Goal: Contribute content: Contribute content

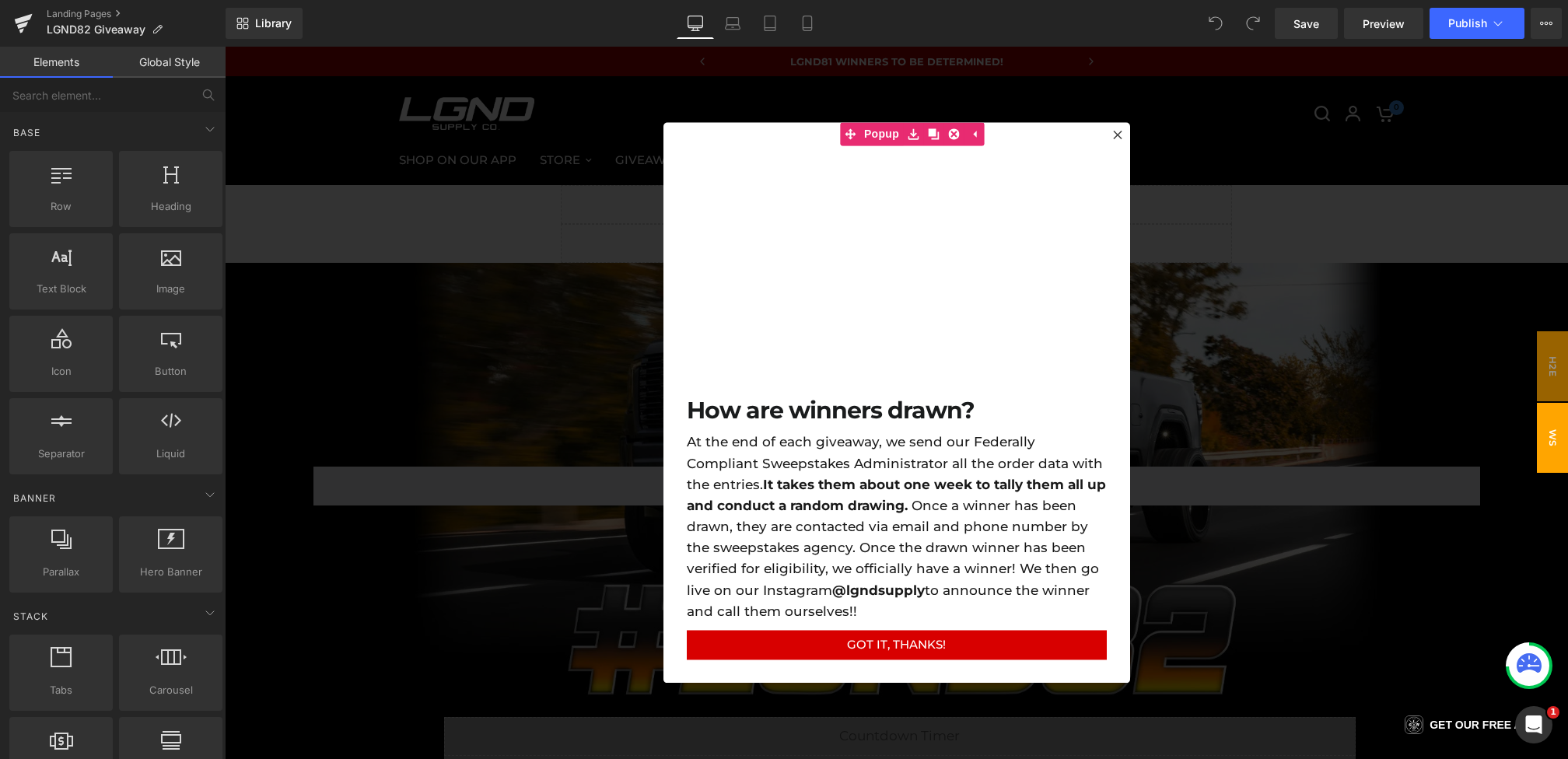
click at [1201, 495] on div at bounding box center [896, 403] width 1343 height 712
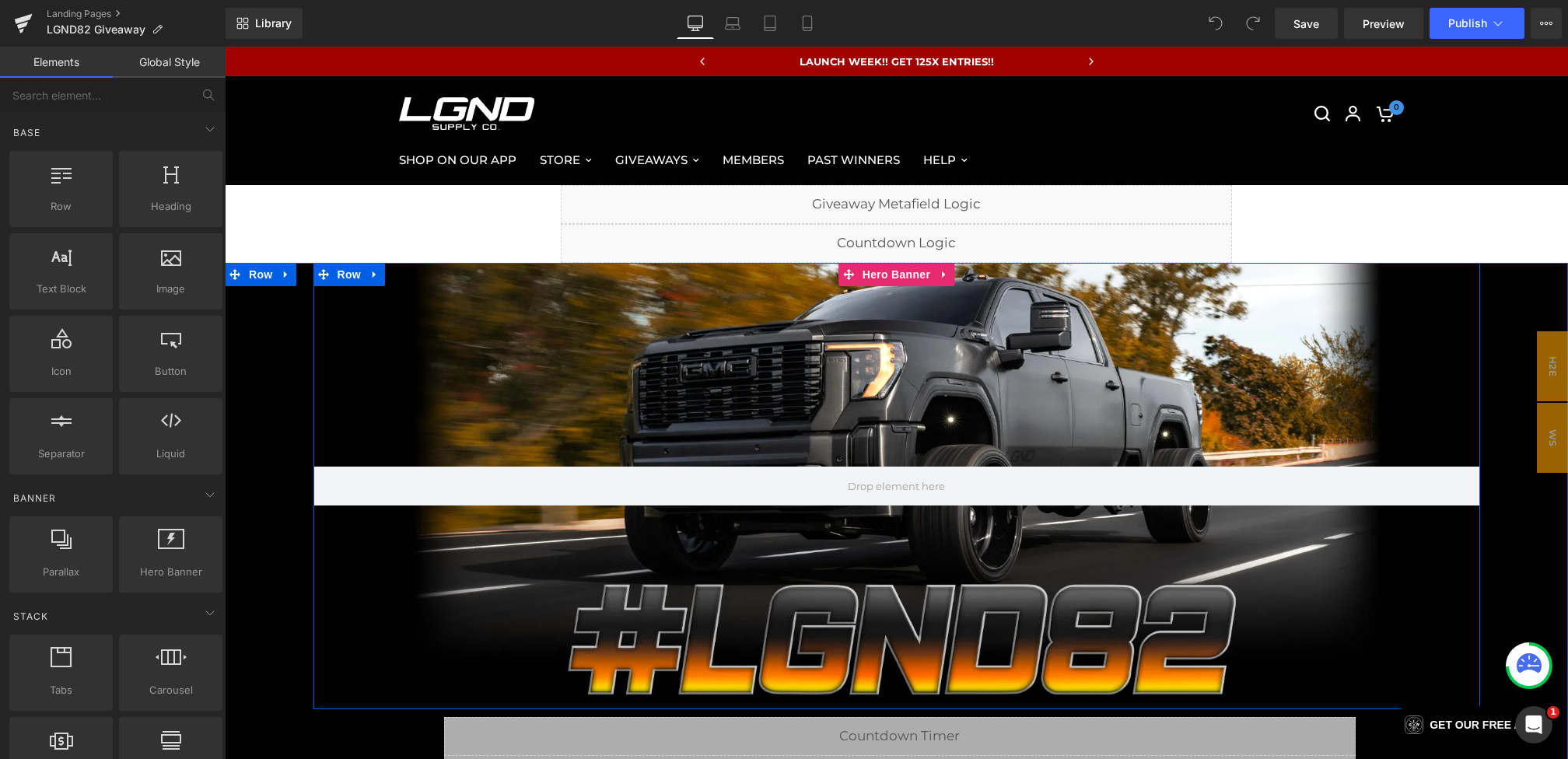
scroll to position [138, 0]
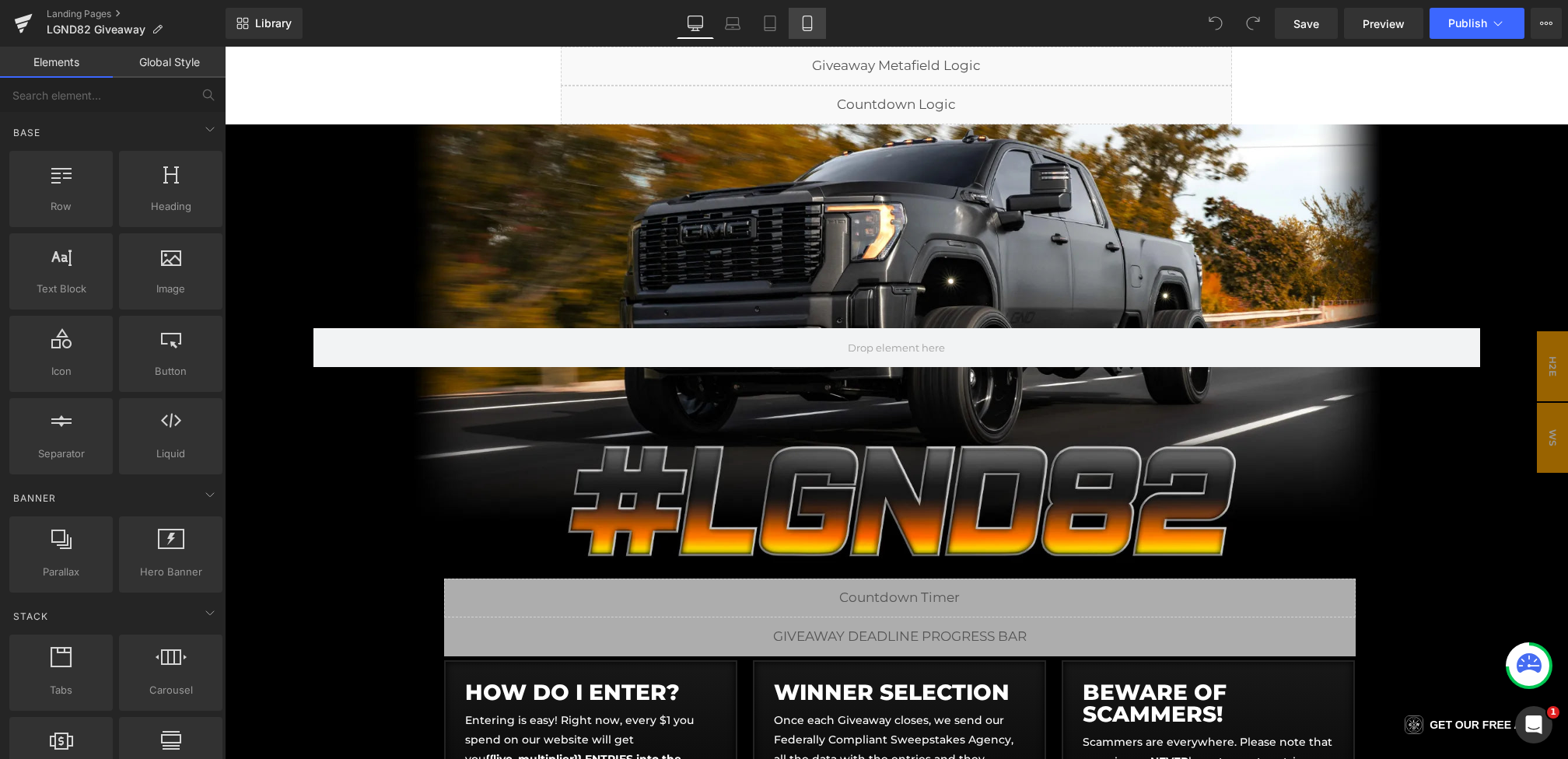
click at [809, 11] on link "Mobile" at bounding box center [807, 23] width 38 height 31
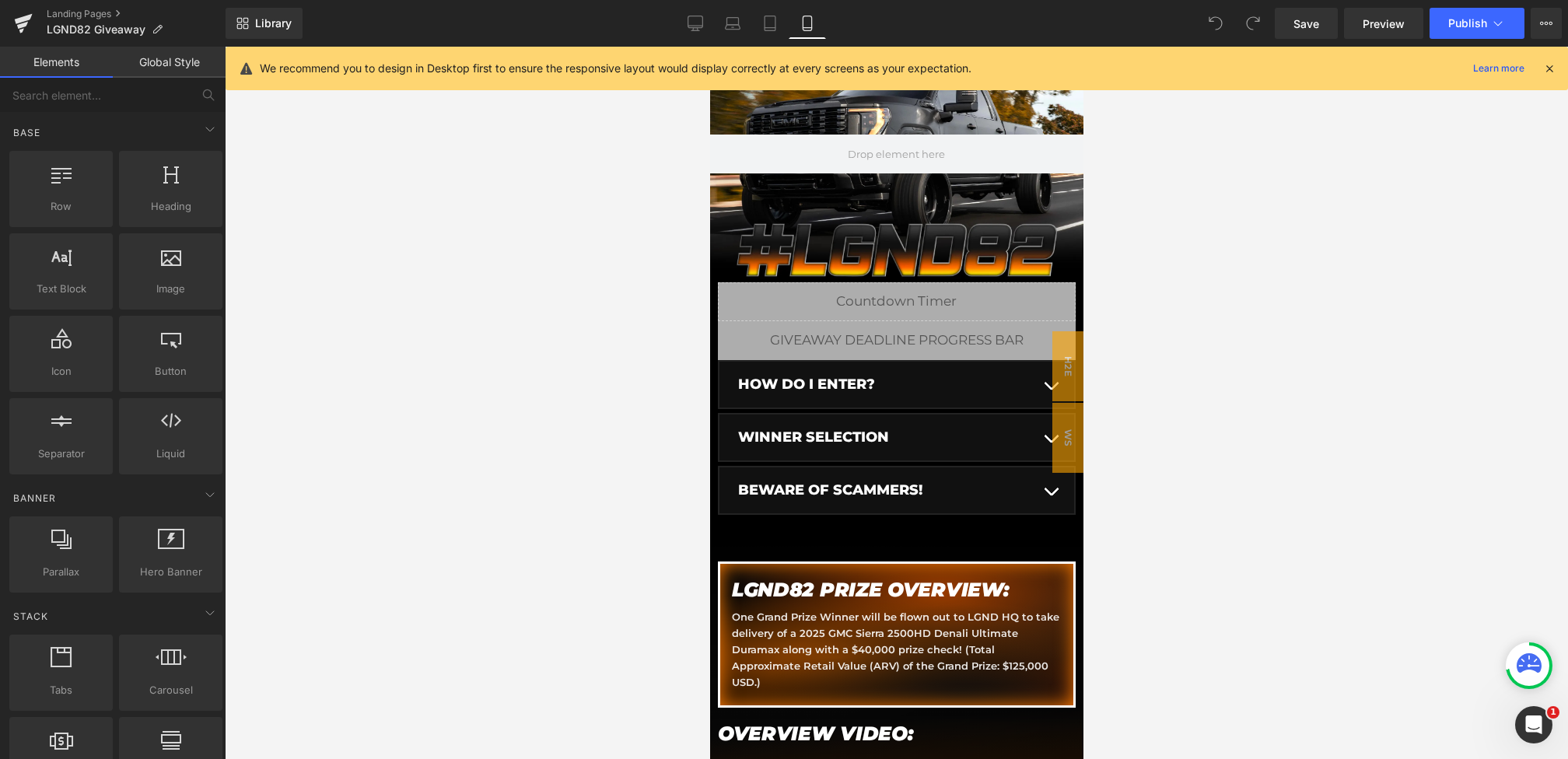
click at [918, 237] on div at bounding box center [895, 154] width 373 height 257
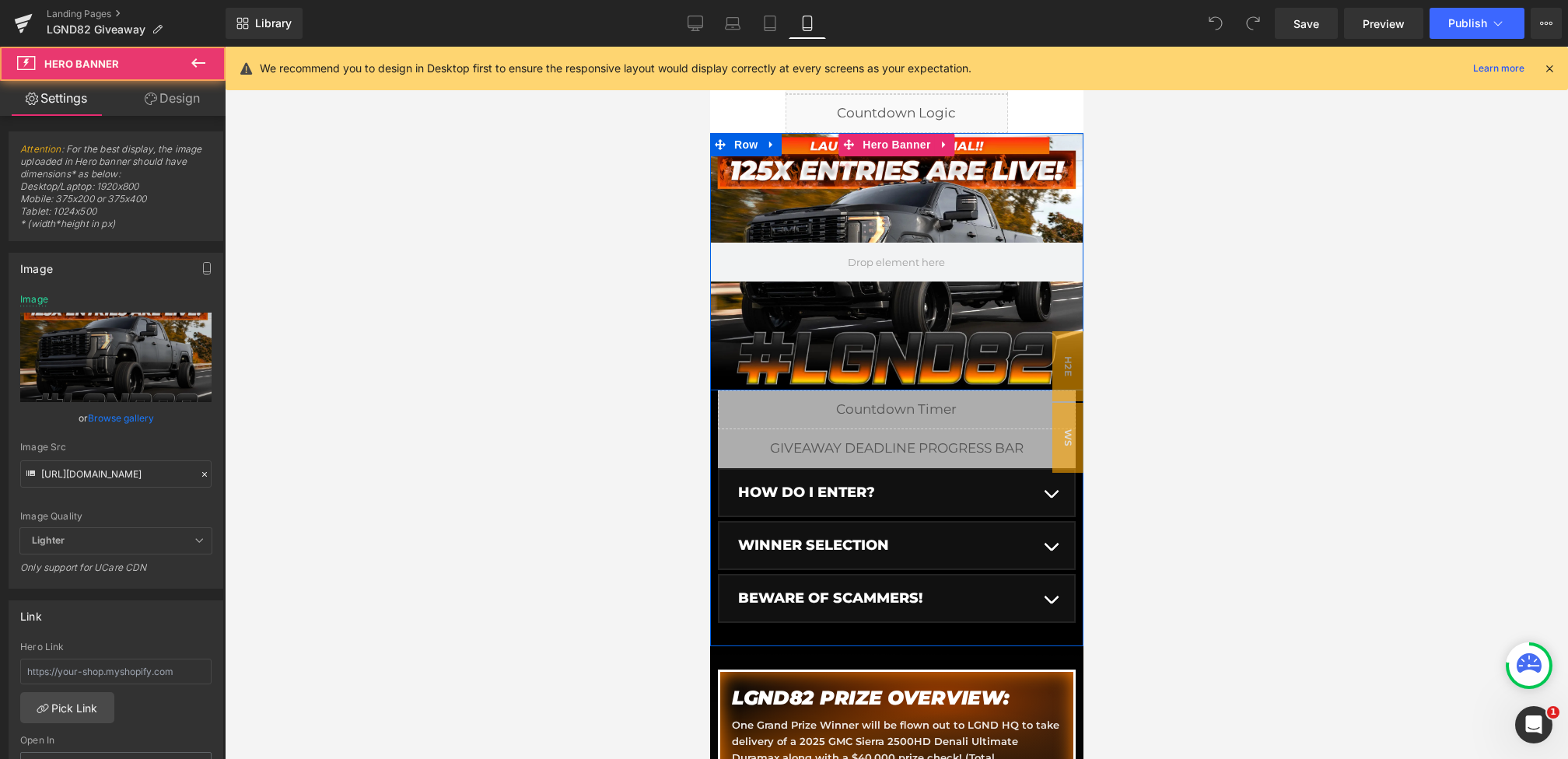
scroll to position [0, 0]
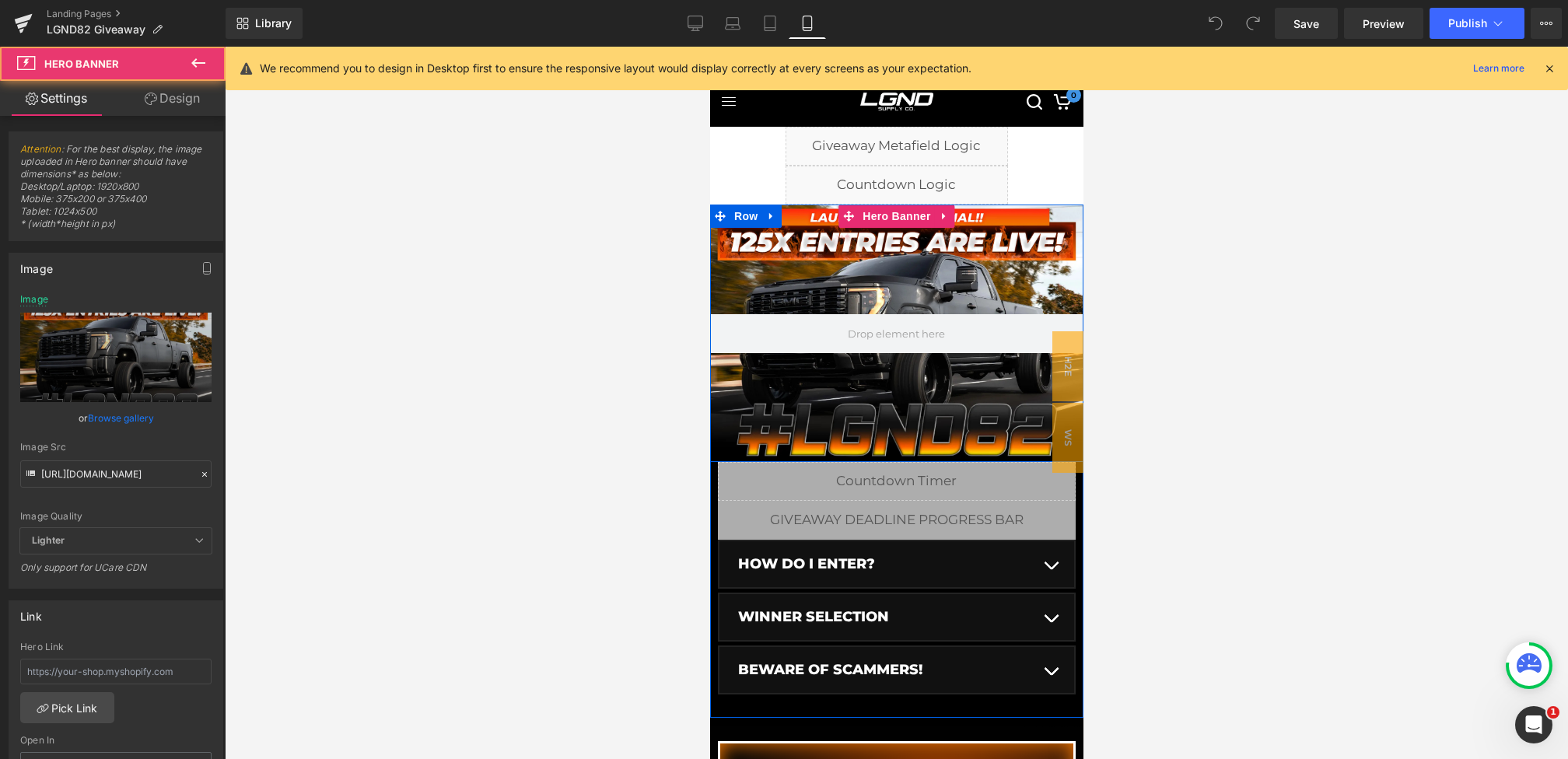
click at [867, 260] on div at bounding box center [895, 333] width 373 height 257
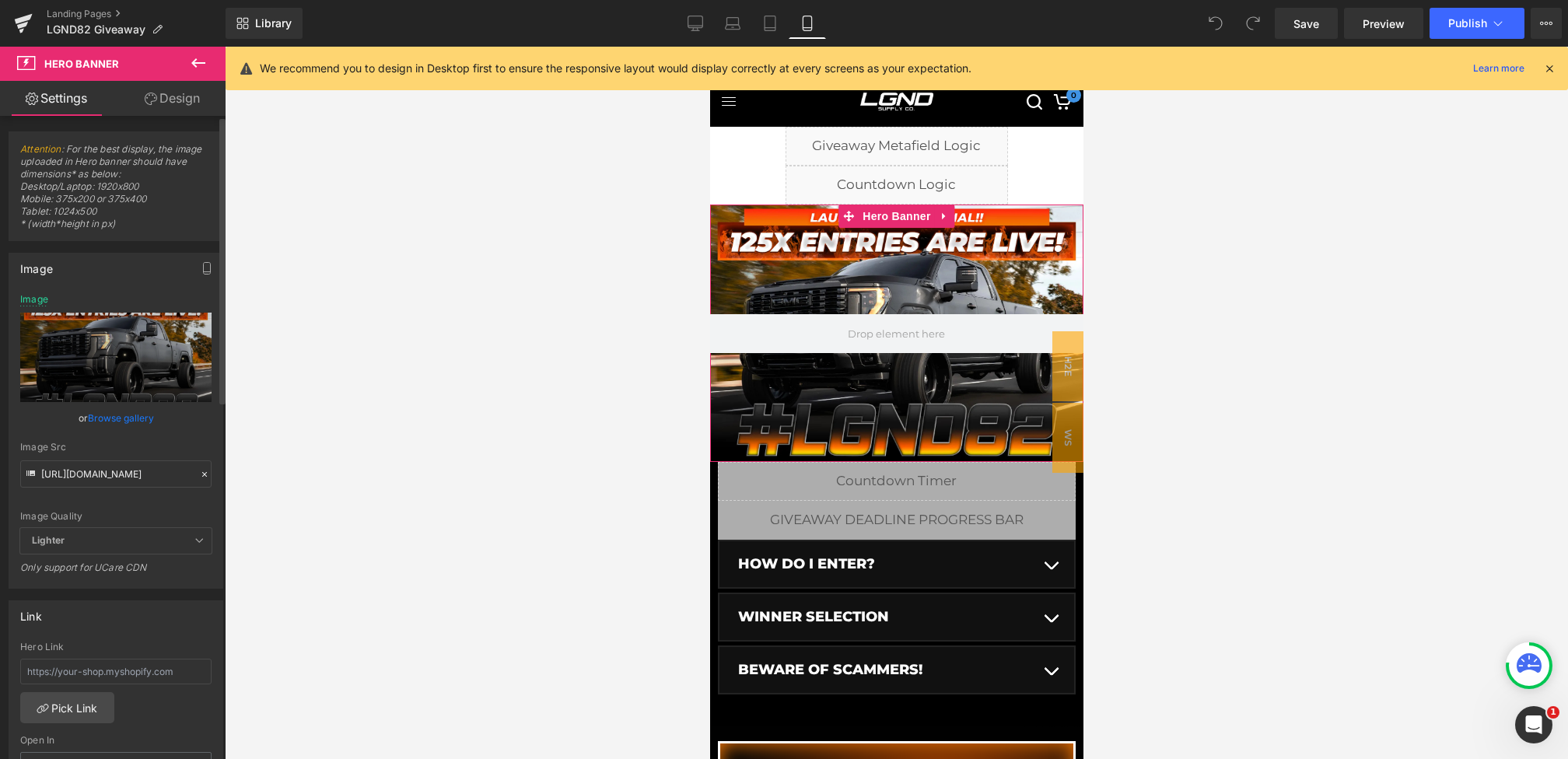
click at [199, 476] on icon at bounding box center [204, 475] width 11 height 11
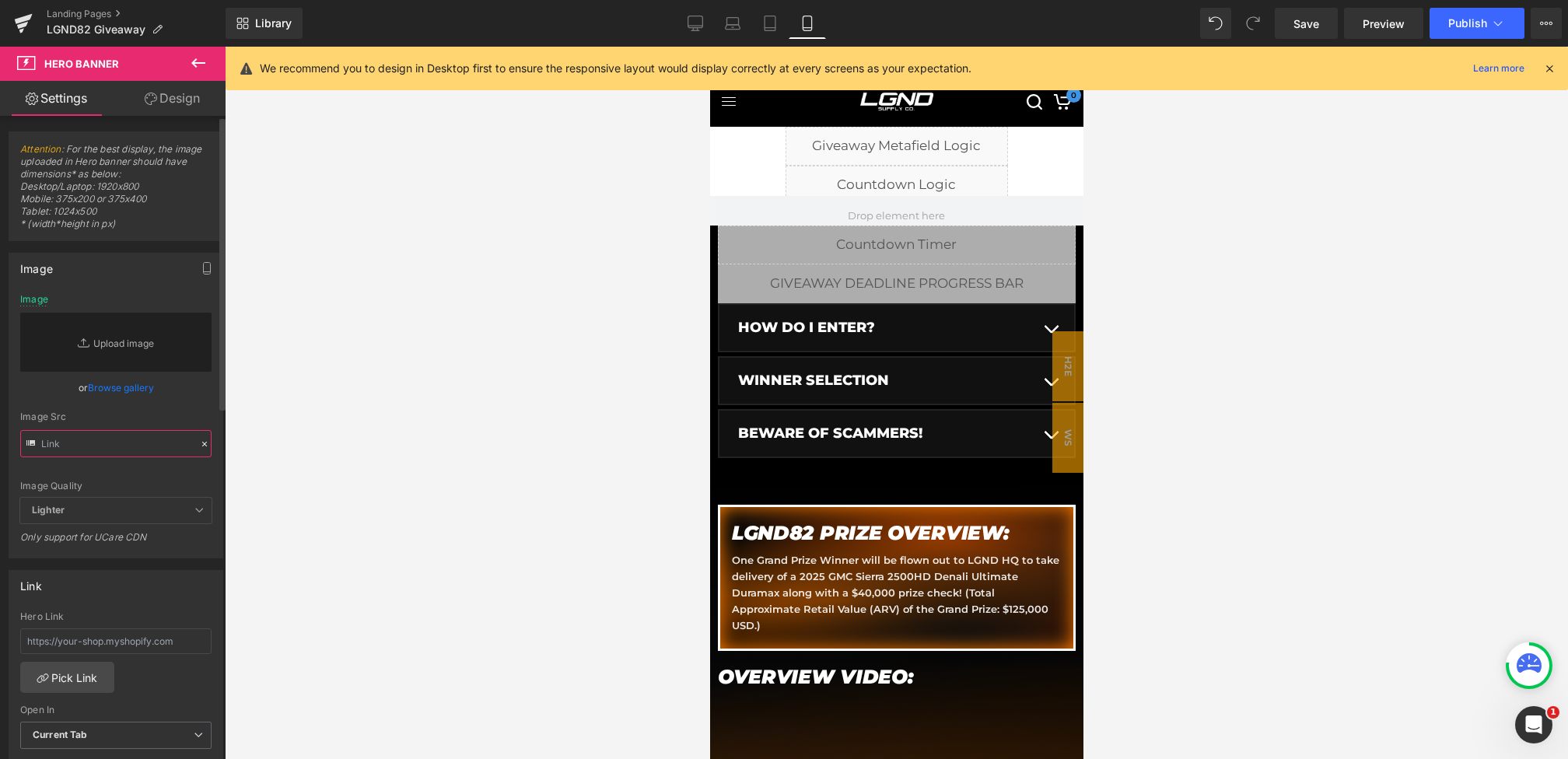
click at [147, 439] on input "text" at bounding box center [115, 443] width 192 height 27
paste input "[URL][DOMAIN_NAME][PHONE_NUMBER]"
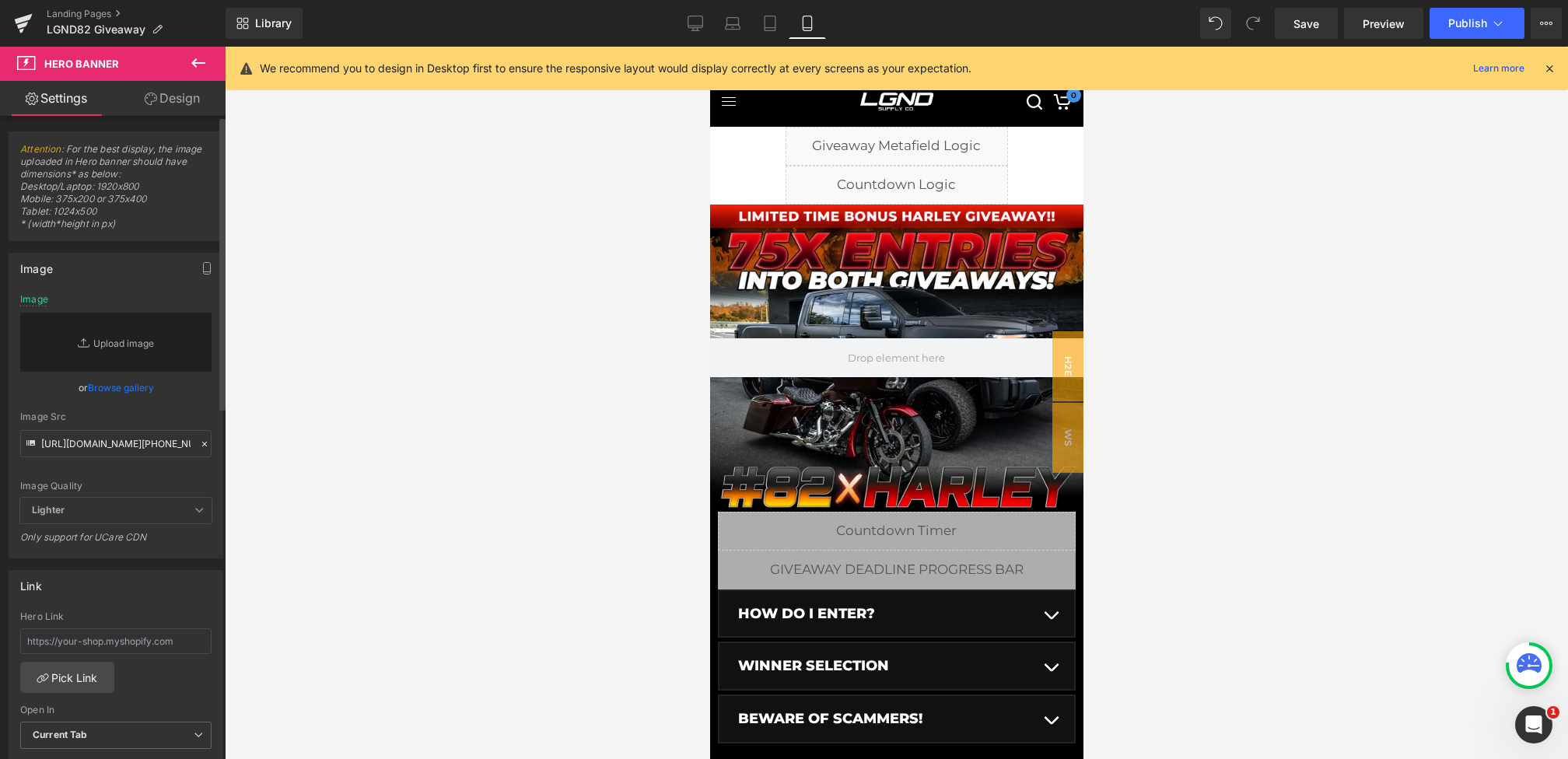
click at [177, 417] on div "Image Src" at bounding box center [115, 417] width 192 height 11
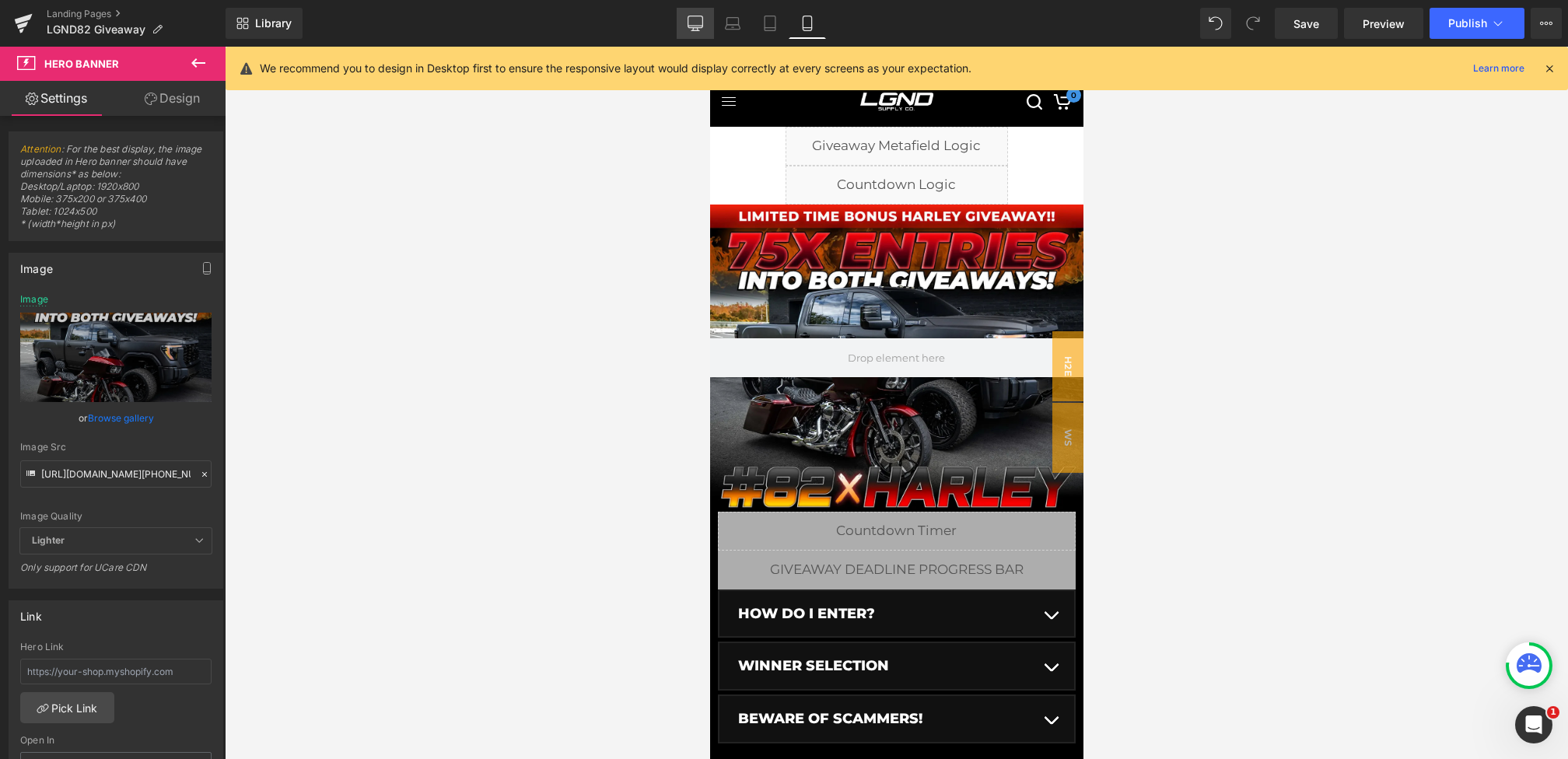
click at [688, 26] on icon at bounding box center [695, 22] width 15 height 15
type input "[URL][DOMAIN_NAME]"
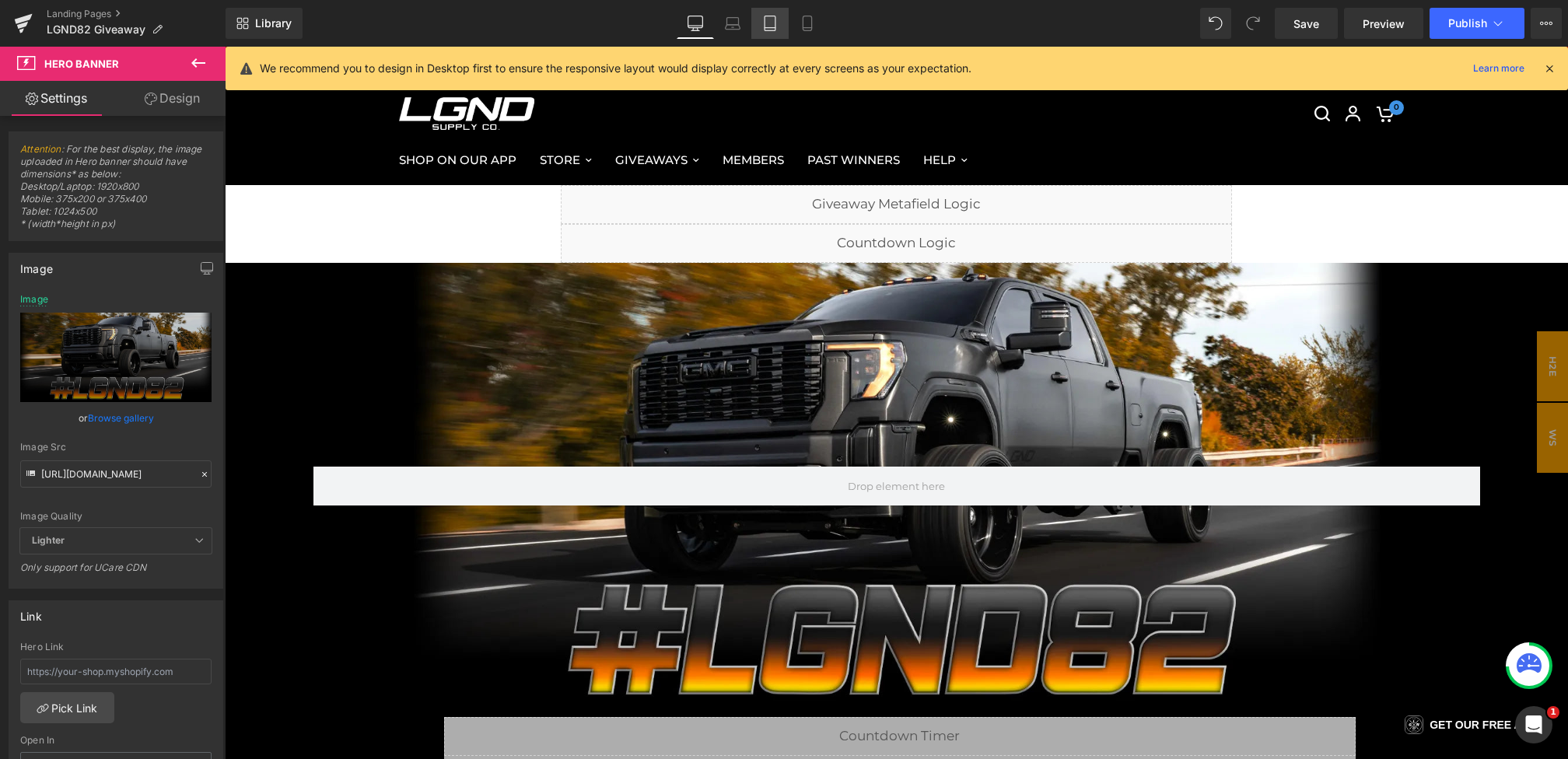
scroll to position [58, 0]
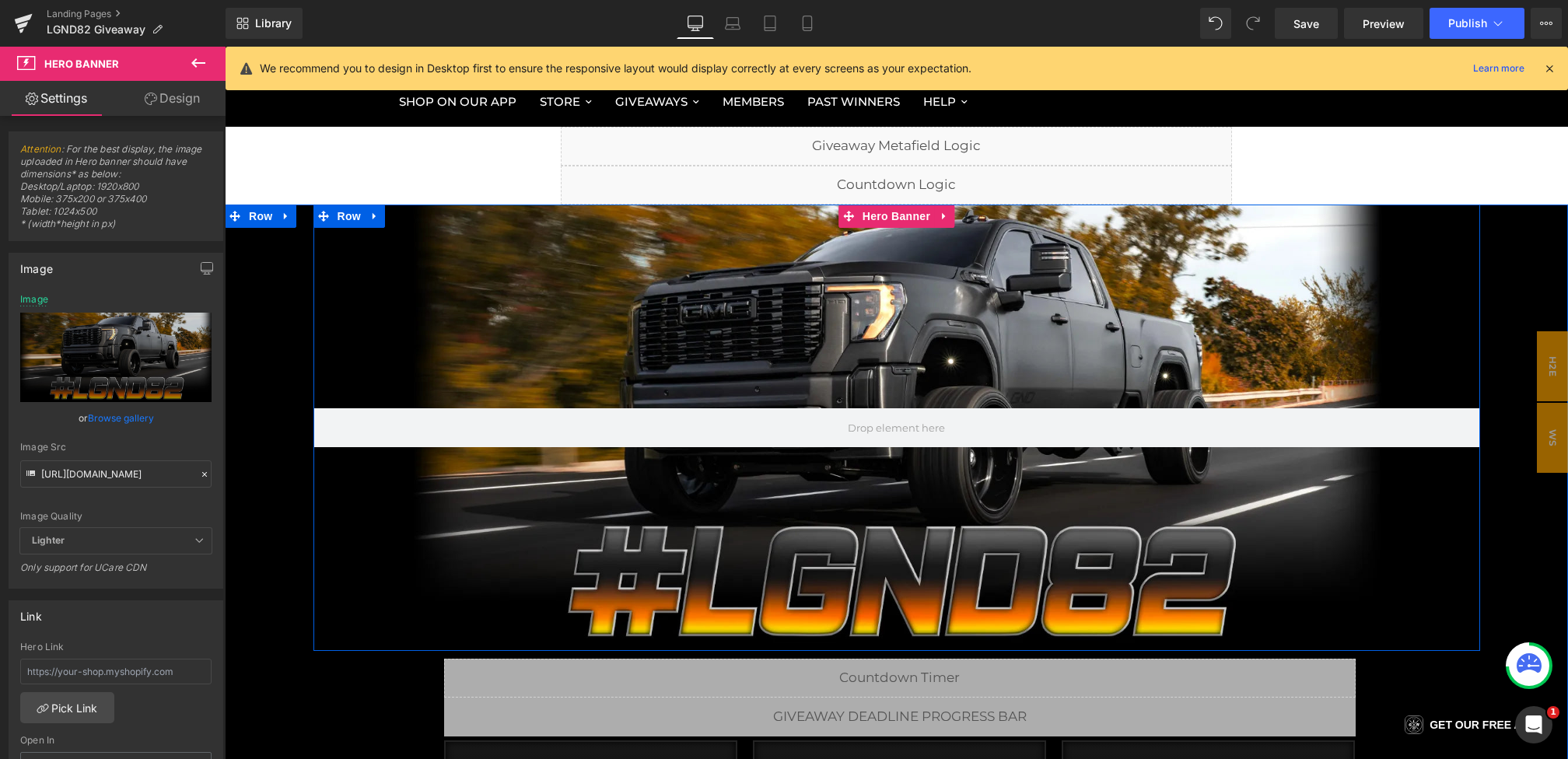
click at [922, 338] on div at bounding box center [897, 427] width 1167 height 447
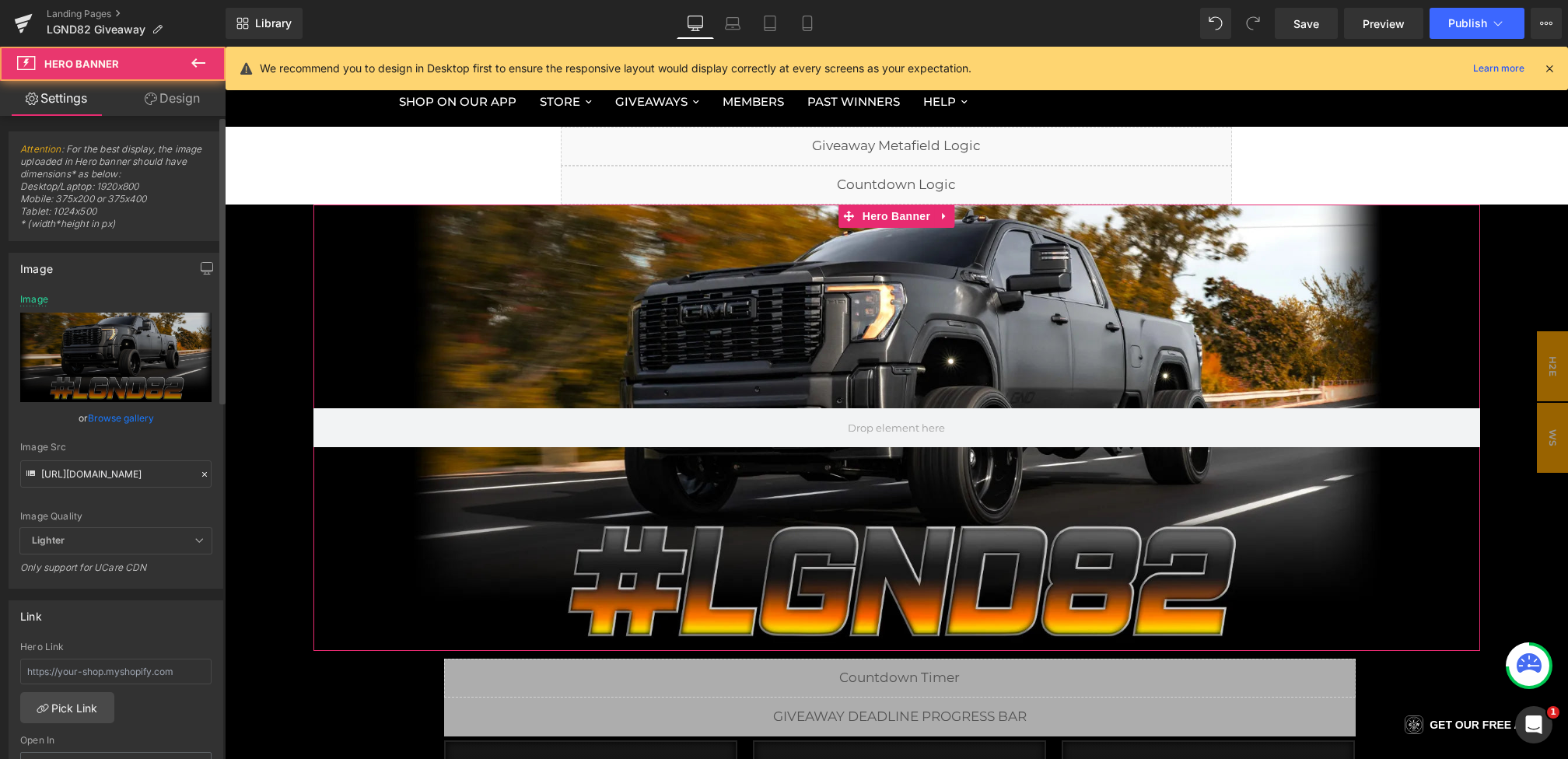
click at [201, 470] on icon at bounding box center [204, 475] width 11 height 11
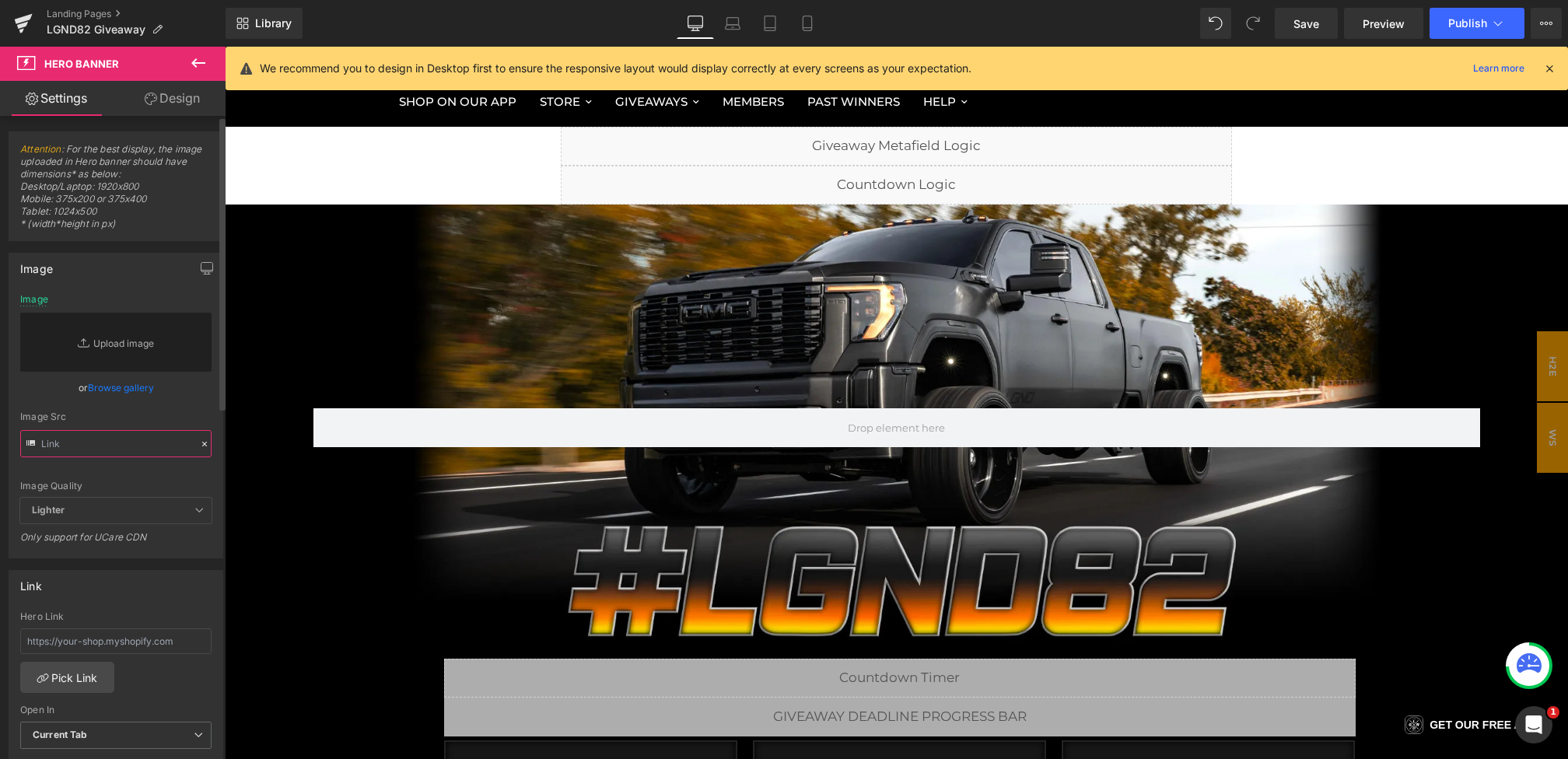
click at [150, 455] on input "text" at bounding box center [115, 443] width 192 height 27
paste input "[URL][DOMAIN_NAME]"
click at [179, 414] on div "Image Src" at bounding box center [115, 417] width 192 height 11
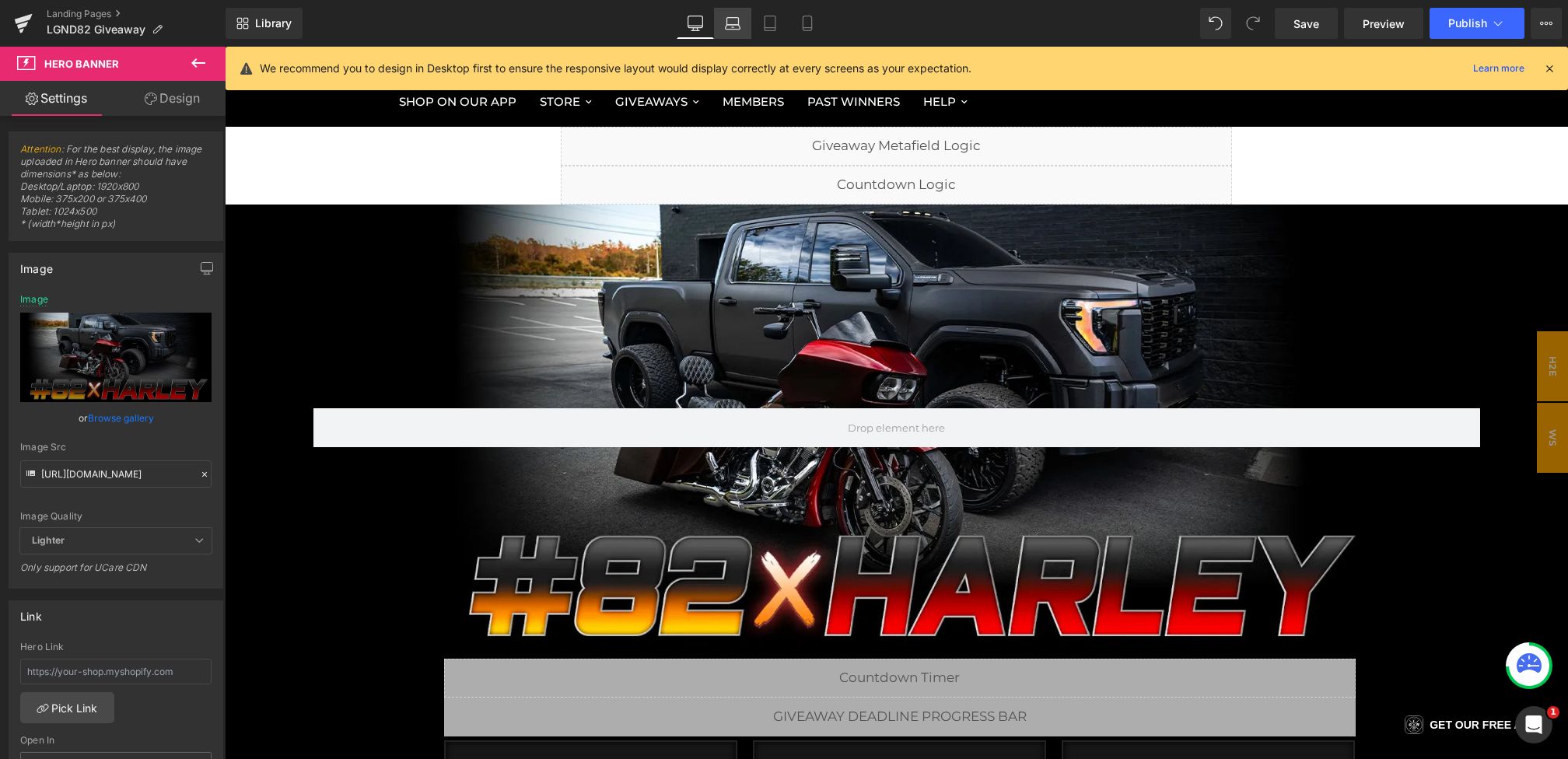
click at [730, 27] on icon at bounding box center [732, 22] width 15 height 15
type input "[URL][DOMAIN_NAME]"
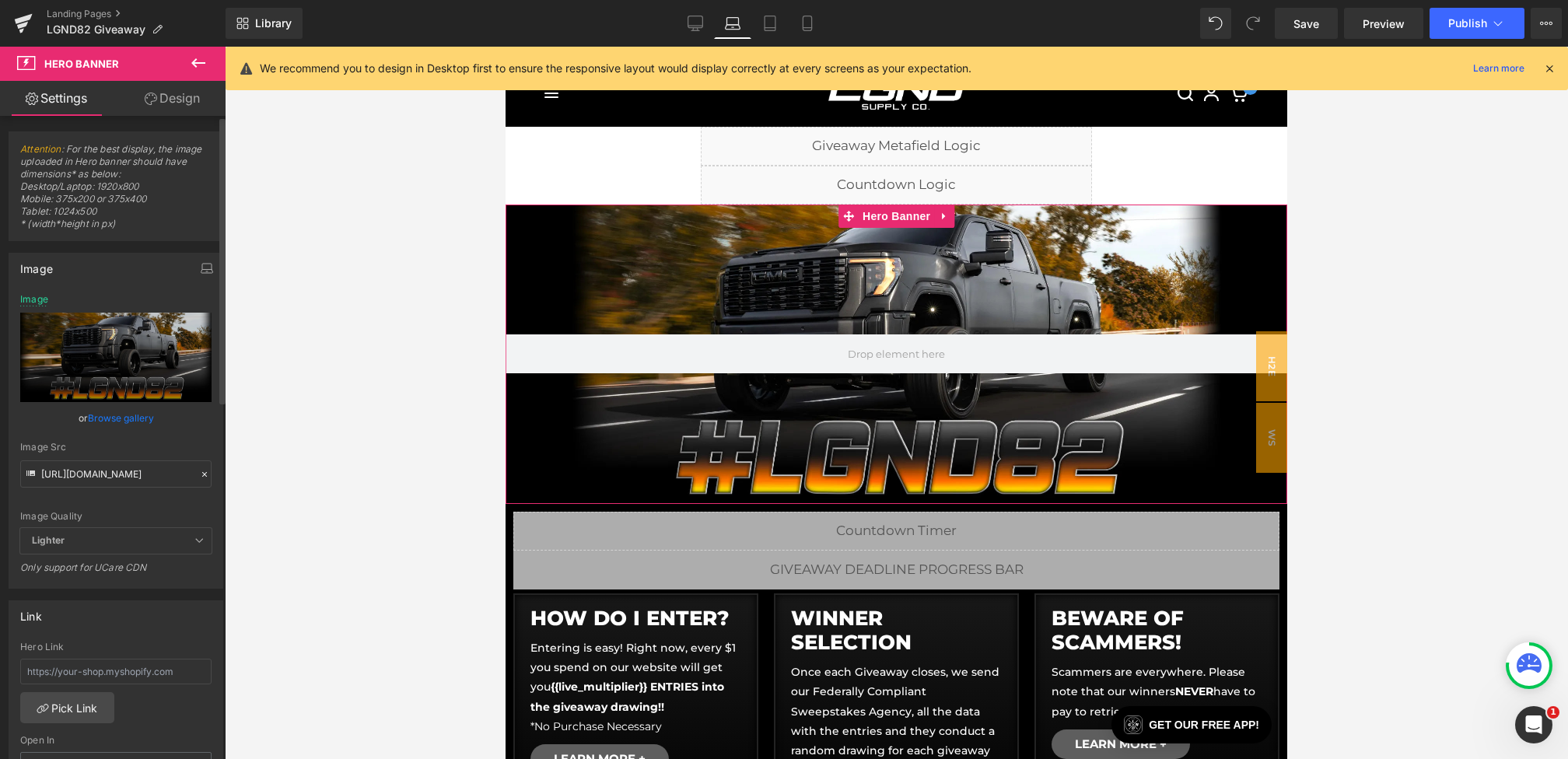
click at [199, 471] on icon at bounding box center [204, 475] width 11 height 11
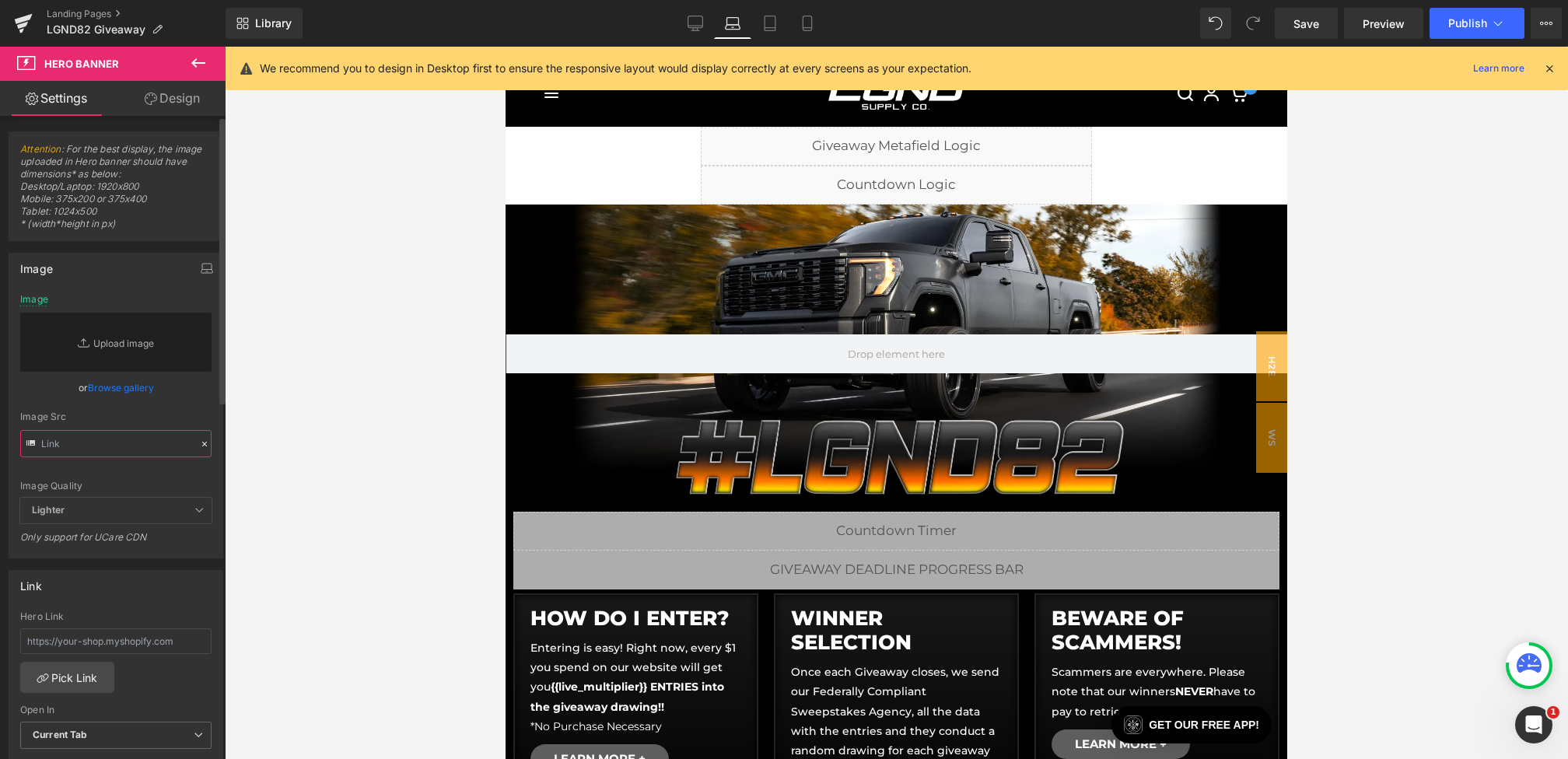
click at [124, 442] on input "text" at bounding box center [115, 443] width 192 height 27
paste input "[URL][DOMAIN_NAME]"
click at [197, 407] on div "Image Quality Lighter Lightest Lighter Lighter Lightest Only support for UCare …" at bounding box center [115, 396] width 192 height 204
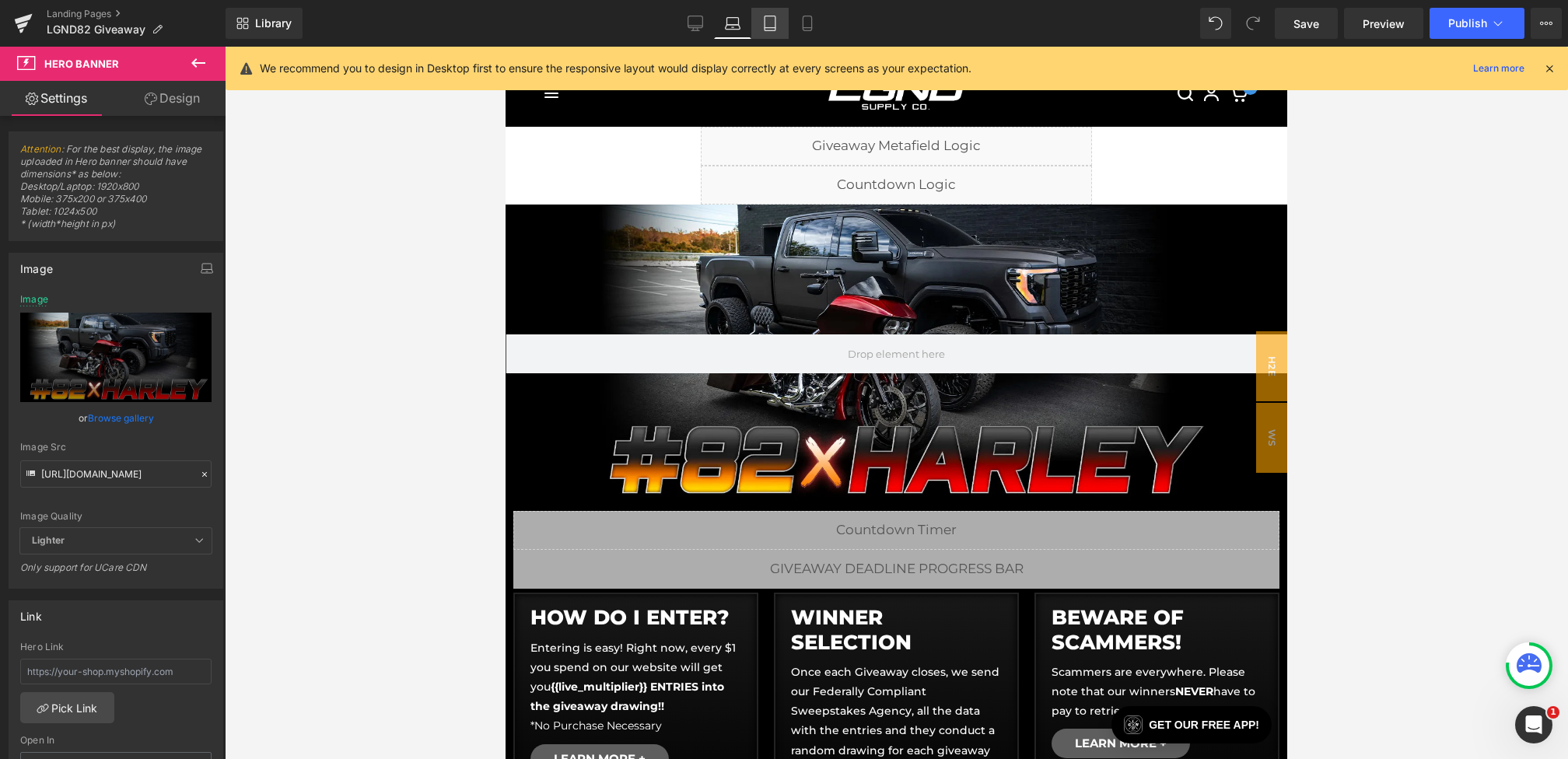
click at [758, 31] on link "Tablet" at bounding box center [771, 23] width 38 height 31
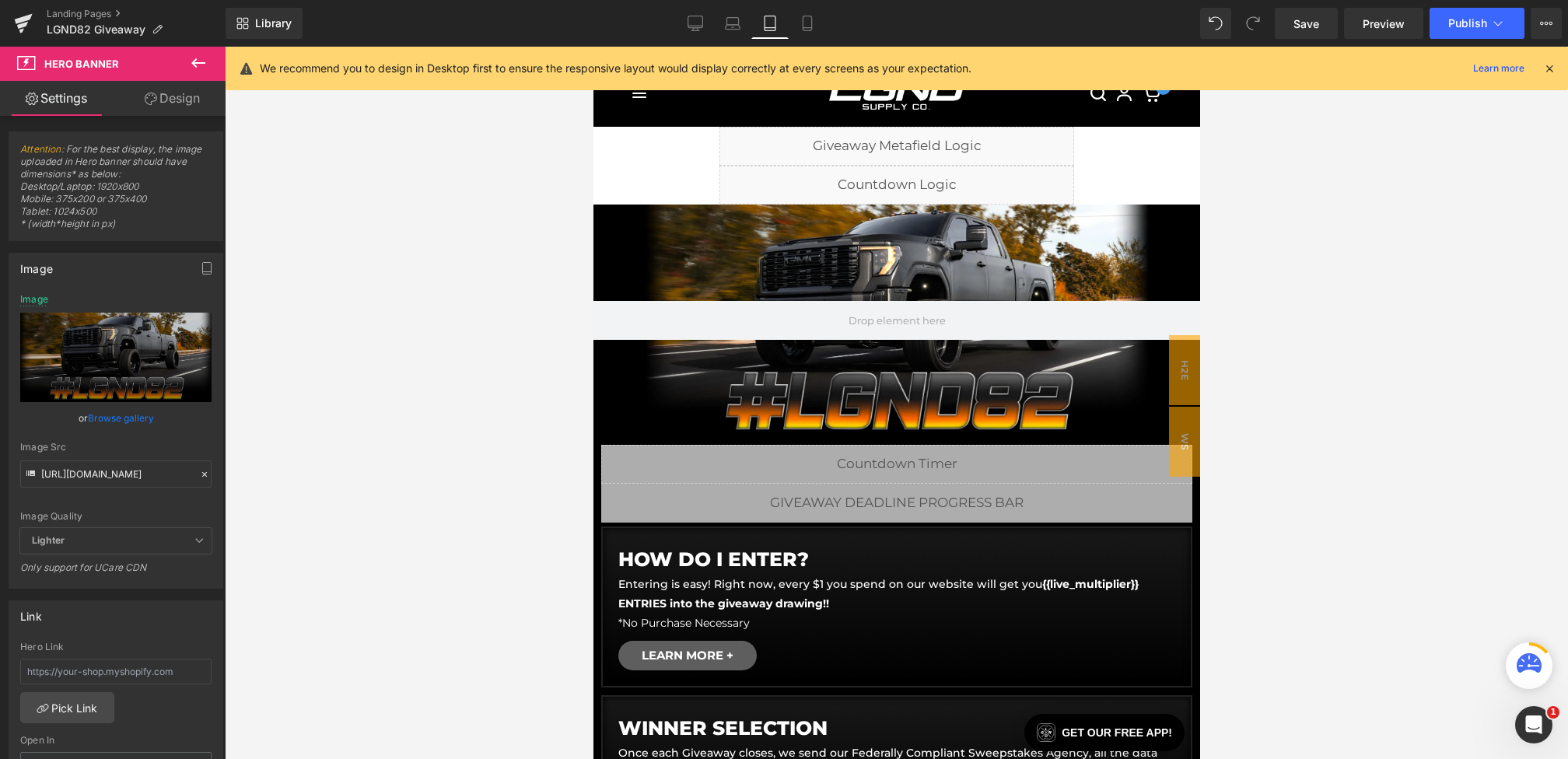
type input "[URL][DOMAIN_NAME]"
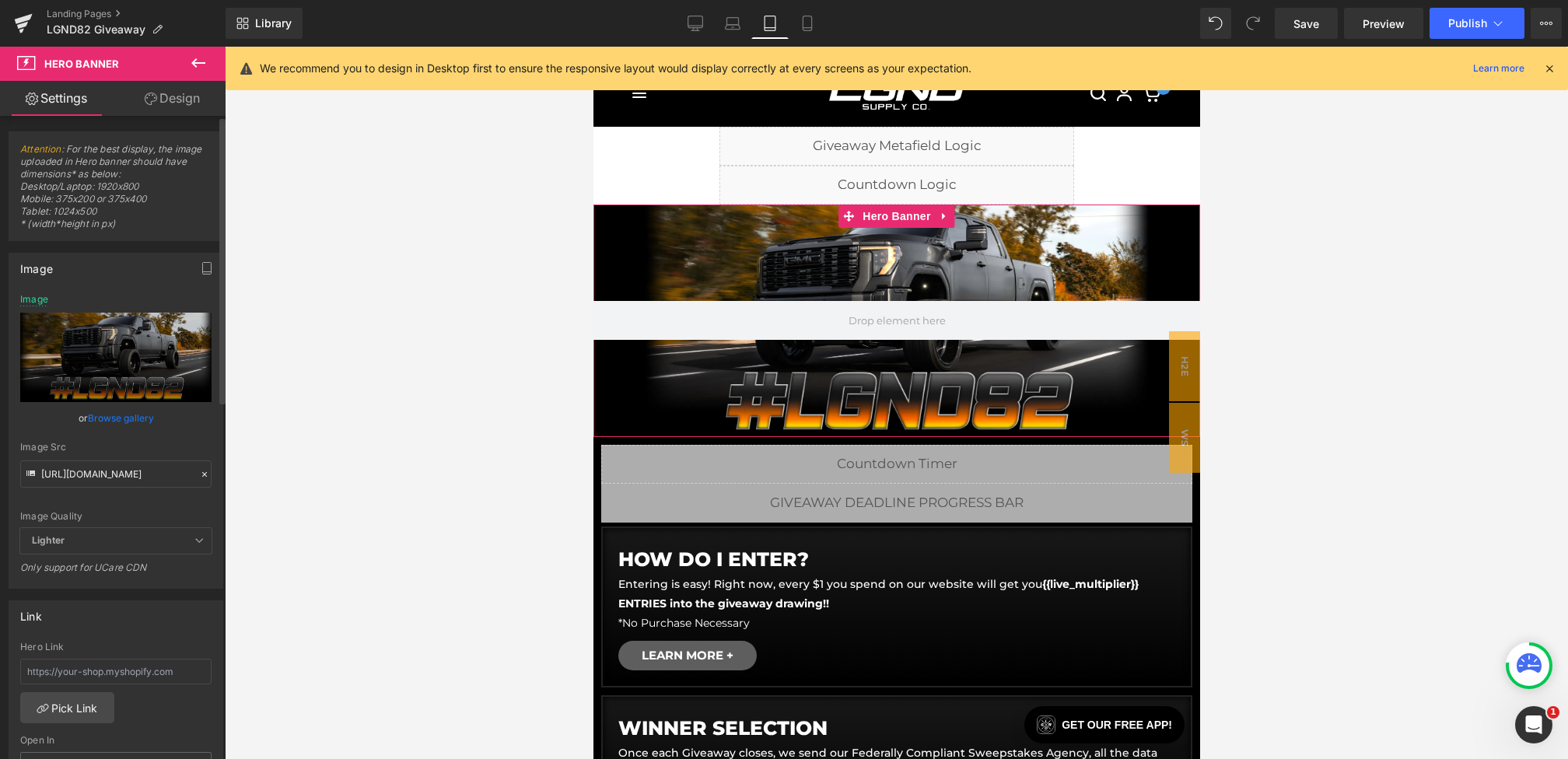
click at [200, 476] on icon at bounding box center [204, 475] width 11 height 11
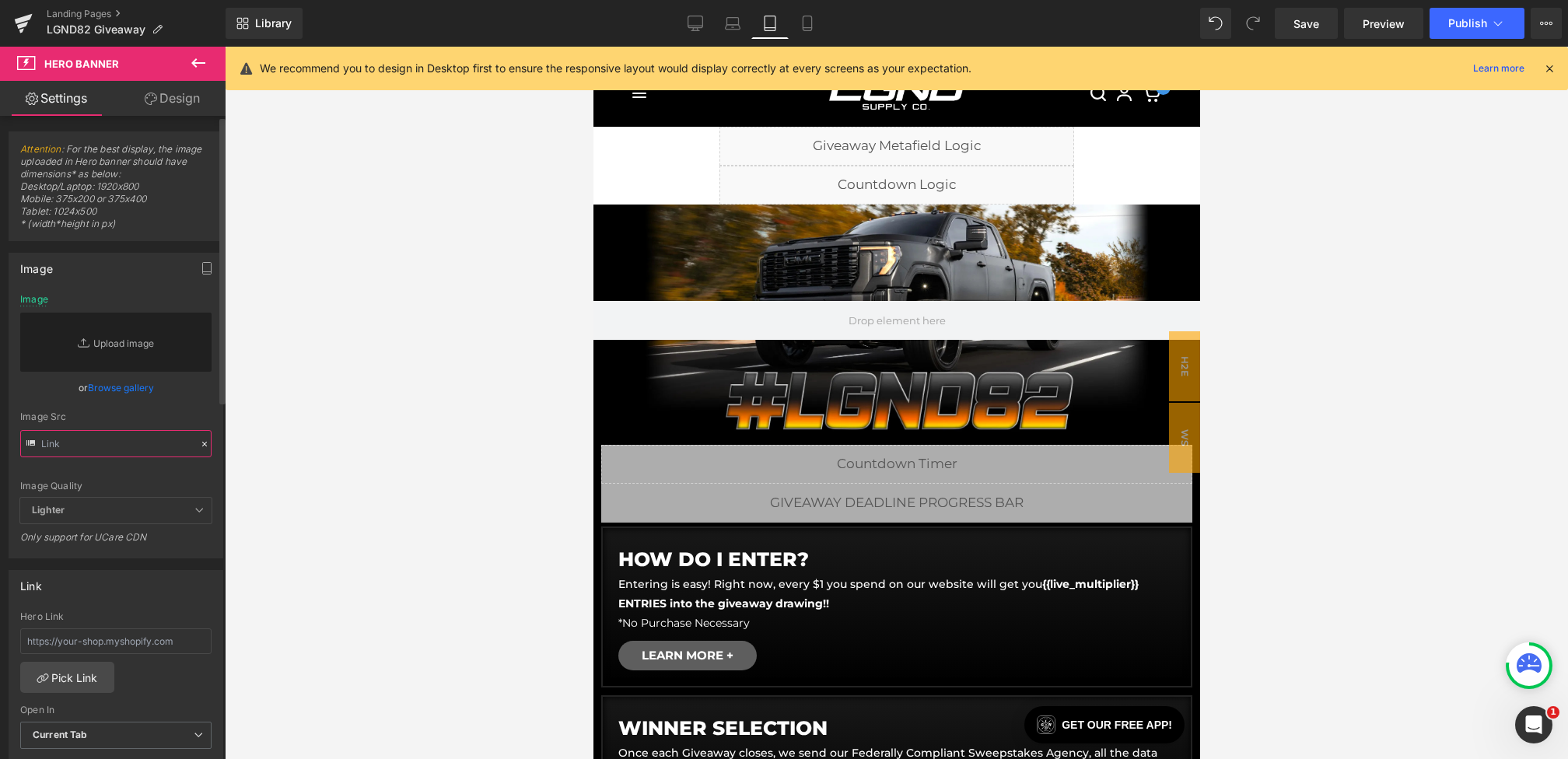
click at [144, 442] on input "text" at bounding box center [115, 443] width 192 height 27
paste input "[URL][DOMAIN_NAME]"
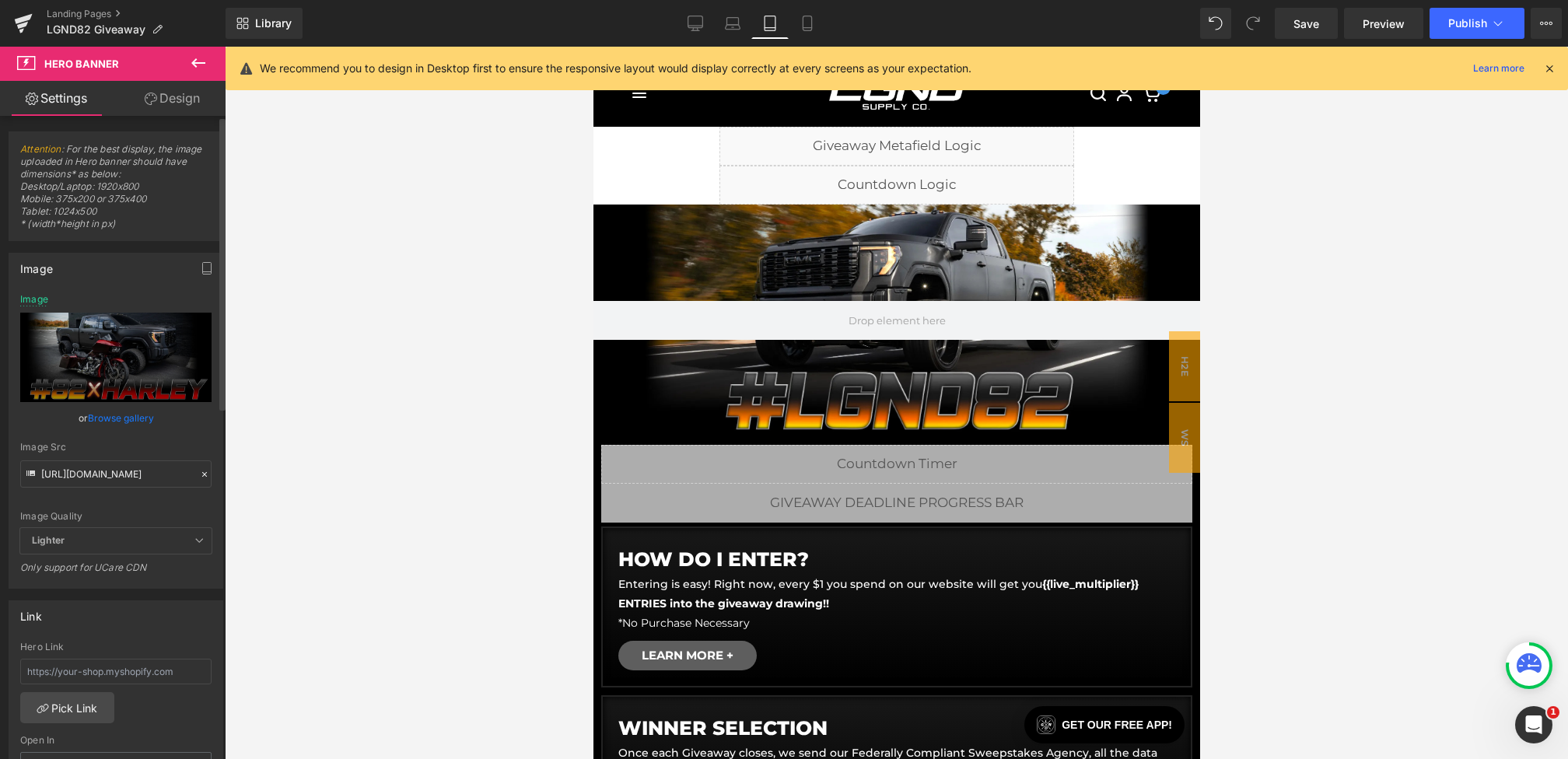
click at [177, 427] on div "Image Quality Lighter Lightest Lighter Lighter Lightest Only support for UCare …" at bounding box center [115, 411] width 192 height 234
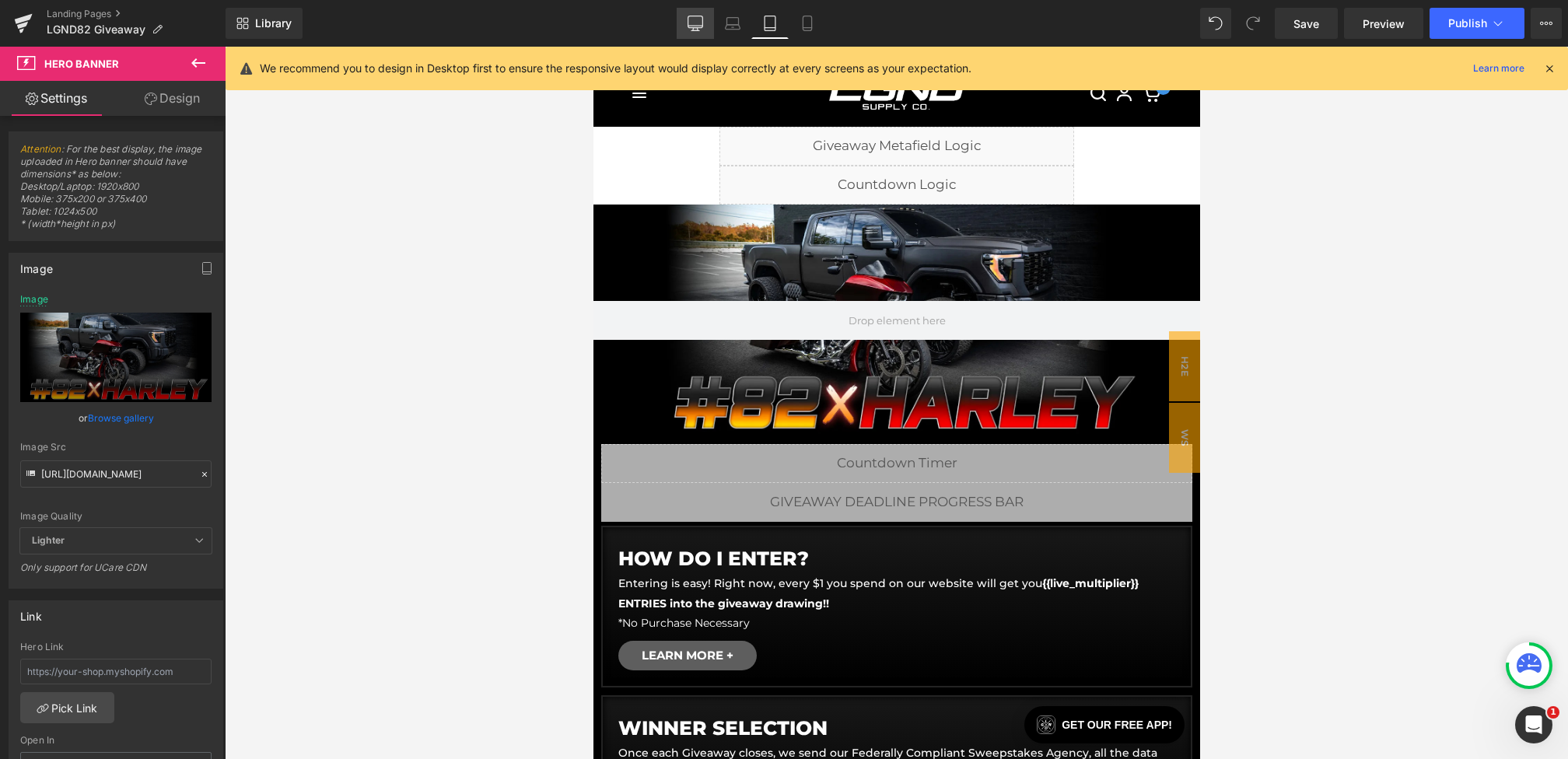
click at [679, 28] on link "Desktop" at bounding box center [696, 23] width 38 height 31
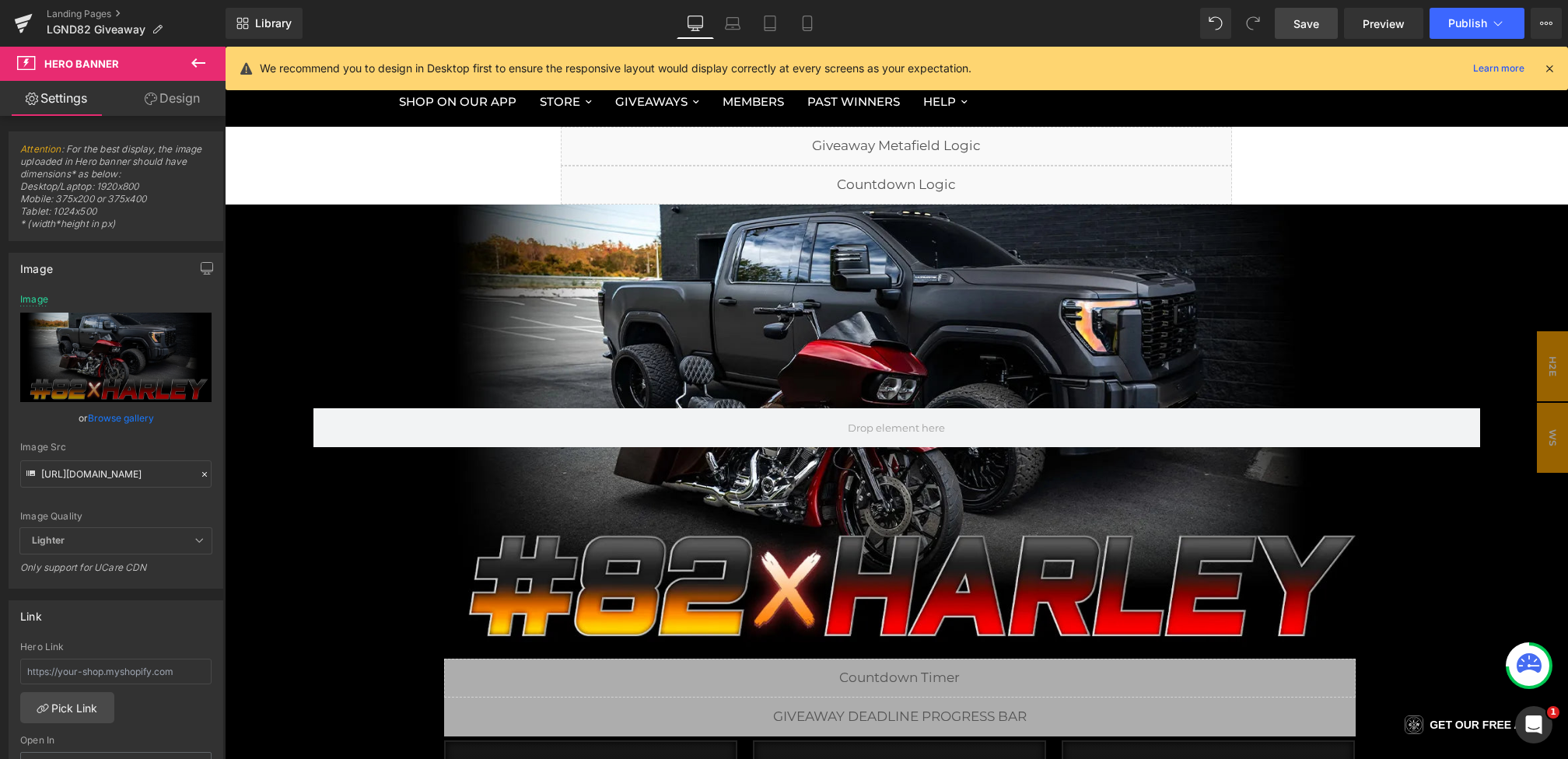
click at [1305, 28] on span "Save" at bounding box center [1306, 23] width 26 height 16
click at [807, 36] on link "Mobile" at bounding box center [807, 23] width 38 height 31
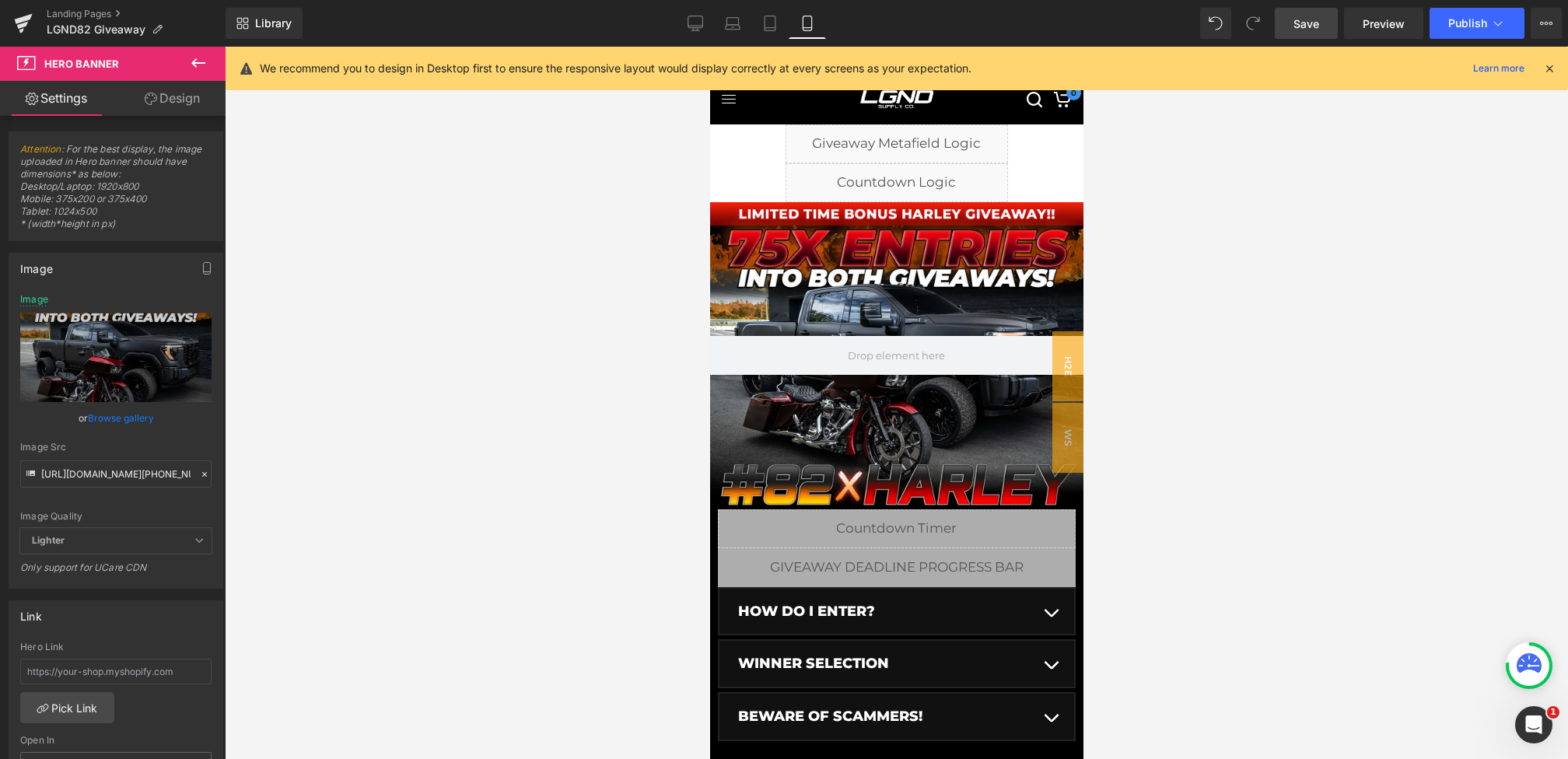
scroll to position [0, 0]
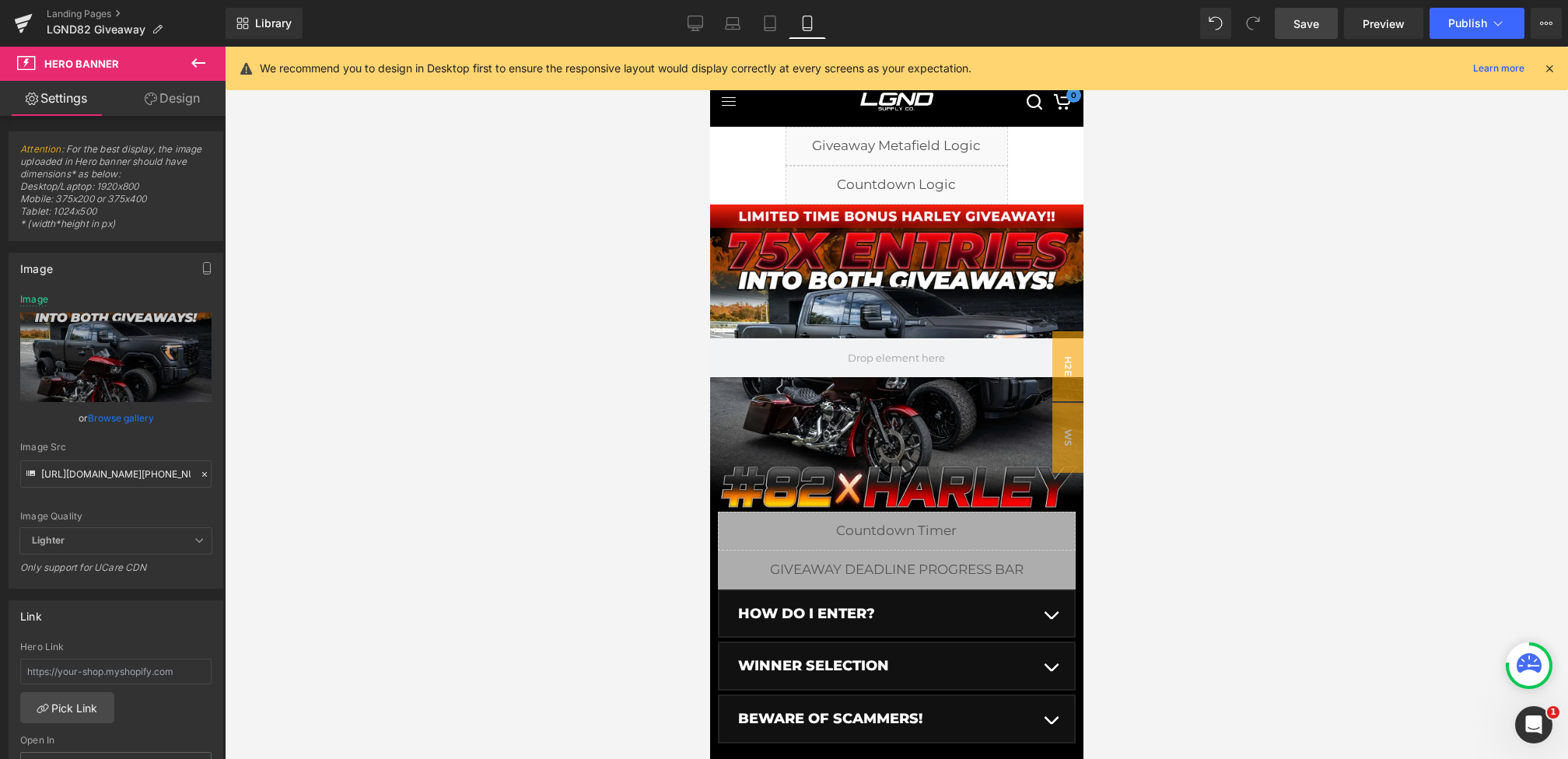
click at [1555, 68] on icon at bounding box center [1549, 68] width 14 height 14
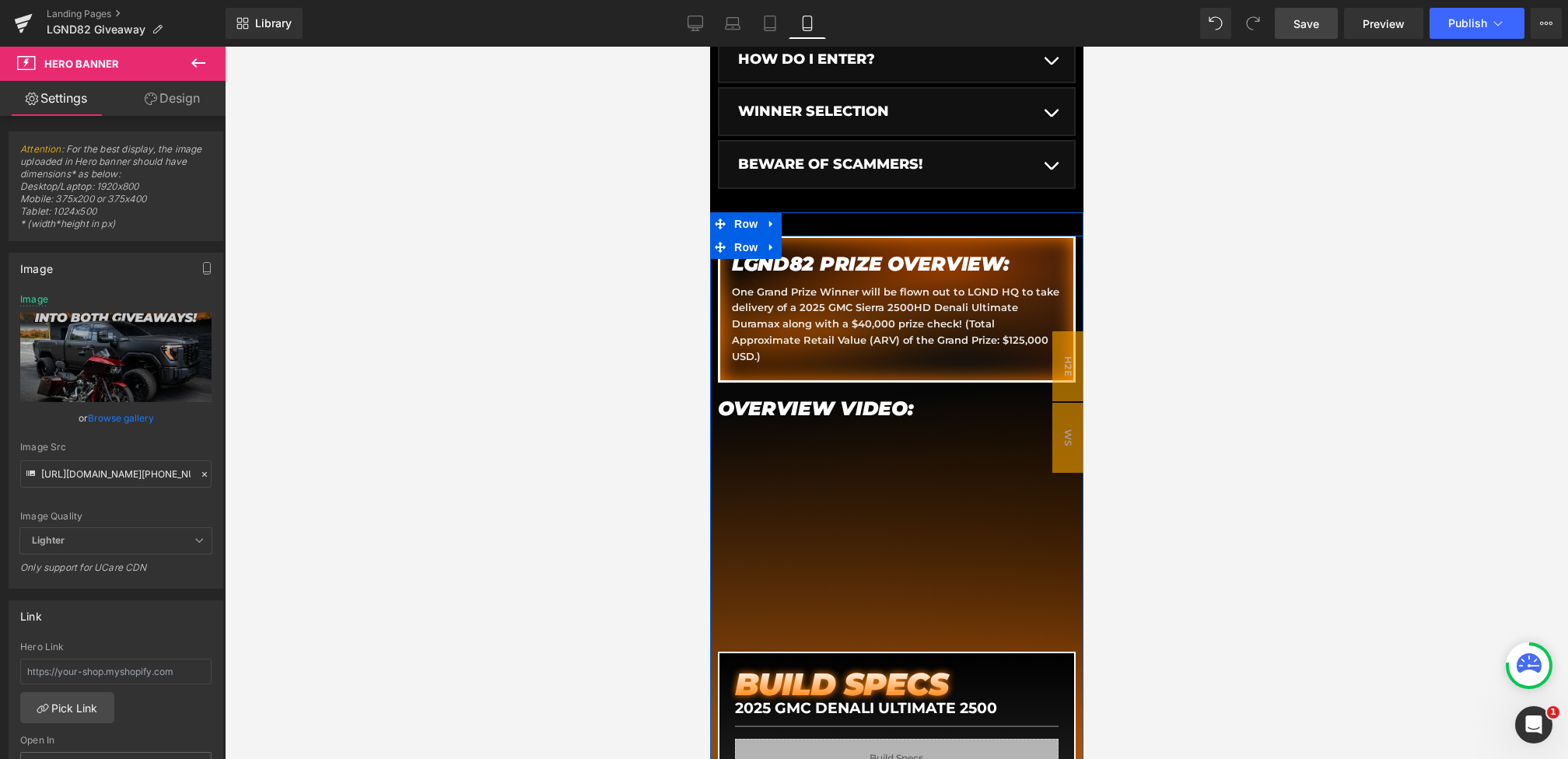
scroll to position [579, 0]
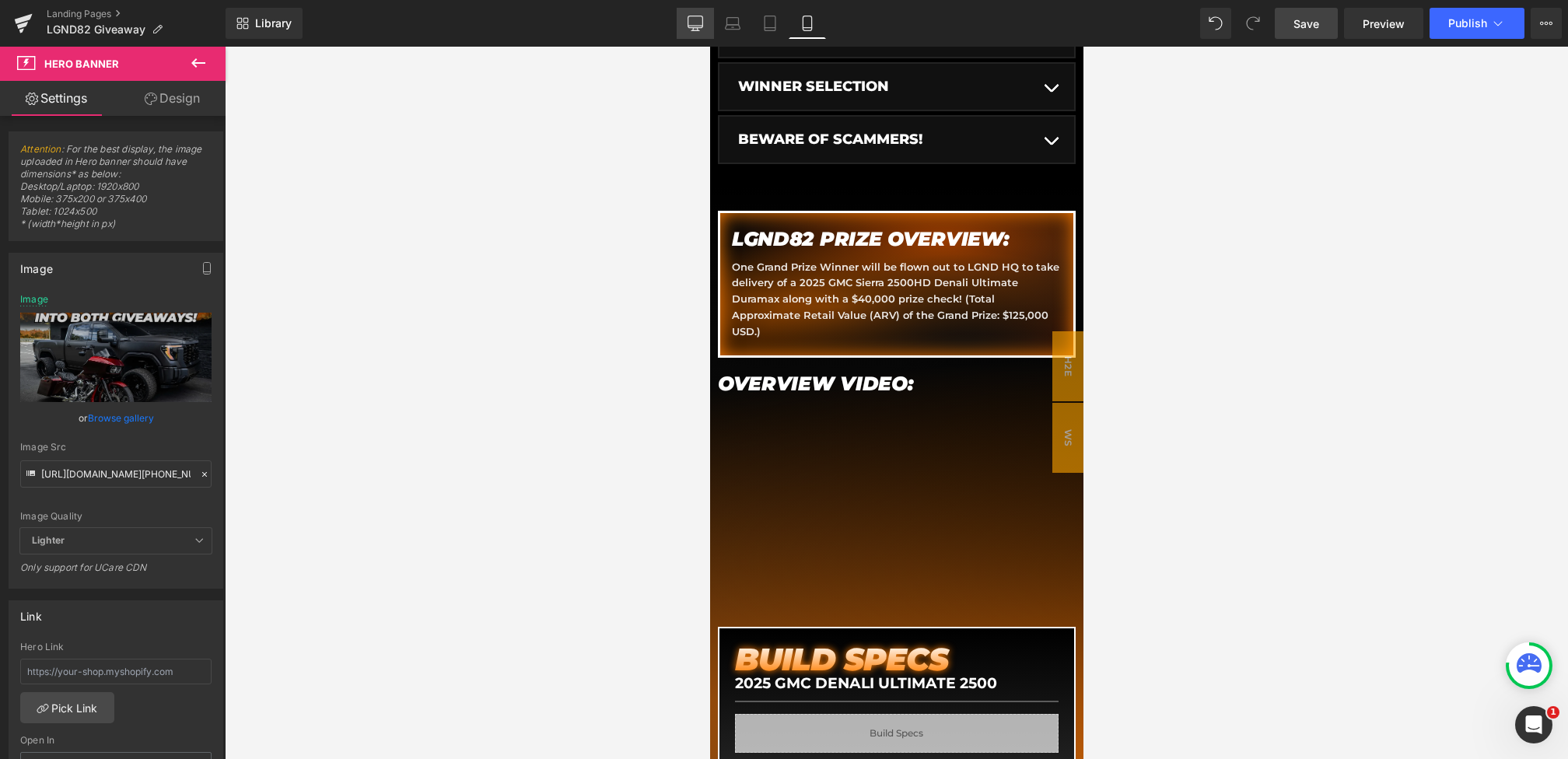
click at [700, 29] on icon at bounding box center [695, 22] width 15 height 15
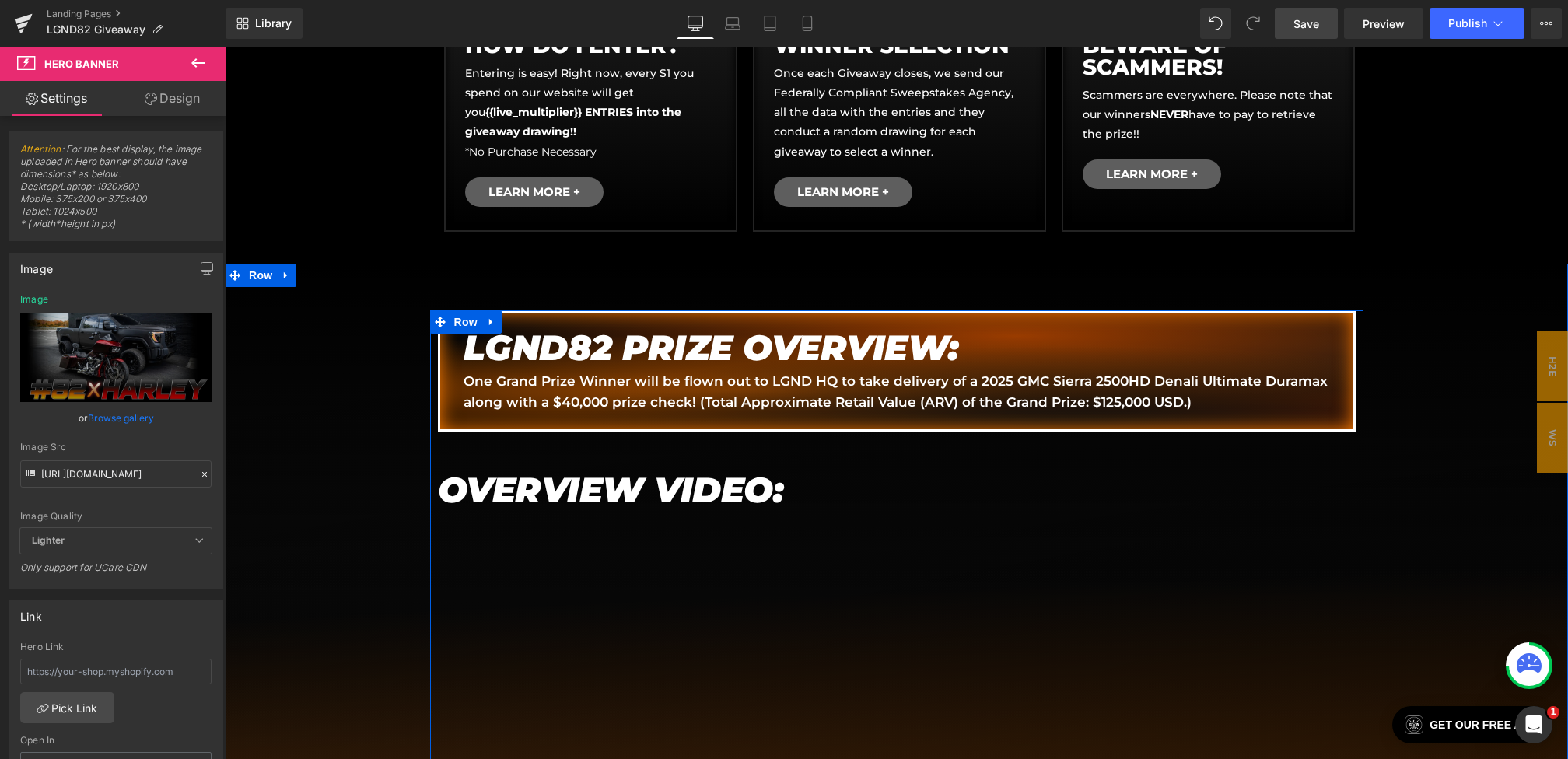
scroll to position [0, 0]
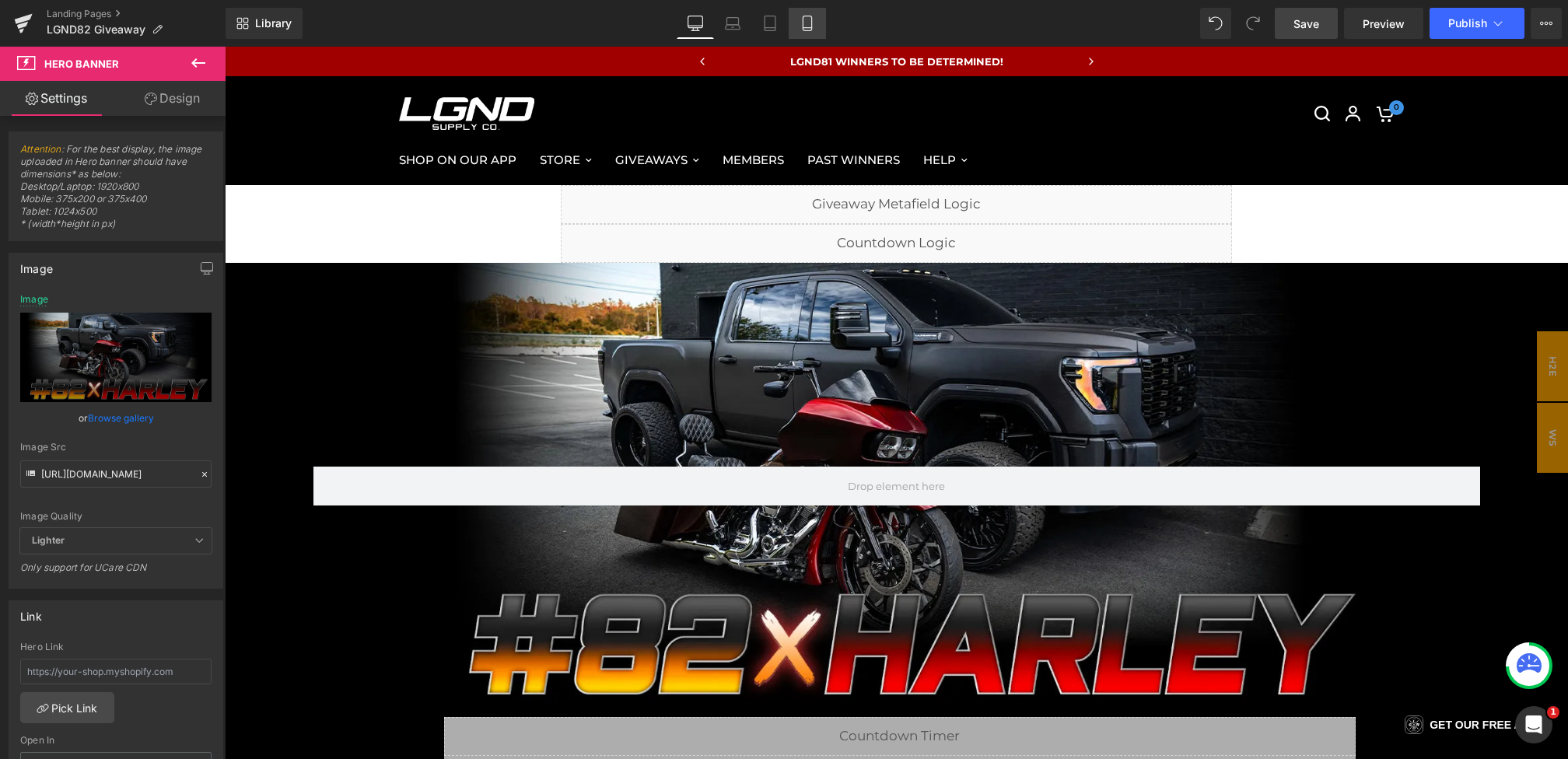
drag, startPoint x: 797, startPoint y: 18, endPoint x: 138, endPoint y: 94, distance: 663.4
click at [797, 18] on link "Mobile" at bounding box center [807, 23] width 38 height 31
type input "[URL][DOMAIN_NAME][PHONE_NUMBER]"
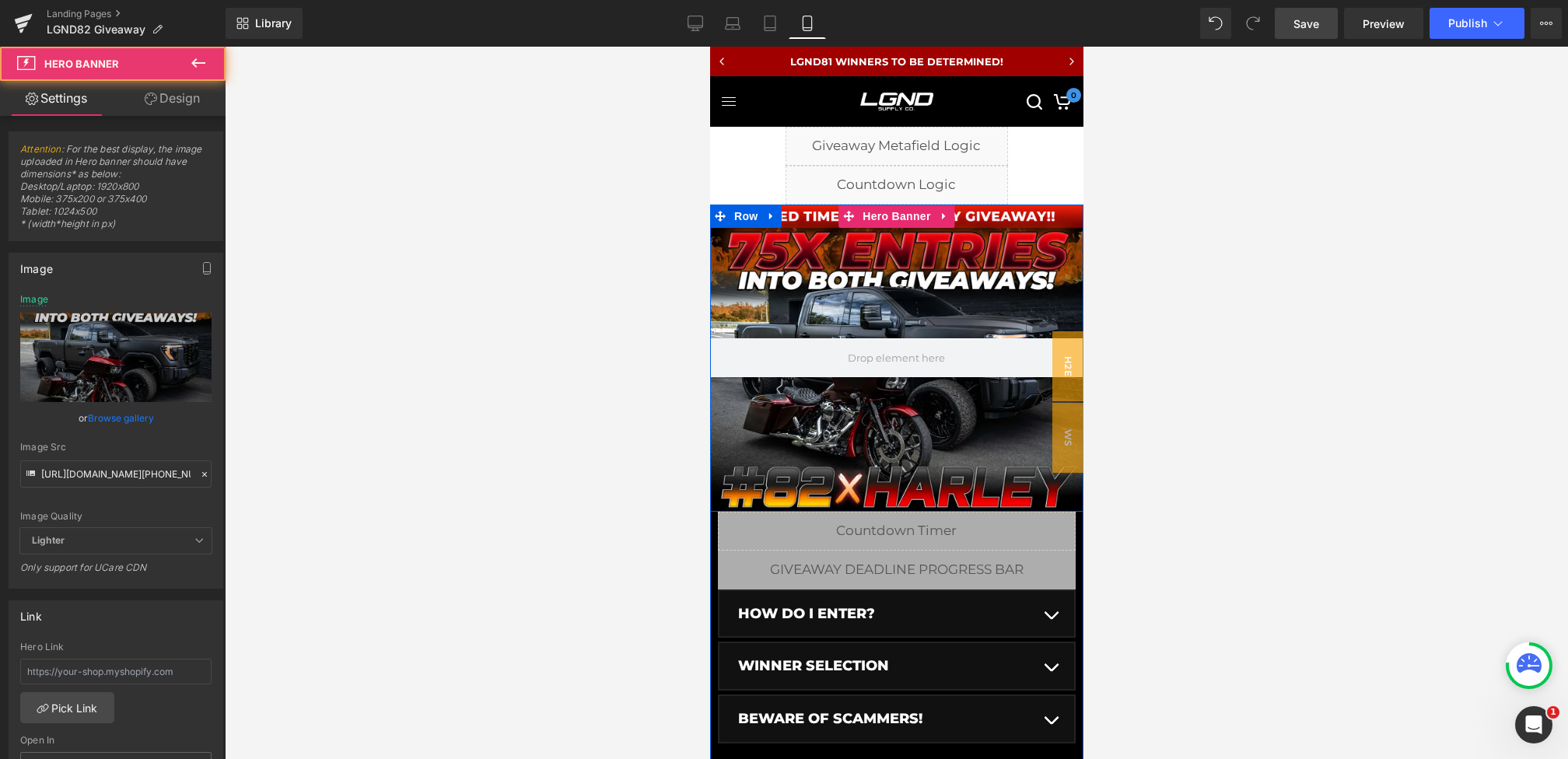
click at [861, 262] on div at bounding box center [895, 357] width 373 height 307
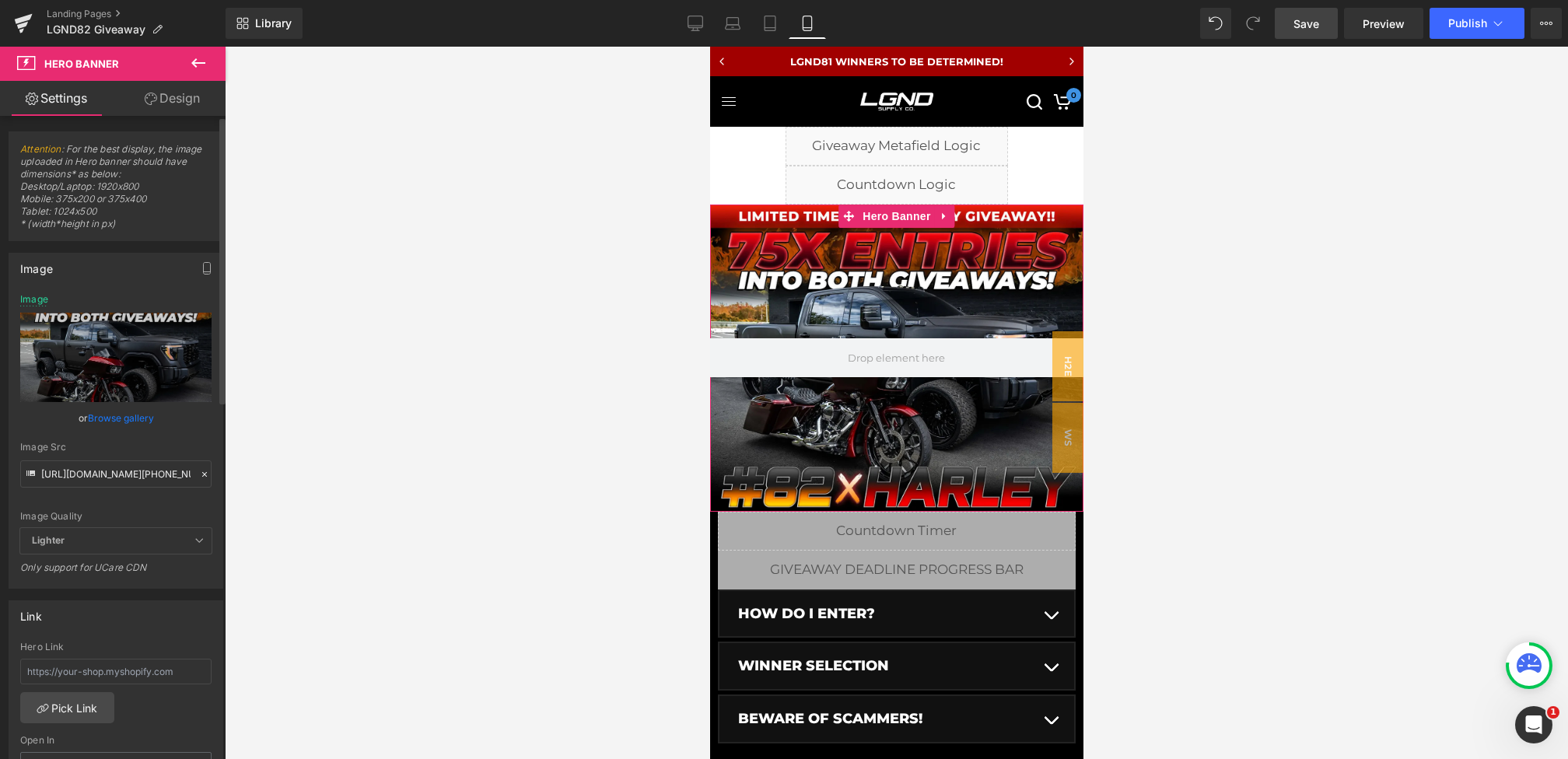
click at [202, 472] on icon at bounding box center [204, 474] width 4 height 4
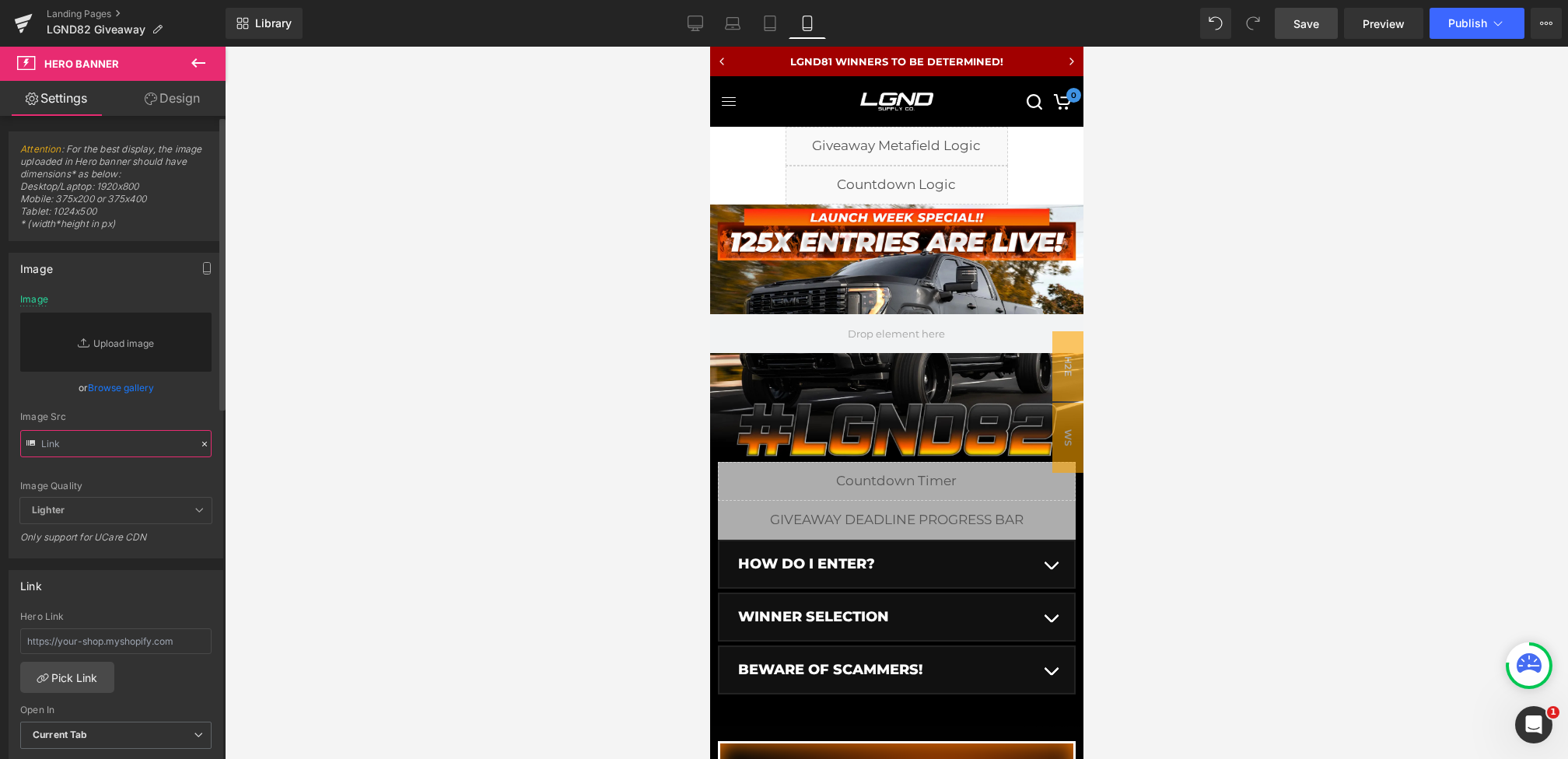
click at [141, 447] on input "text" at bounding box center [115, 443] width 192 height 27
paste input "[URL][DOMAIN_NAME][PHONE_NUMBER]"
click at [170, 412] on div "Image Src" at bounding box center [115, 417] width 192 height 11
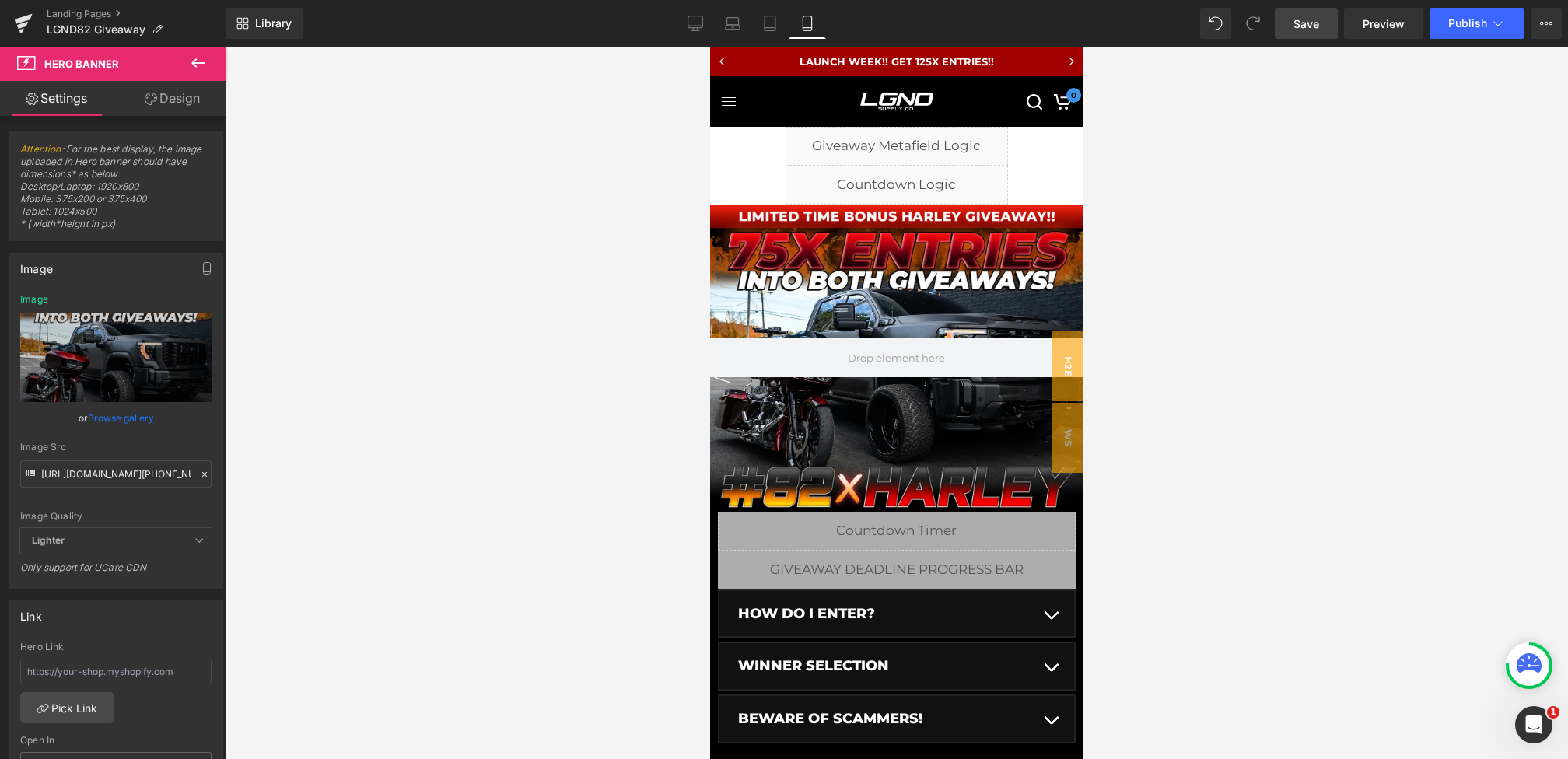
drag, startPoint x: 1280, startPoint y: 19, endPoint x: 205, endPoint y: 309, distance: 1113.4
click at [1280, 19] on link "Save" at bounding box center [1306, 23] width 63 height 31
click at [1320, 13] on link "Save" at bounding box center [1306, 23] width 63 height 31
click at [697, 30] on icon at bounding box center [695, 22] width 15 height 15
type input "[URL][DOMAIN_NAME]"
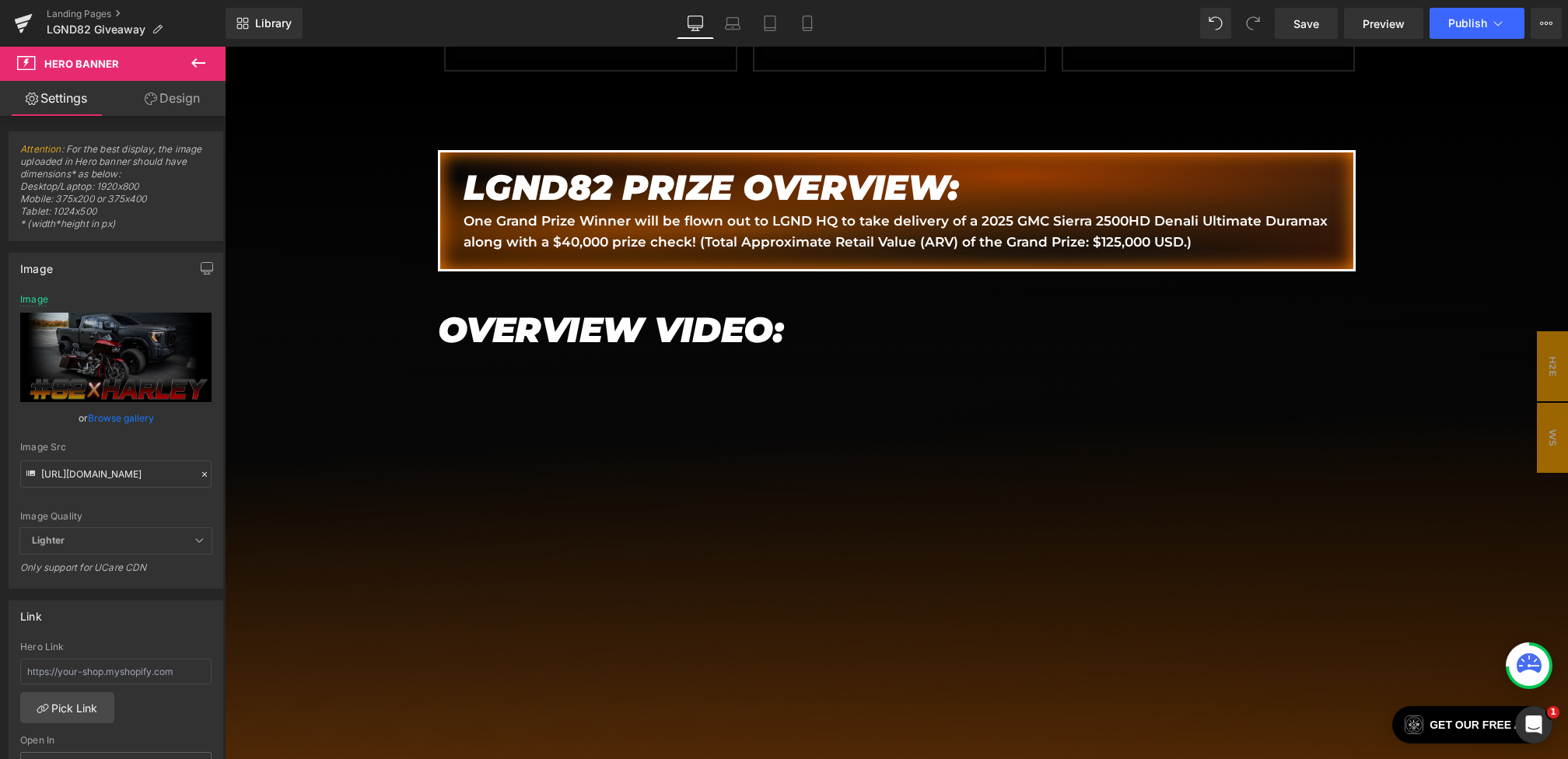
scroll to position [907, 0]
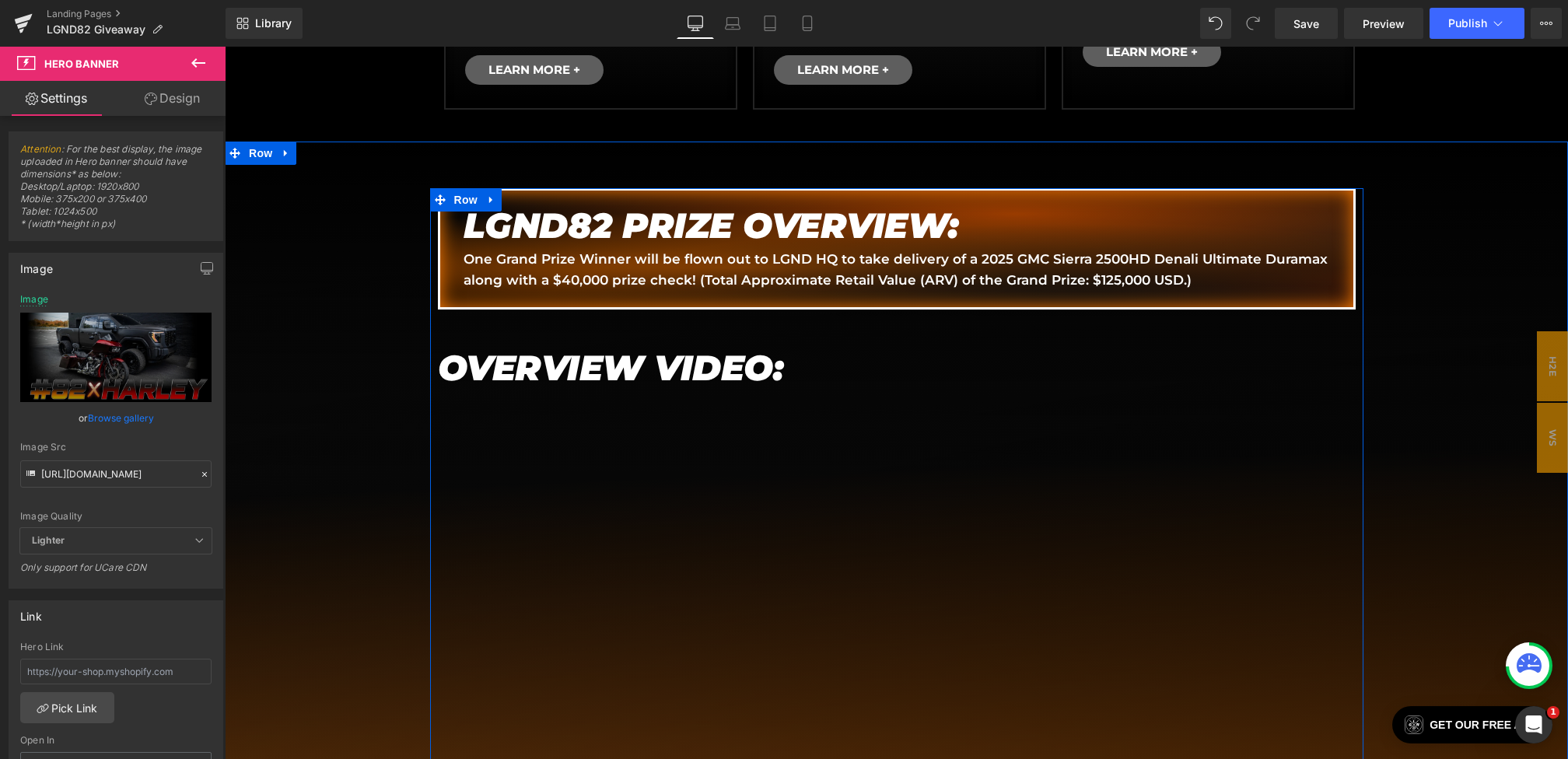
click at [495, 200] on icon at bounding box center [492, 199] width 11 height 12
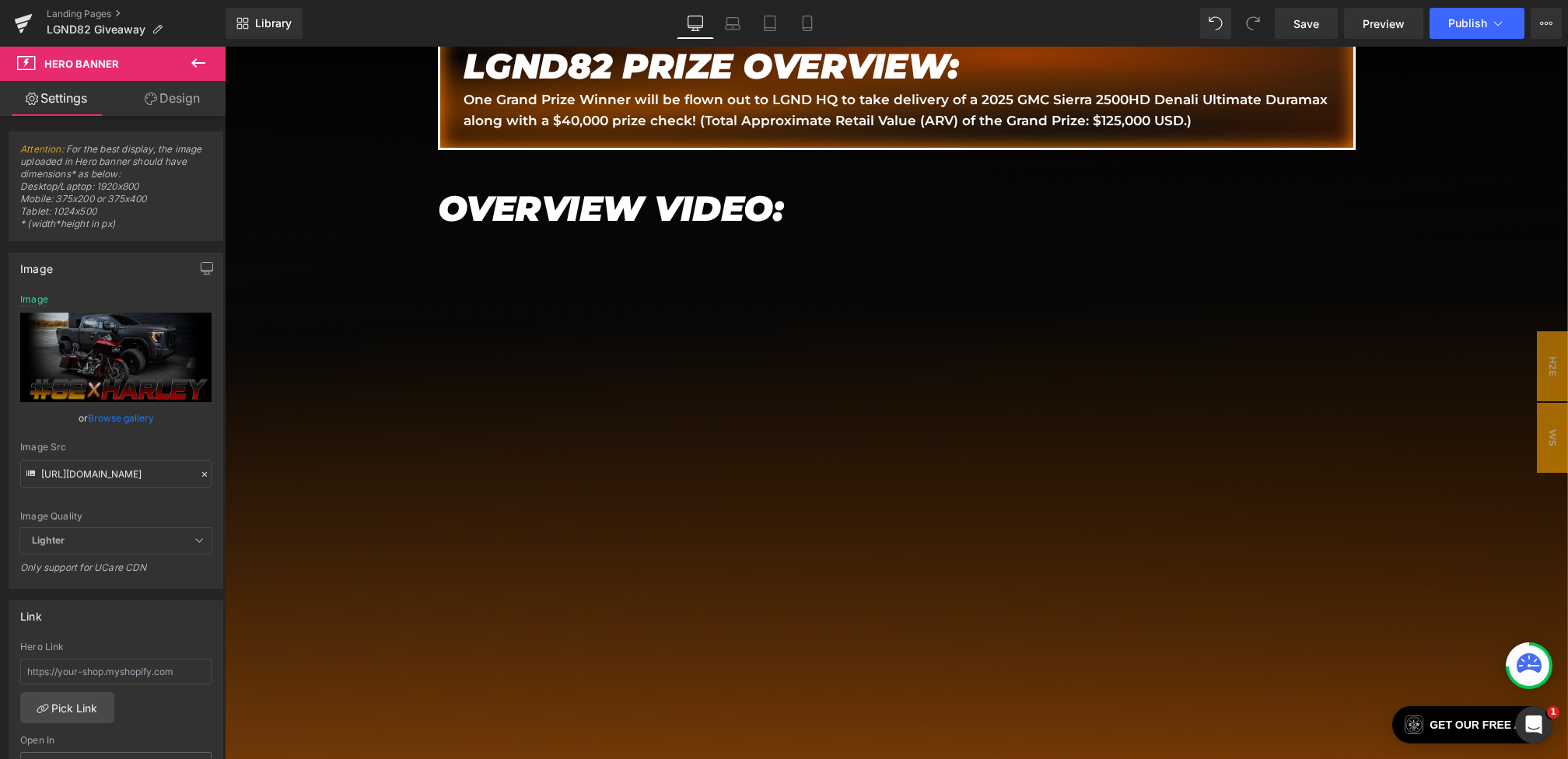
scroll to position [877, 0]
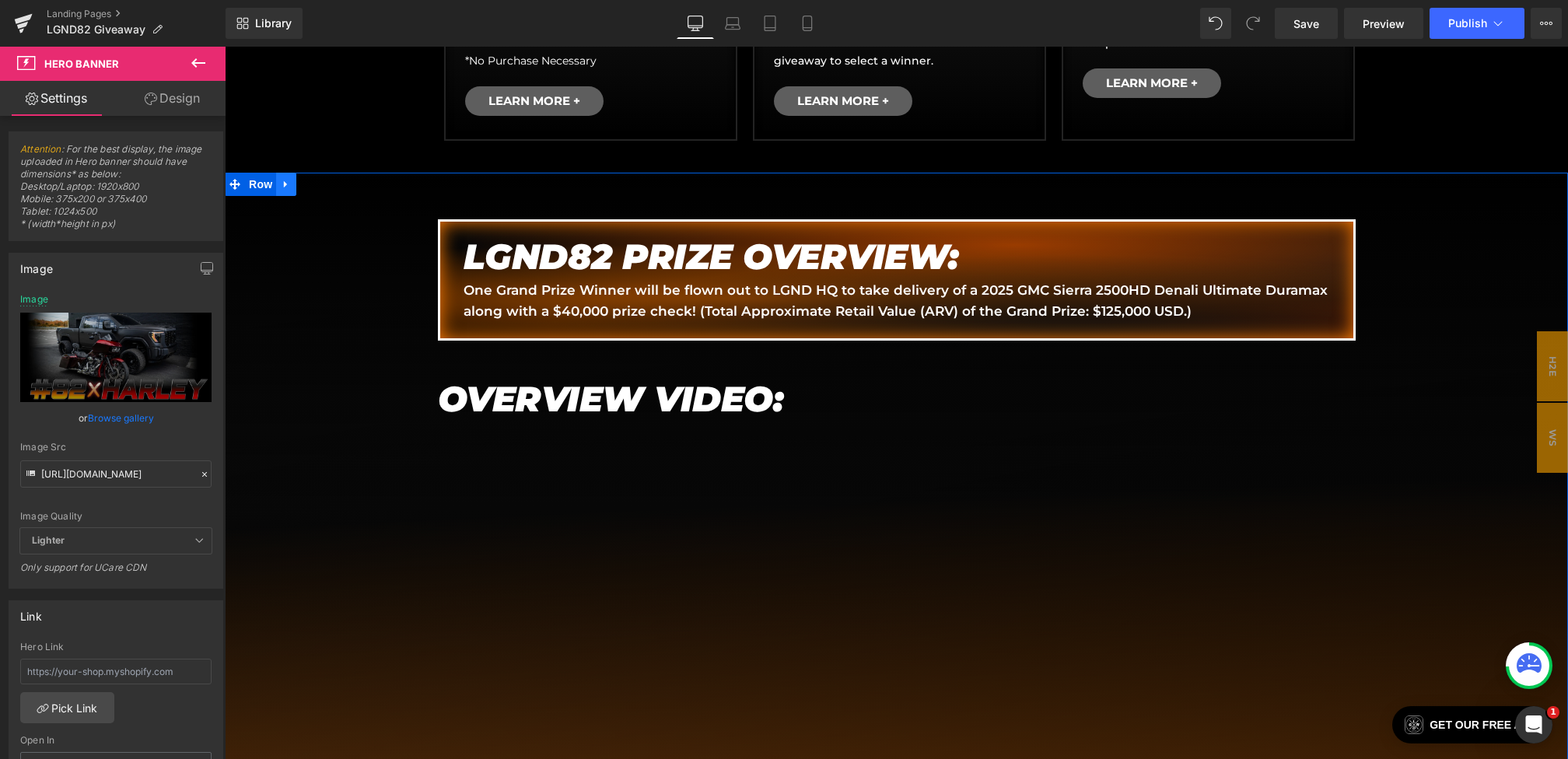
click at [292, 190] on link at bounding box center [286, 184] width 20 height 23
click at [307, 190] on link at bounding box center [307, 184] width 20 height 23
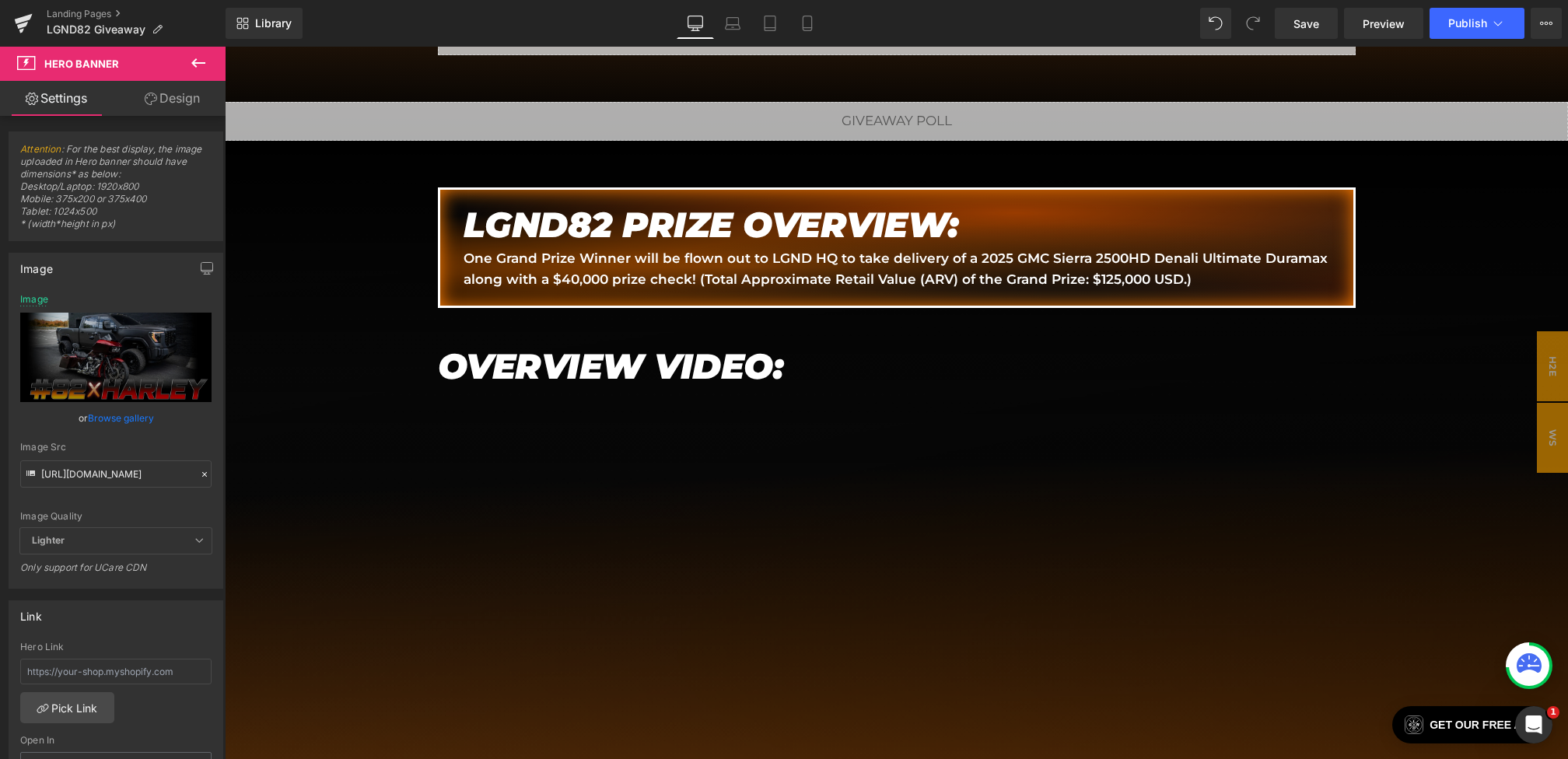
scroll to position [2331, 0]
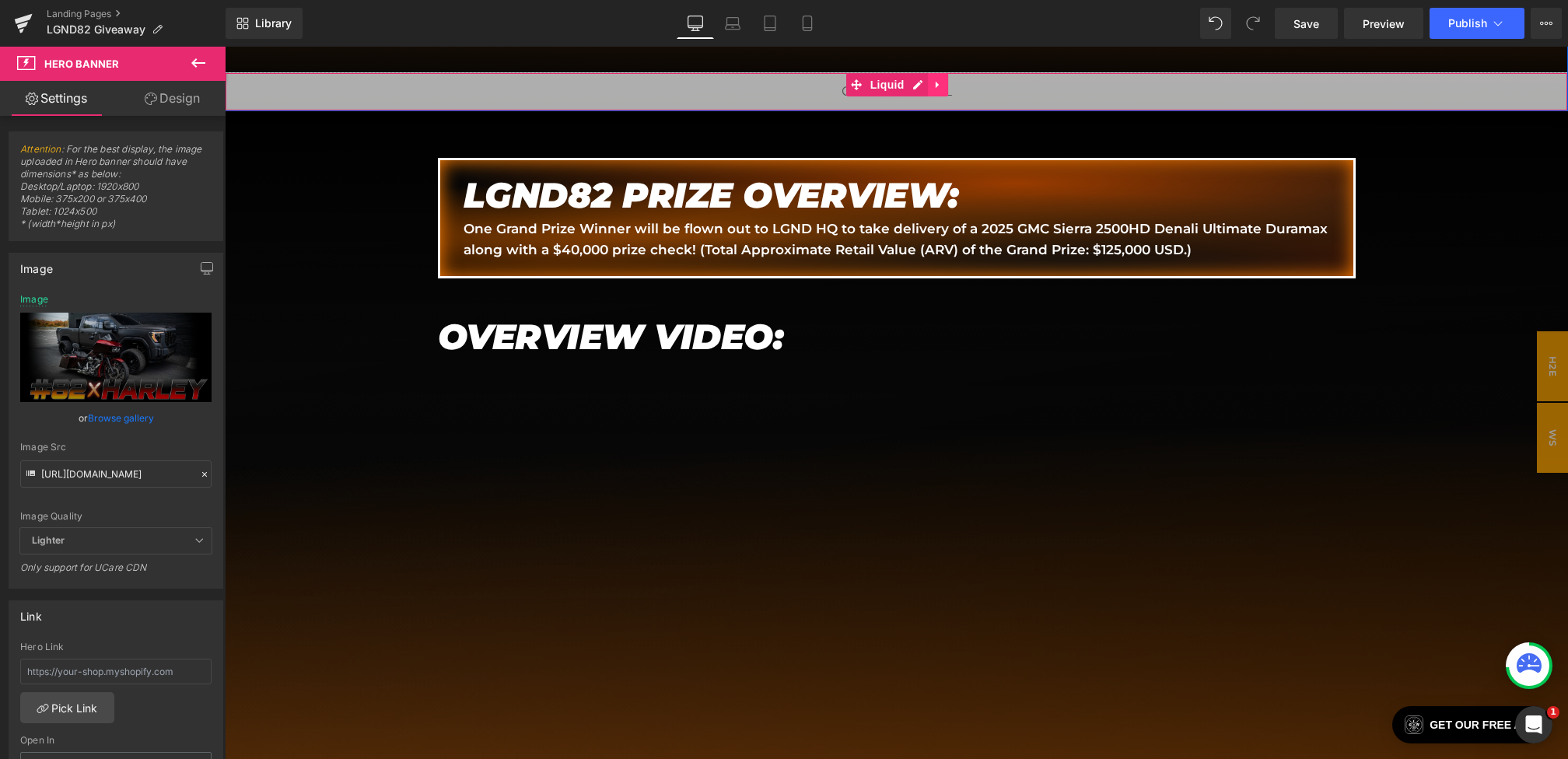
click at [942, 80] on icon at bounding box center [939, 84] width 11 height 12
click at [945, 80] on icon at bounding box center [949, 85] width 11 height 11
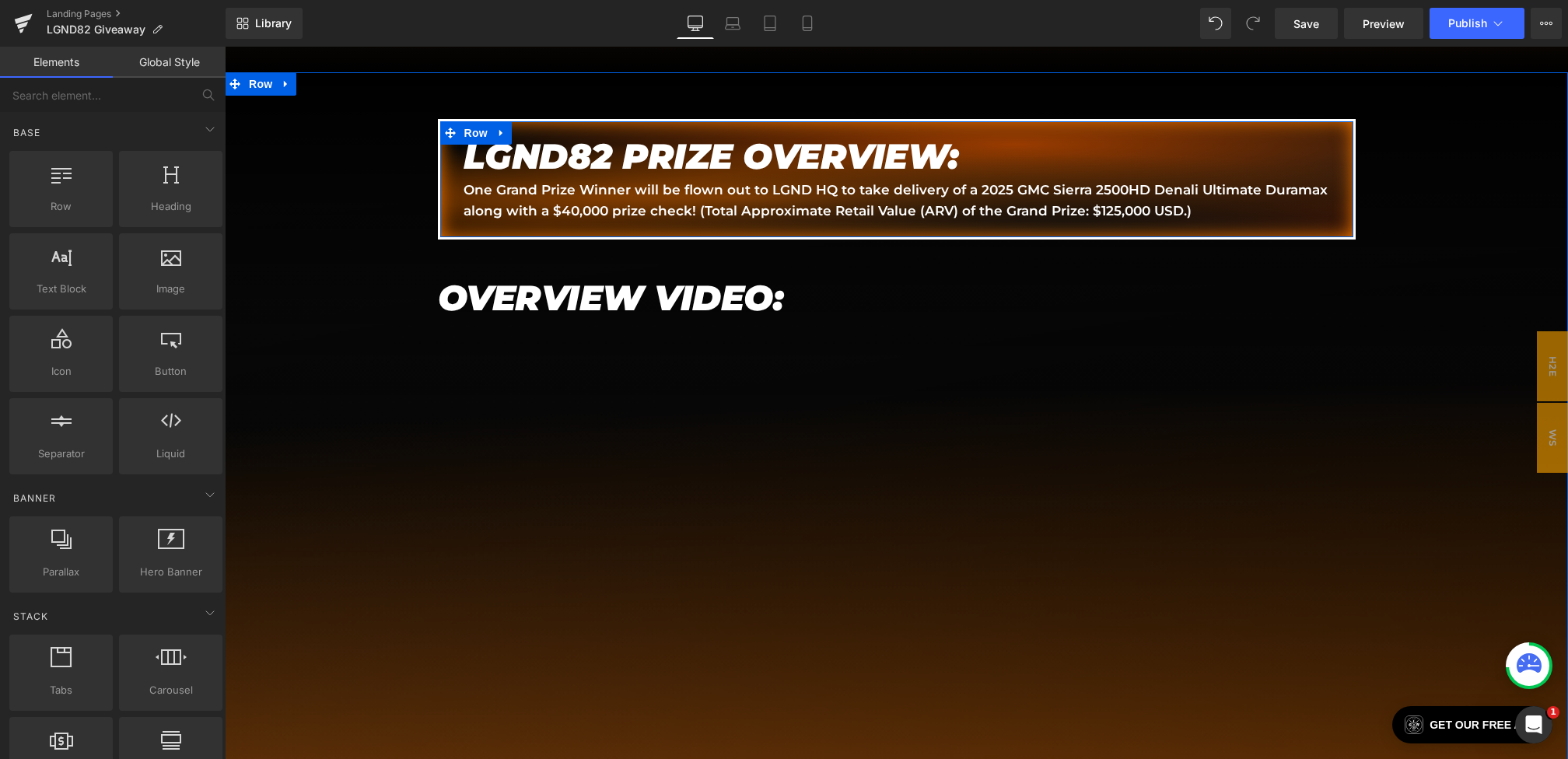
click at [583, 165] on em "LGND82 PRIZE OVERVIEW:" at bounding box center [711, 156] width 495 height 43
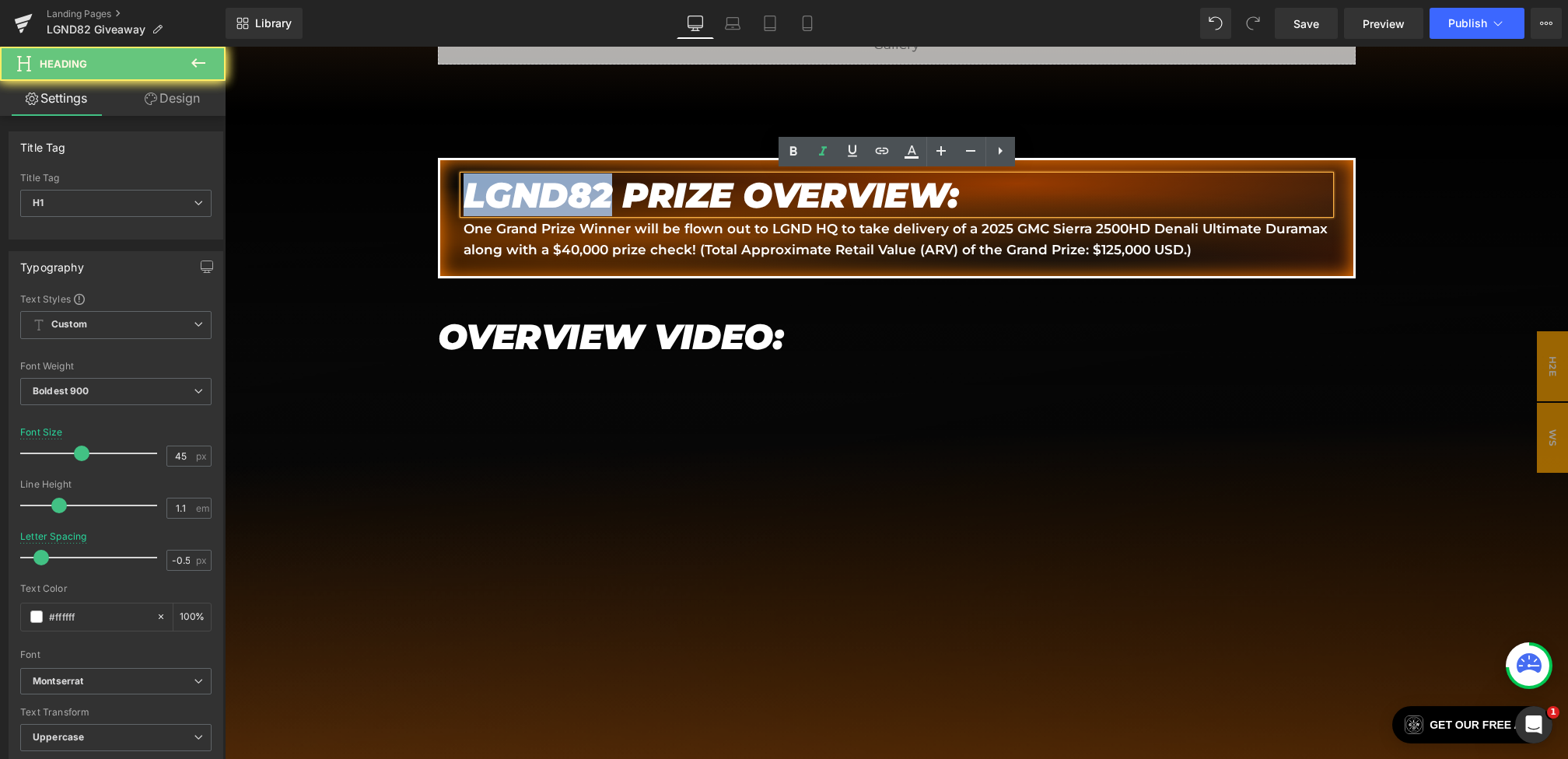
drag, startPoint x: 601, startPoint y: 165, endPoint x: 435, endPoint y: 147, distance: 167.0
click at [561, 147] on div "Liquid Liquid Hero Banner Row Liquid Liquid Row HOW DO I ENTER? Heading Enterin…" at bounding box center [896, 243] width 672 height 4699
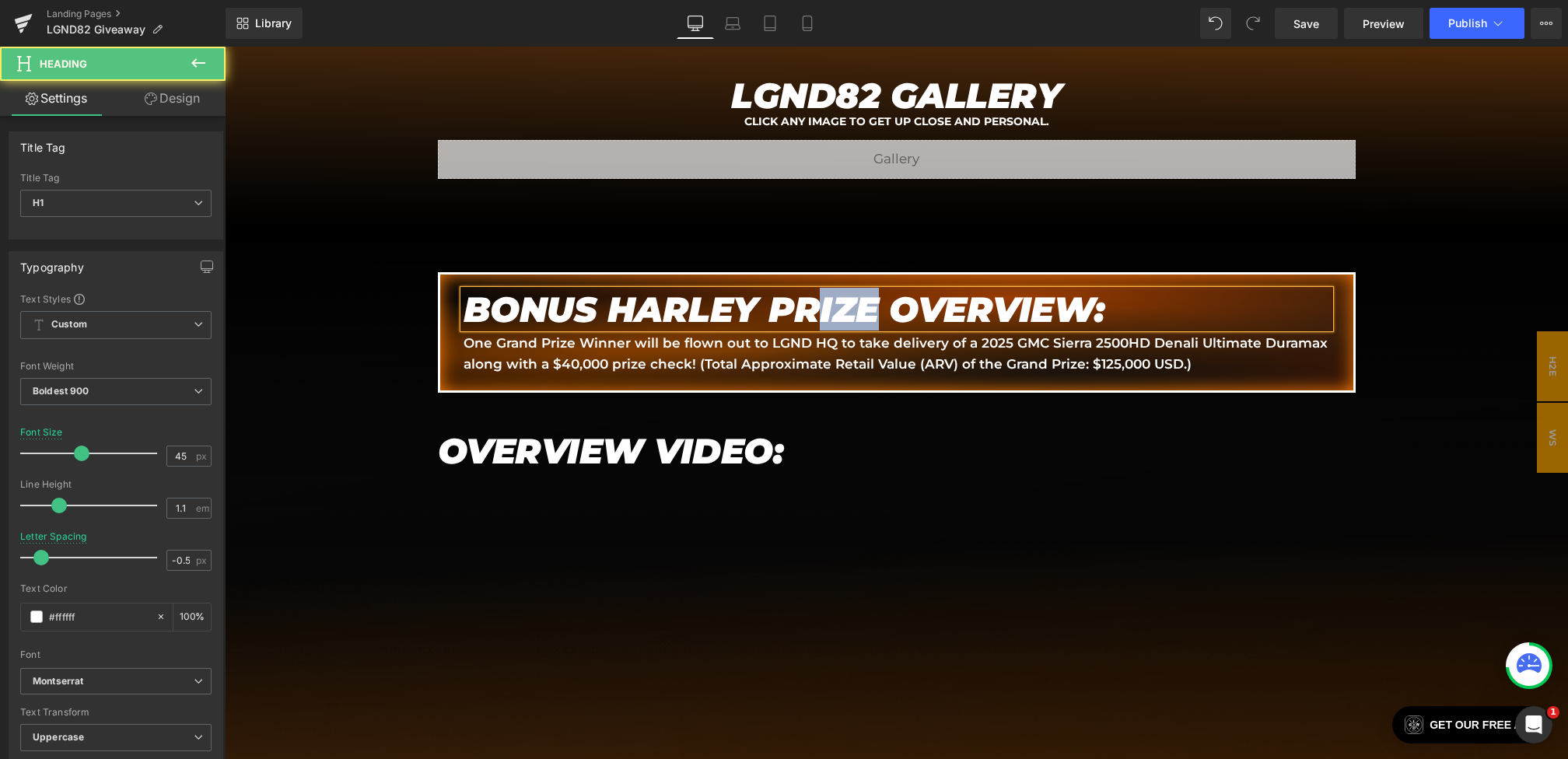
drag, startPoint x: 877, startPoint y: 303, endPoint x: 798, endPoint y: 303, distance: 79.0
click at [798, 303] on em "BONUS HARLEY PRIZE OVERVIEW:" at bounding box center [785, 309] width 642 height 43
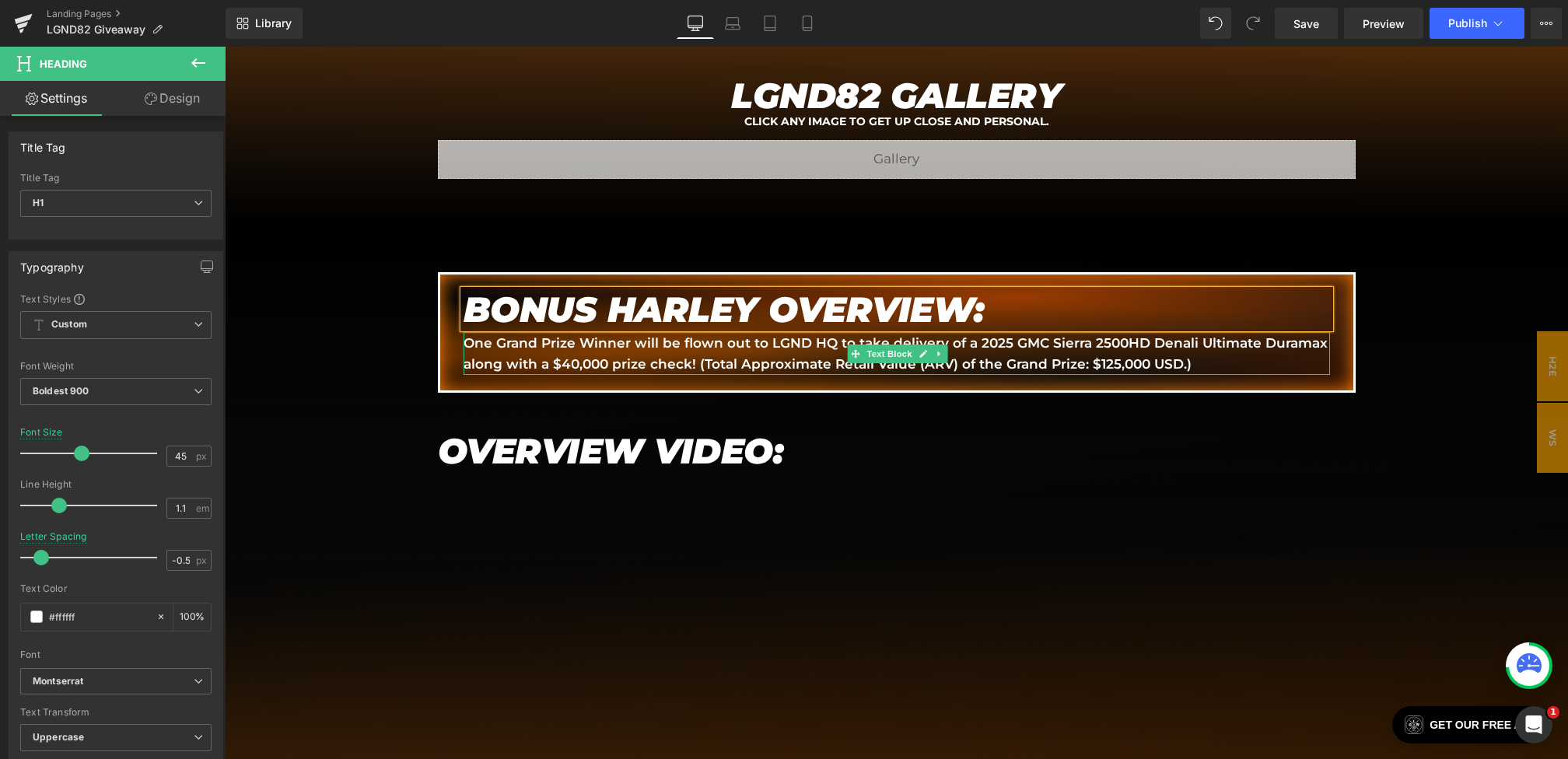
click at [1207, 368] on div "One Grand Prize Winner will be flown out to LGND HQ to take delivery of a 2025 …" at bounding box center [897, 353] width 867 height 43
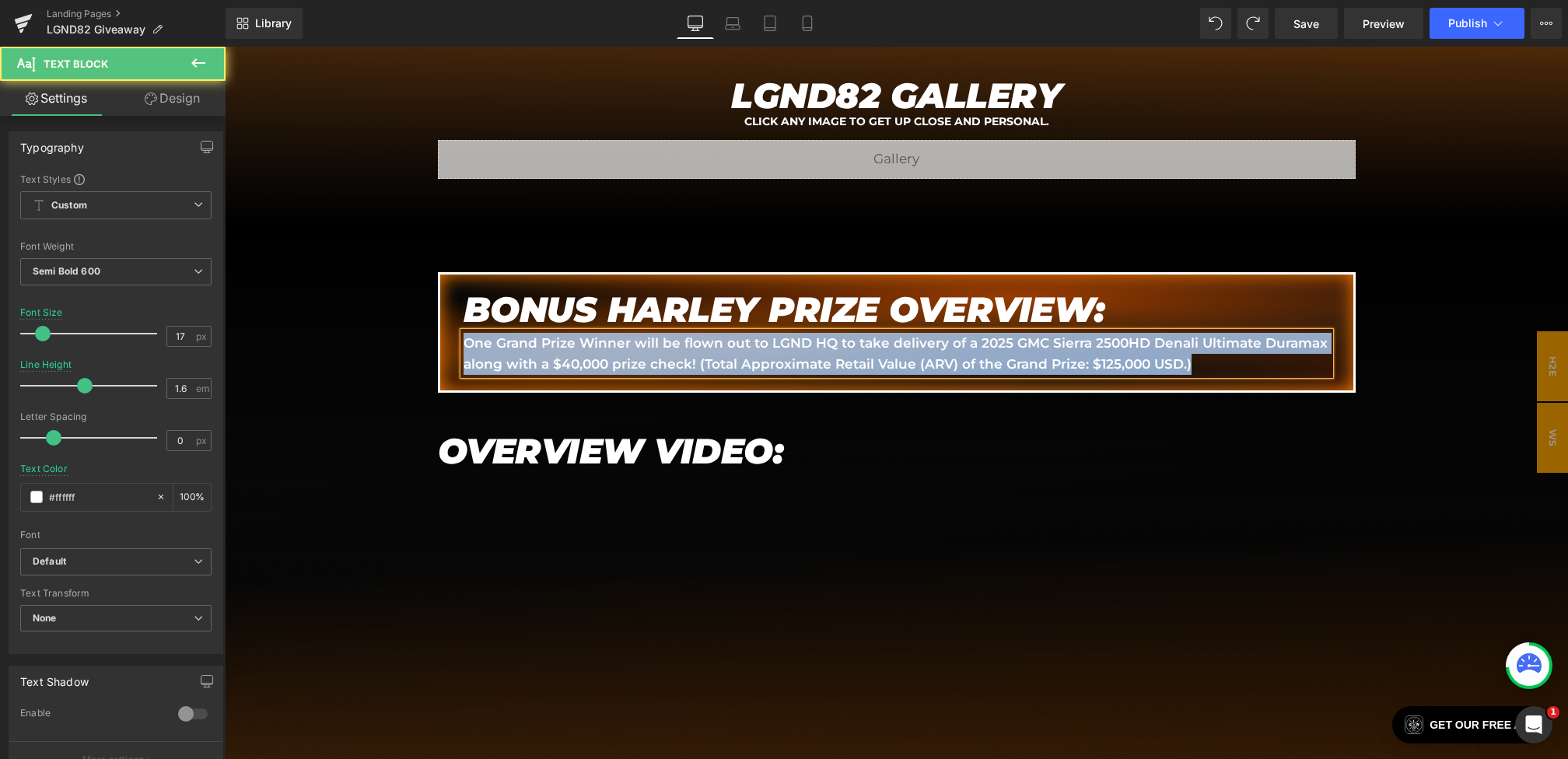
drag, startPoint x: 1208, startPoint y: 361, endPoint x: 452, endPoint y: 308, distance: 757.9
click at [452, 308] on div "BONUS HARLEY PRIZE OVERVIEW: Heading One Grand Prize Winner will be flown out t…" at bounding box center [896, 333] width 918 height 121
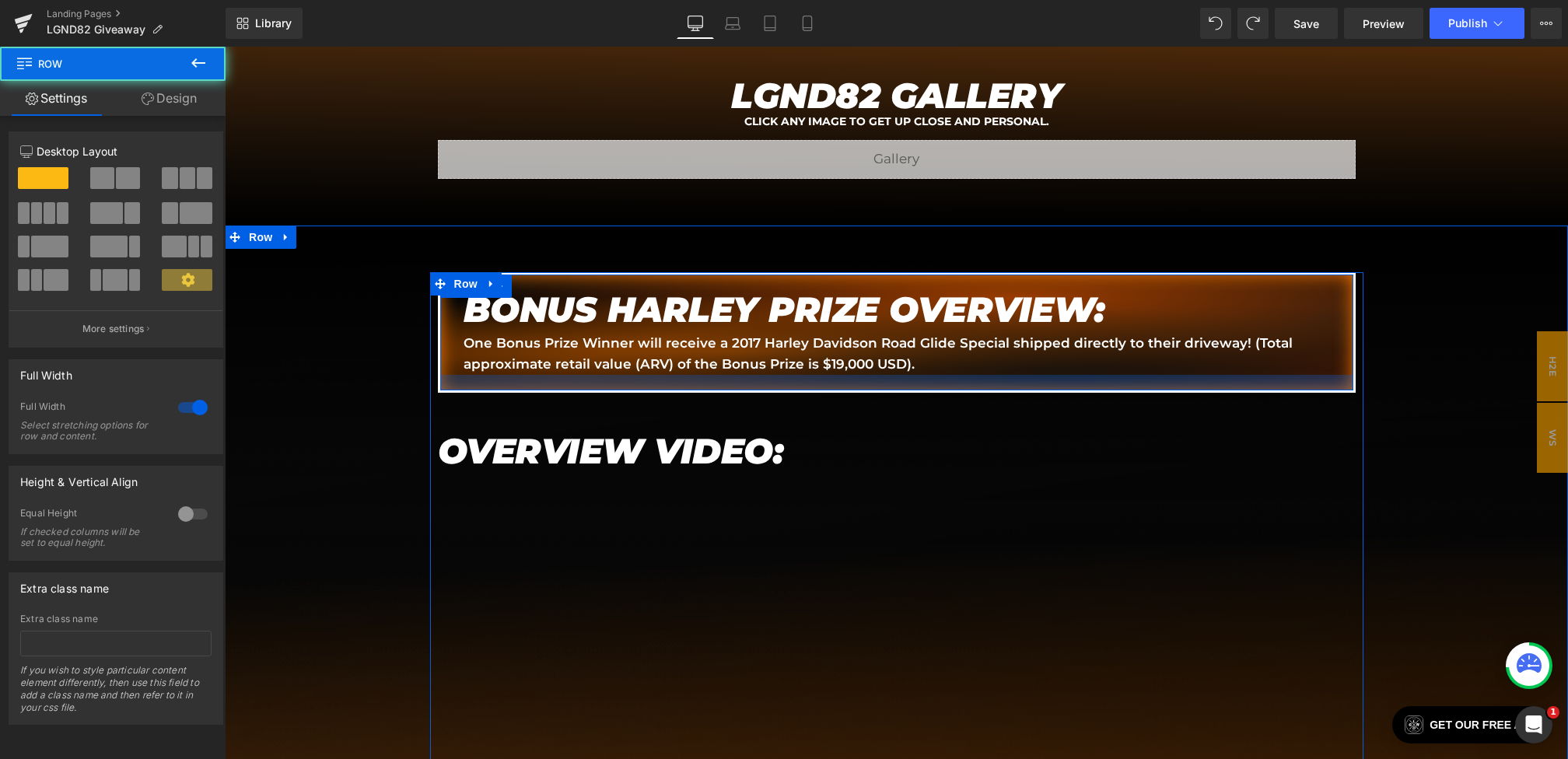
scroll to position [2310, 0]
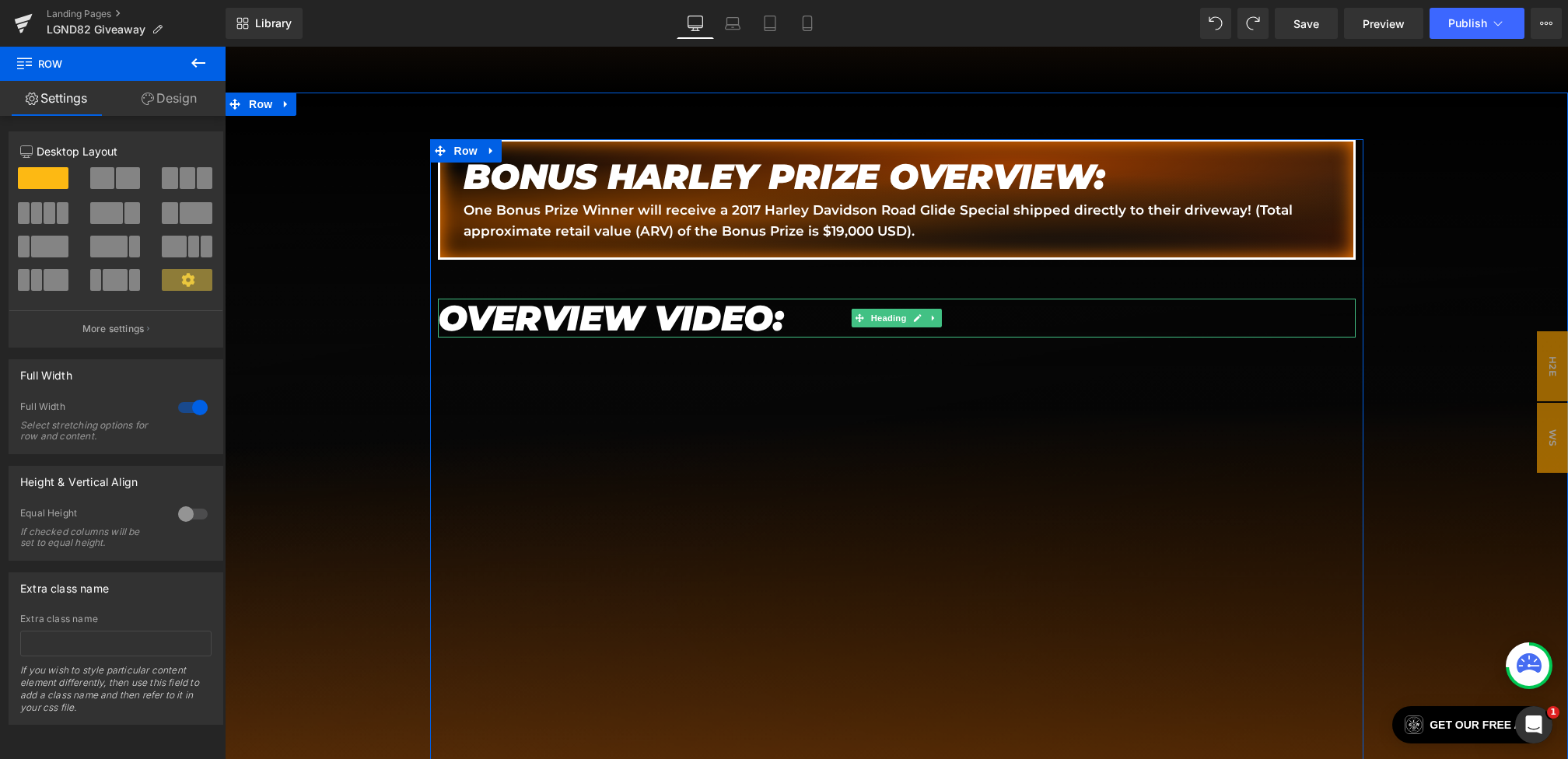
click at [941, 312] on div "OVERVIEW VIDEO: Heading" at bounding box center [896, 317] width 918 height 39
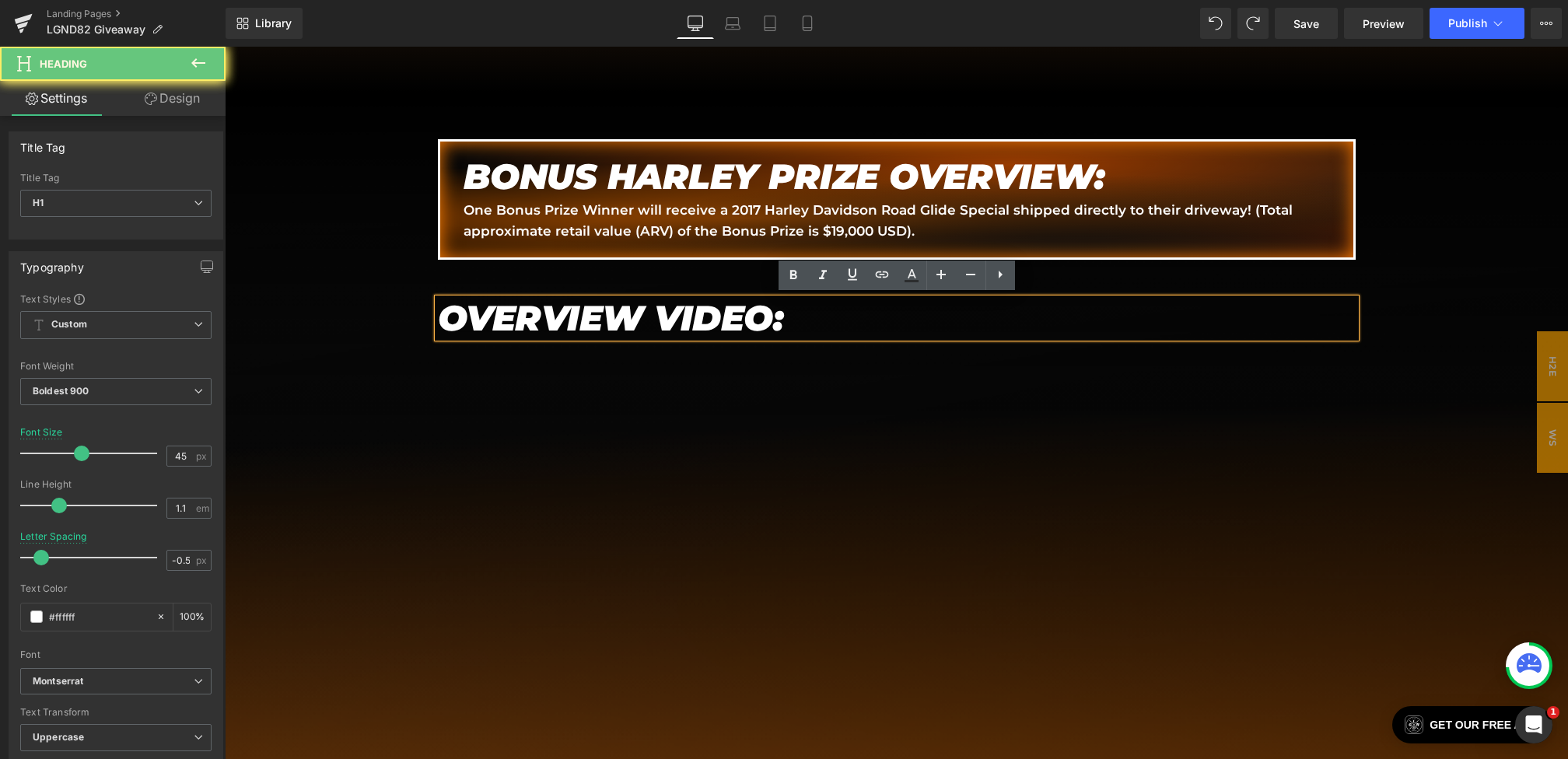
click at [939, 312] on h1 "OVERVIEW VIDEO:" at bounding box center [896, 317] width 918 height 39
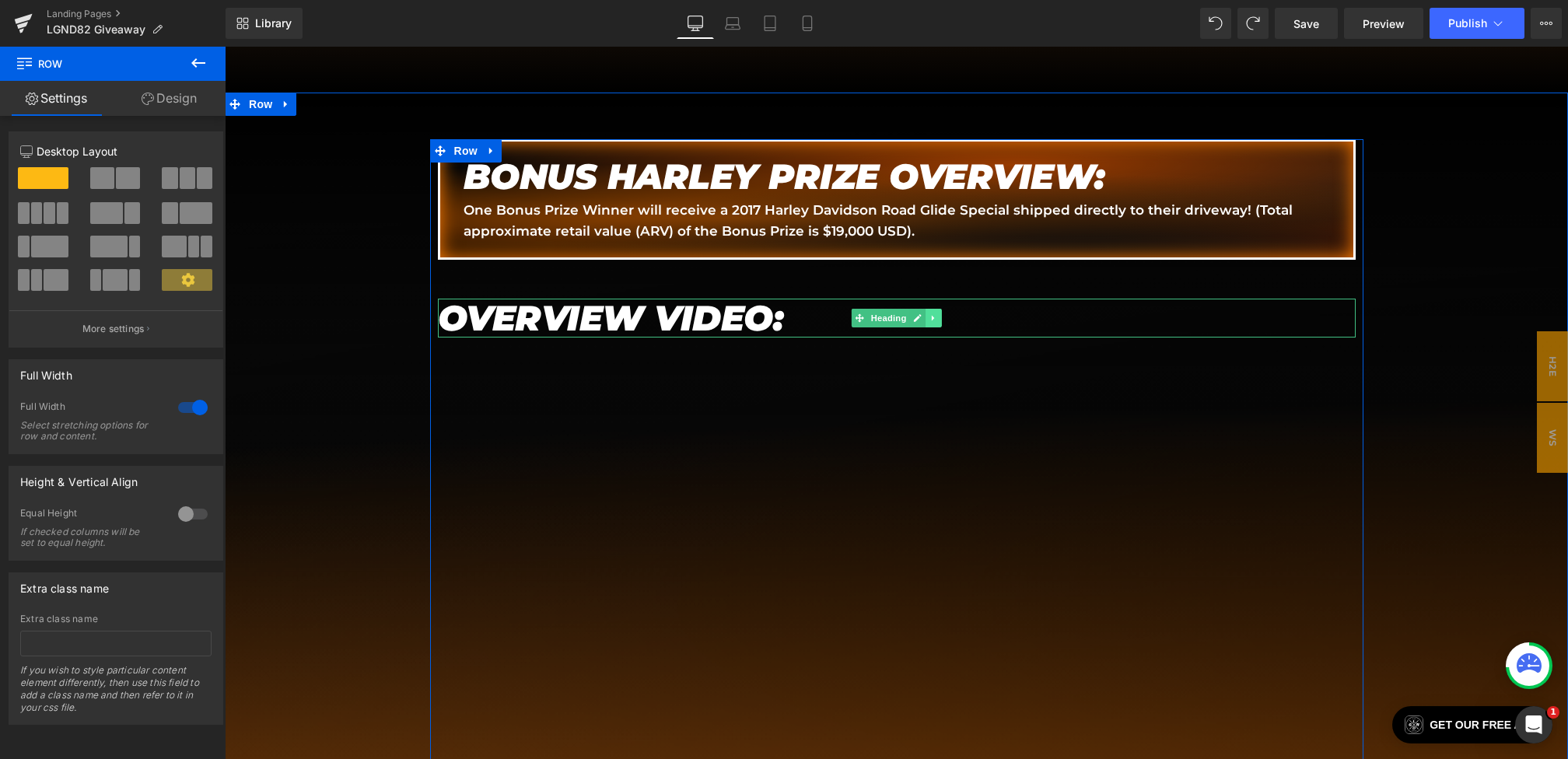
click at [931, 314] on icon at bounding box center [934, 318] width 9 height 9
click at [941, 314] on icon at bounding box center [941, 318] width 9 height 9
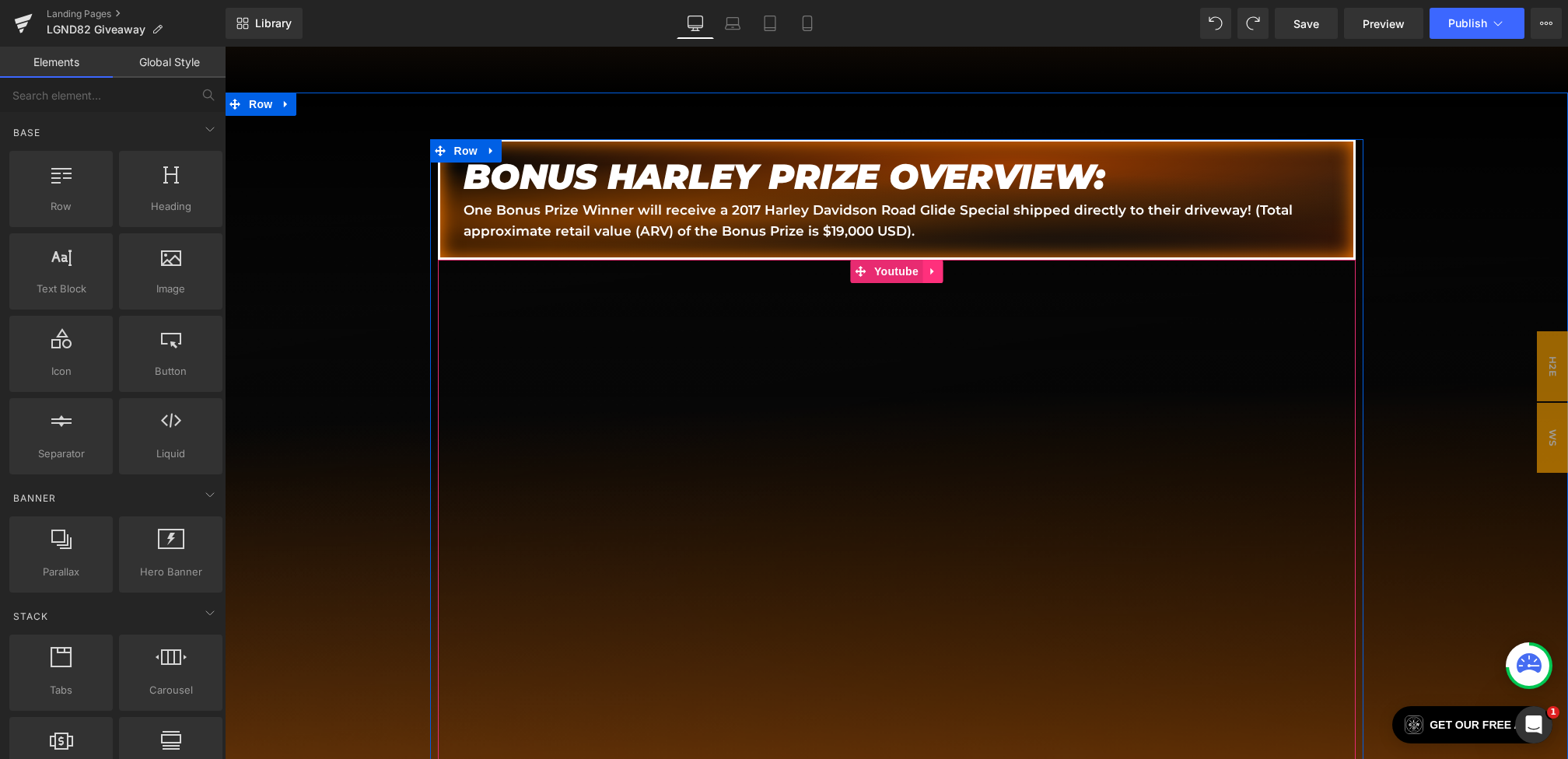
click at [925, 269] on link at bounding box center [932, 272] width 20 height 23
click at [940, 270] on icon at bounding box center [942, 272] width 11 height 12
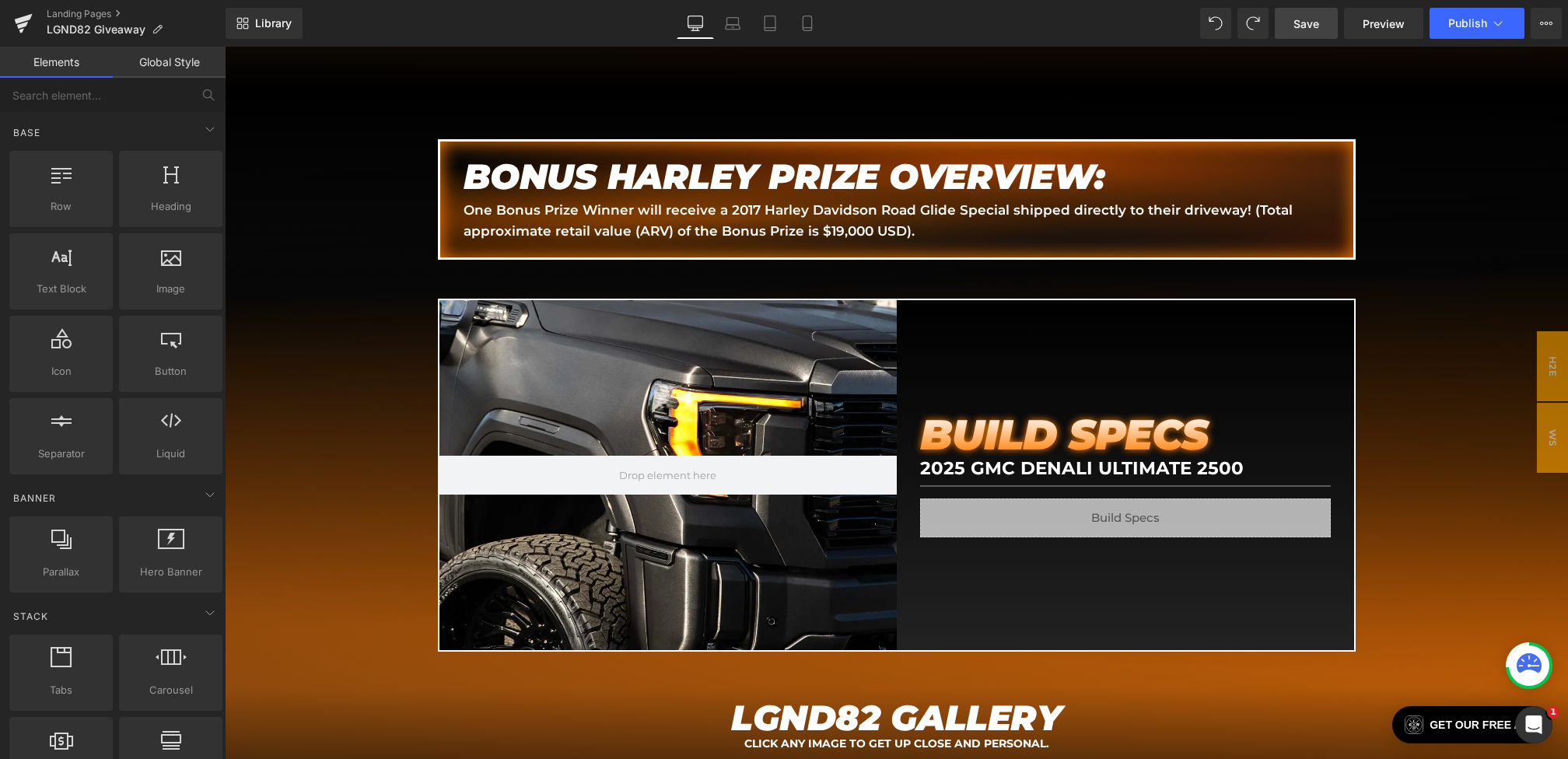
click at [1284, 16] on link "Save" at bounding box center [1306, 23] width 63 height 31
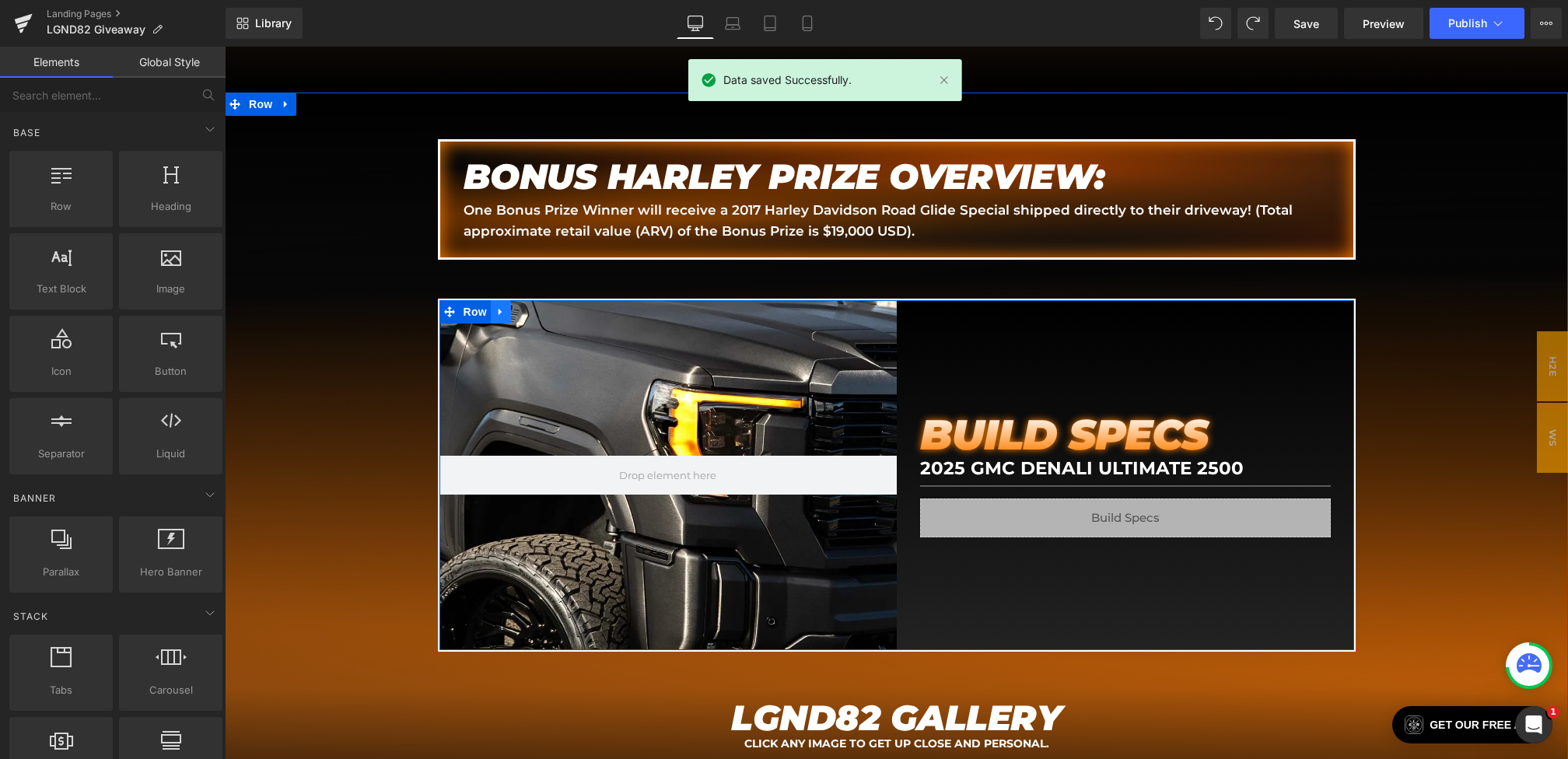
click at [503, 307] on icon at bounding box center [501, 312] width 11 height 12
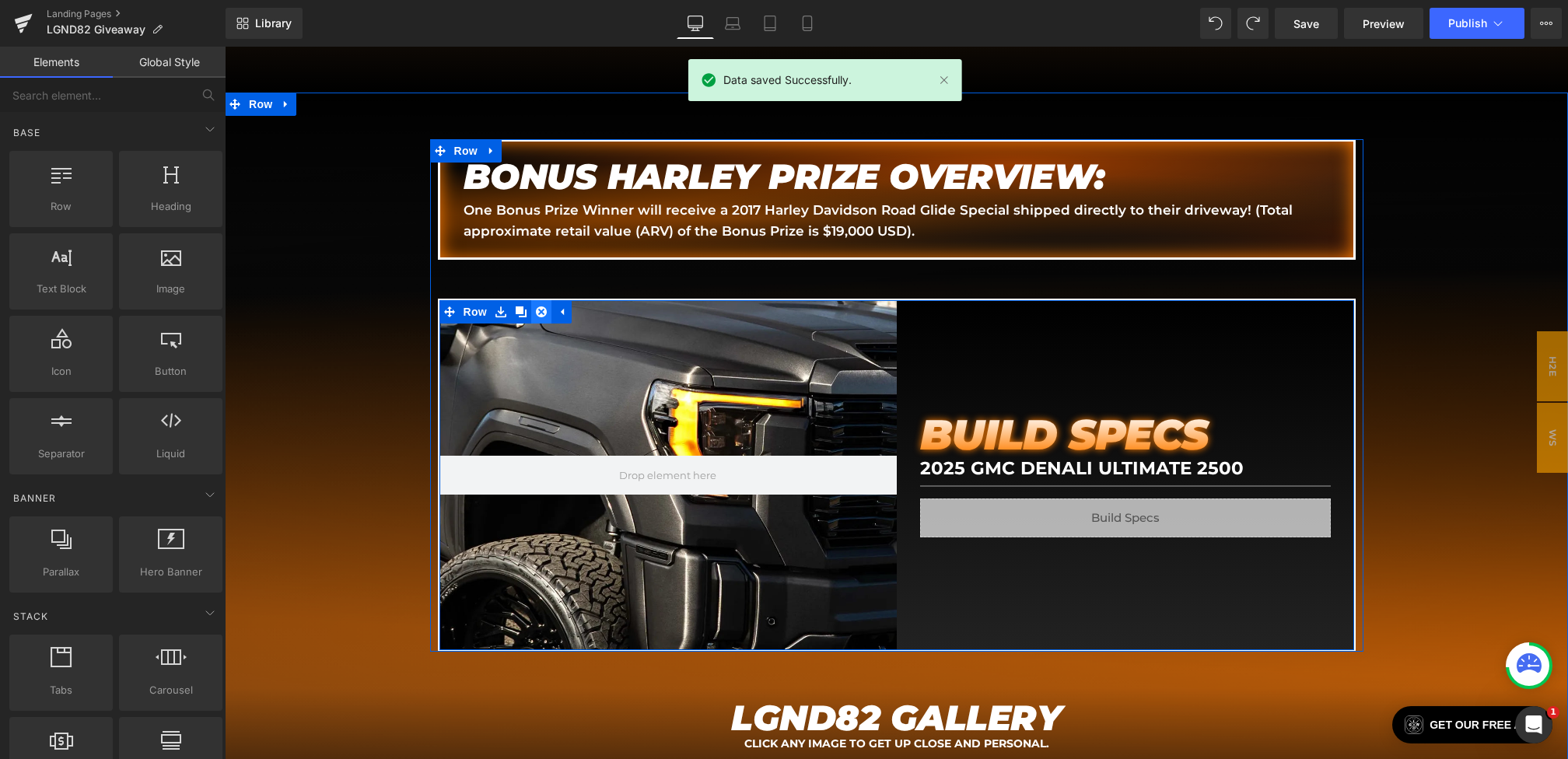
click at [546, 307] on icon at bounding box center [541, 312] width 11 height 11
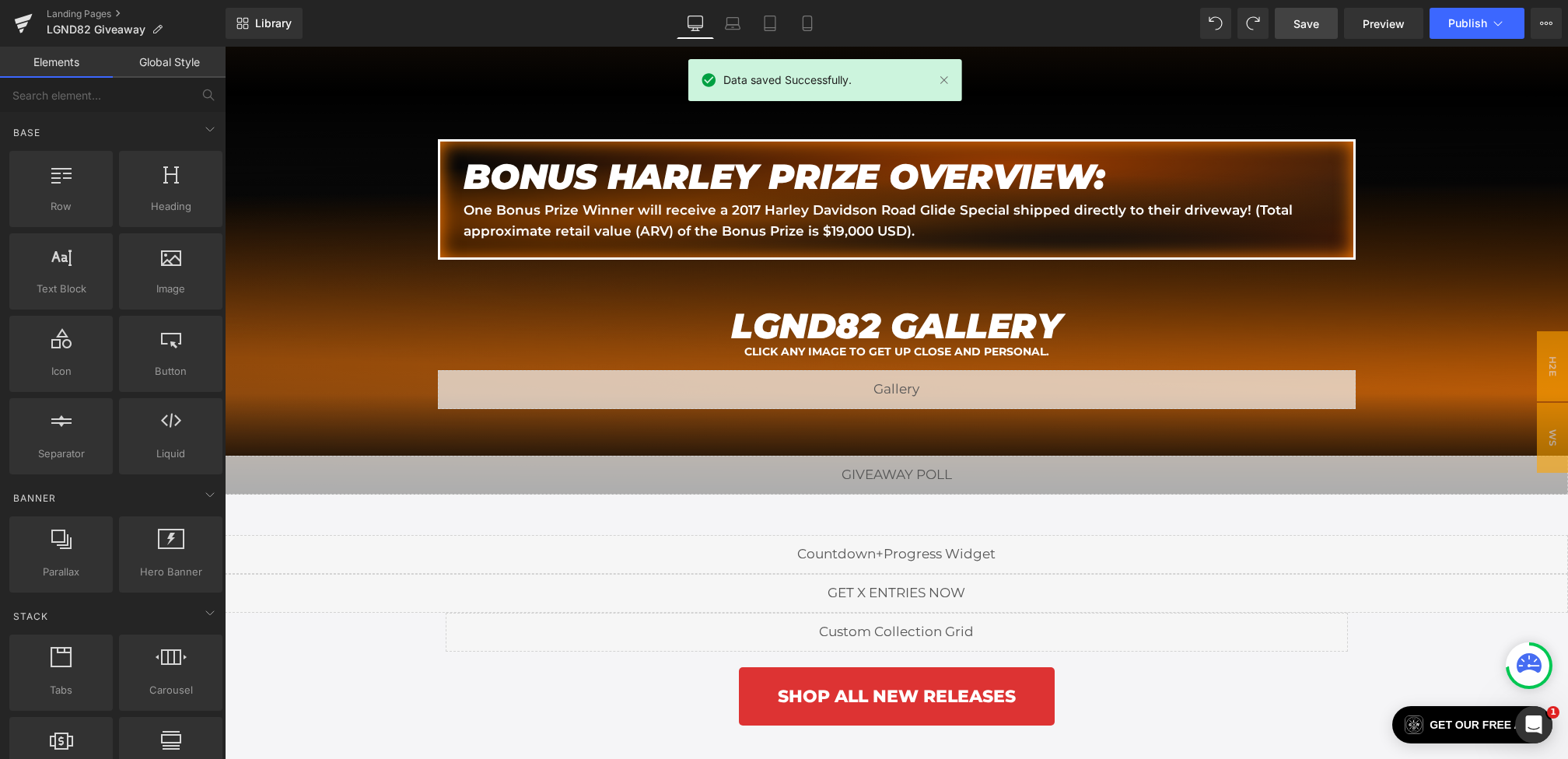
click at [1322, 16] on link "Save" at bounding box center [1306, 23] width 63 height 31
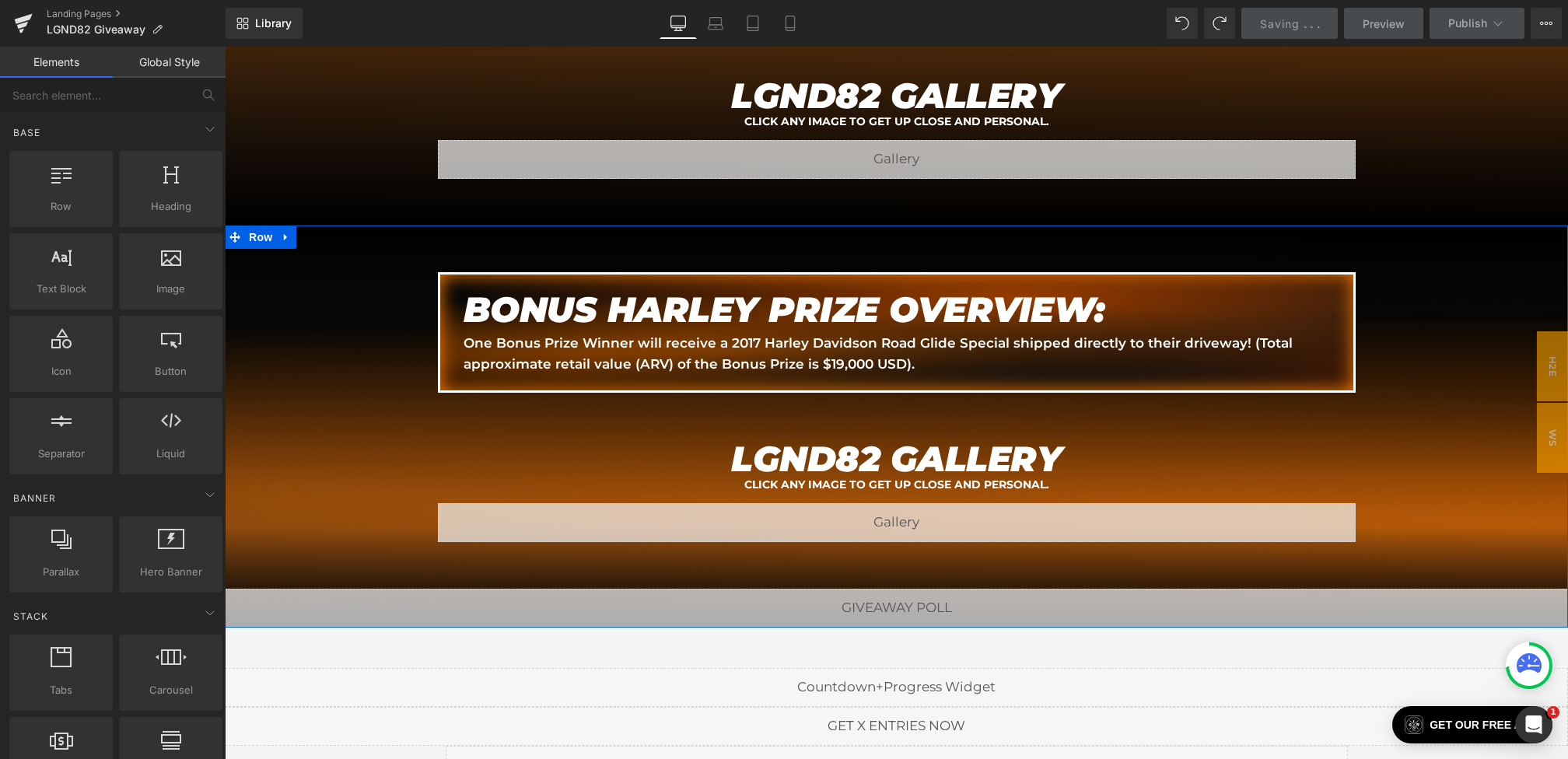
scroll to position [2159, 0]
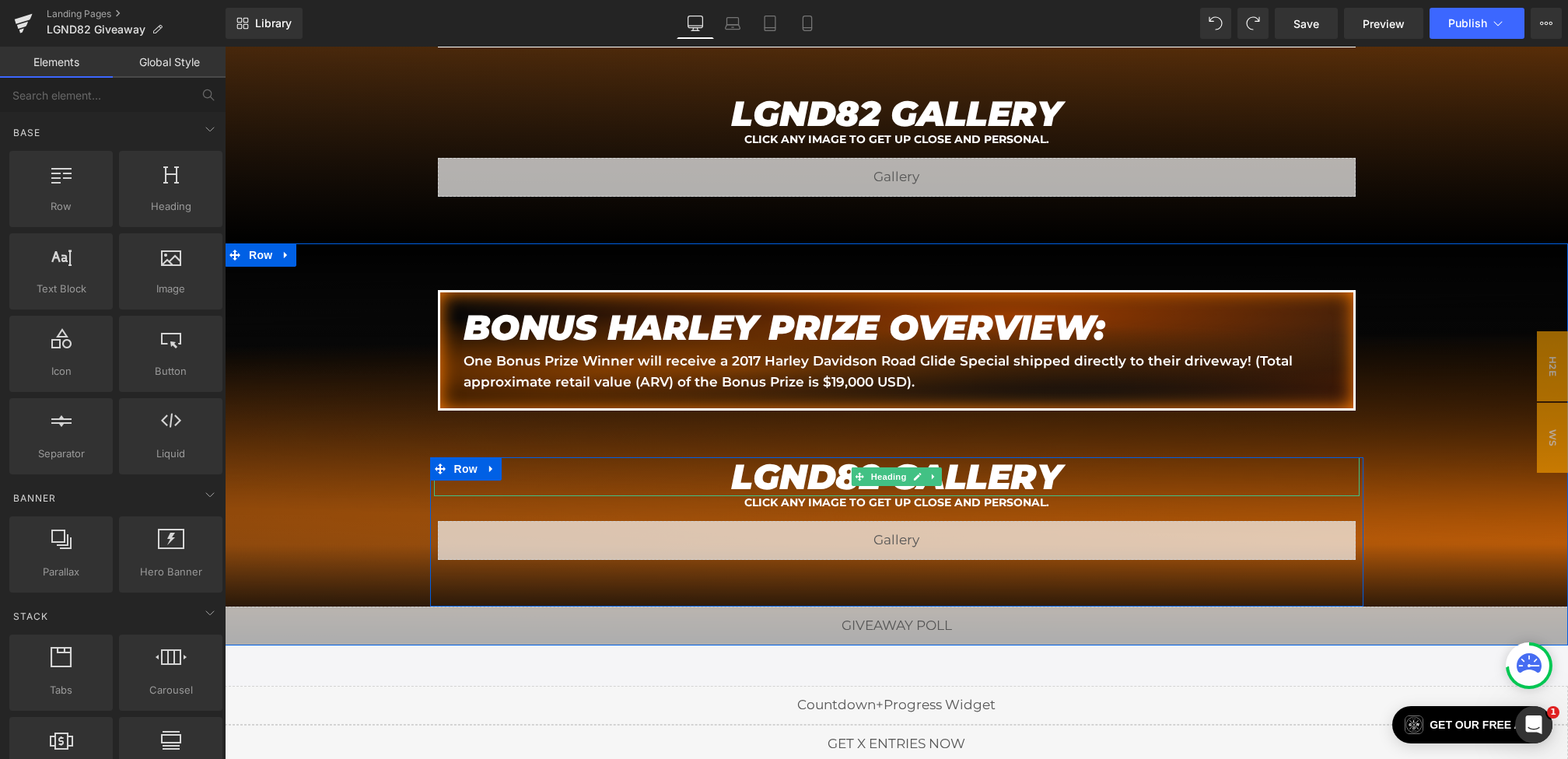
click at [821, 469] on em "LGND82 GALLERY" at bounding box center [896, 477] width 331 height 43
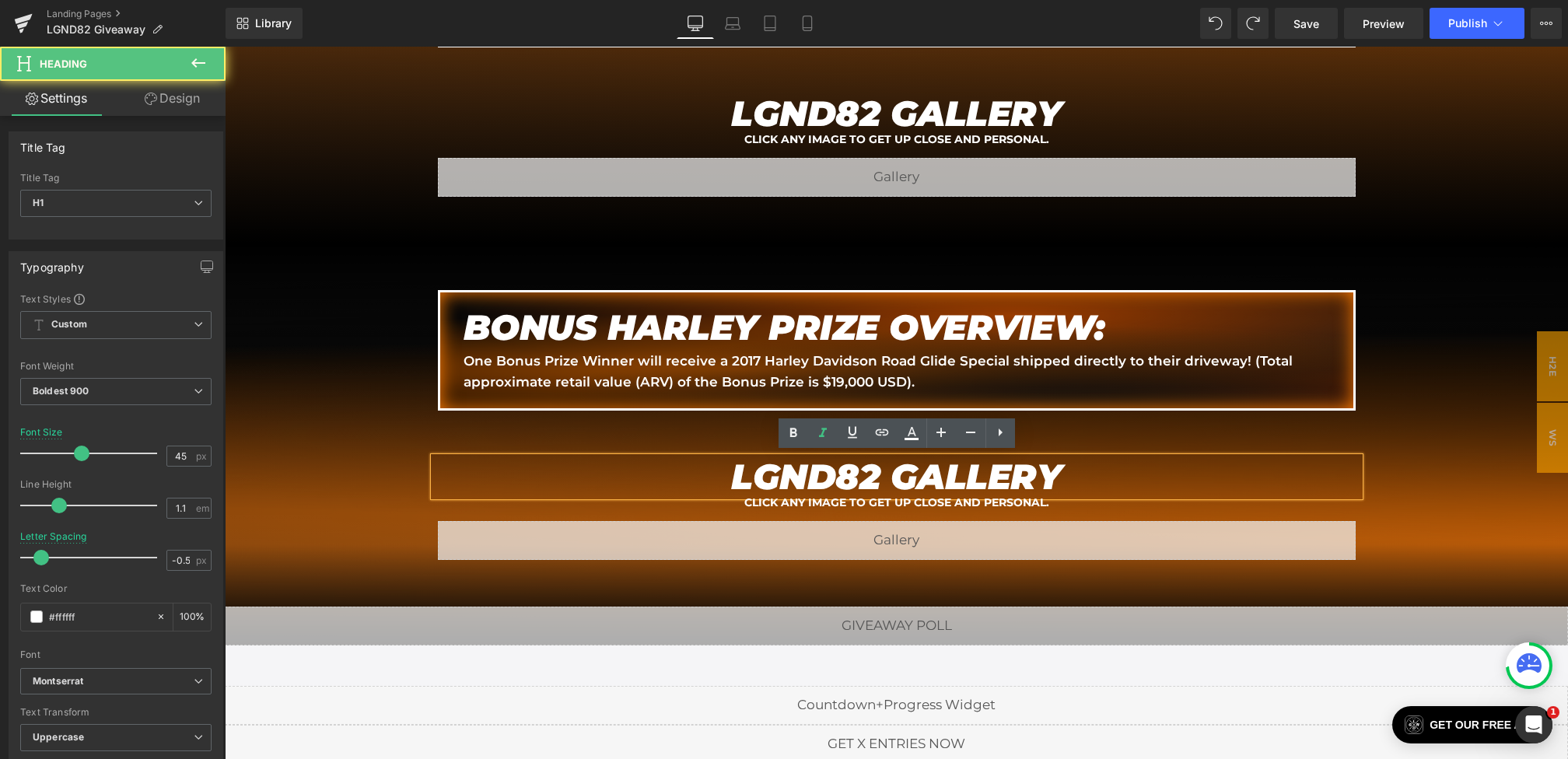
click at [870, 469] on em "LGND82 GALLERY" at bounding box center [896, 477] width 331 height 43
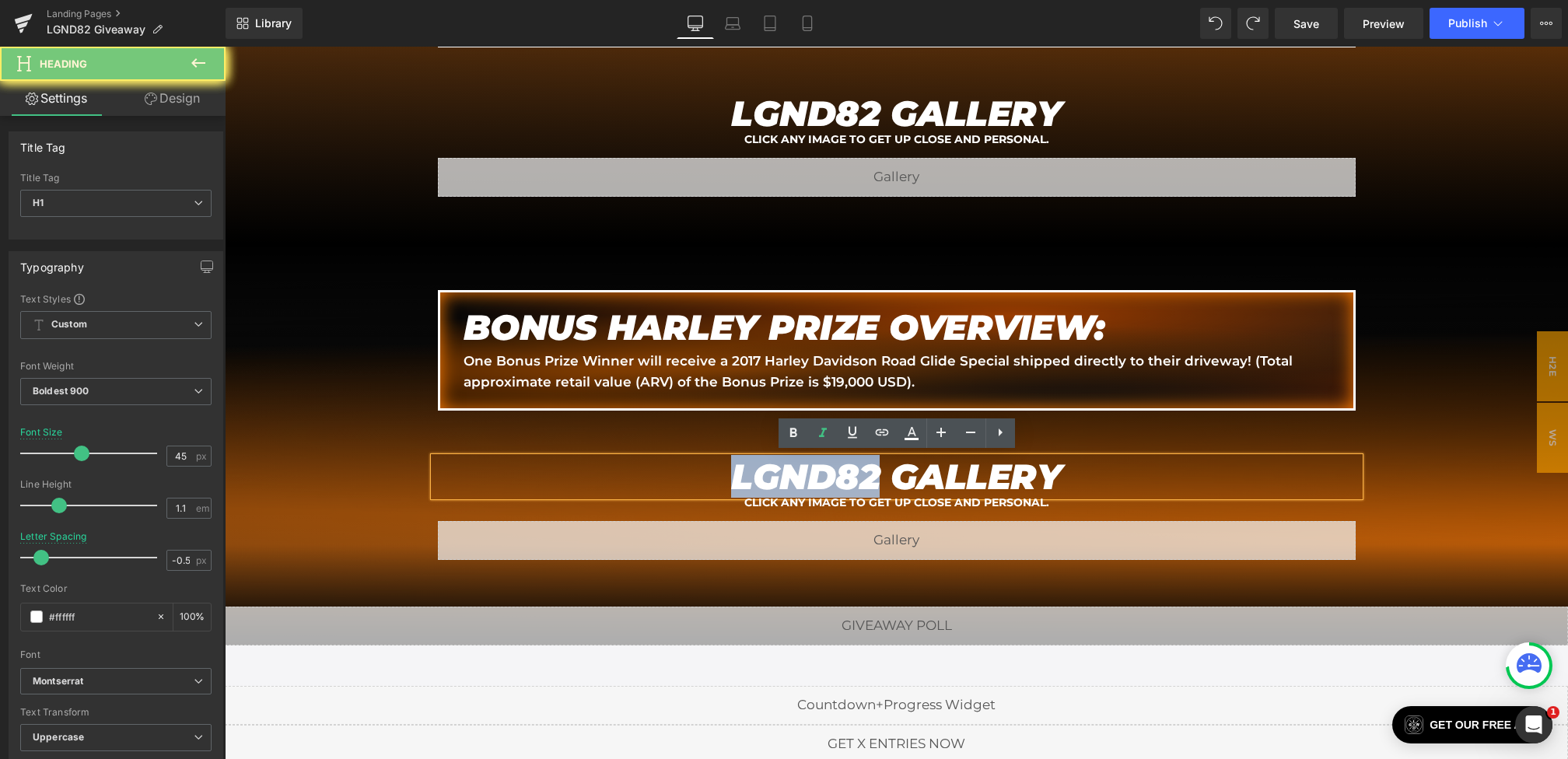
drag, startPoint x: 877, startPoint y: 469, endPoint x: 696, endPoint y: 469, distance: 181.0
click at [696, 469] on h1 "LGND82 GALLERY" at bounding box center [896, 477] width 925 height 39
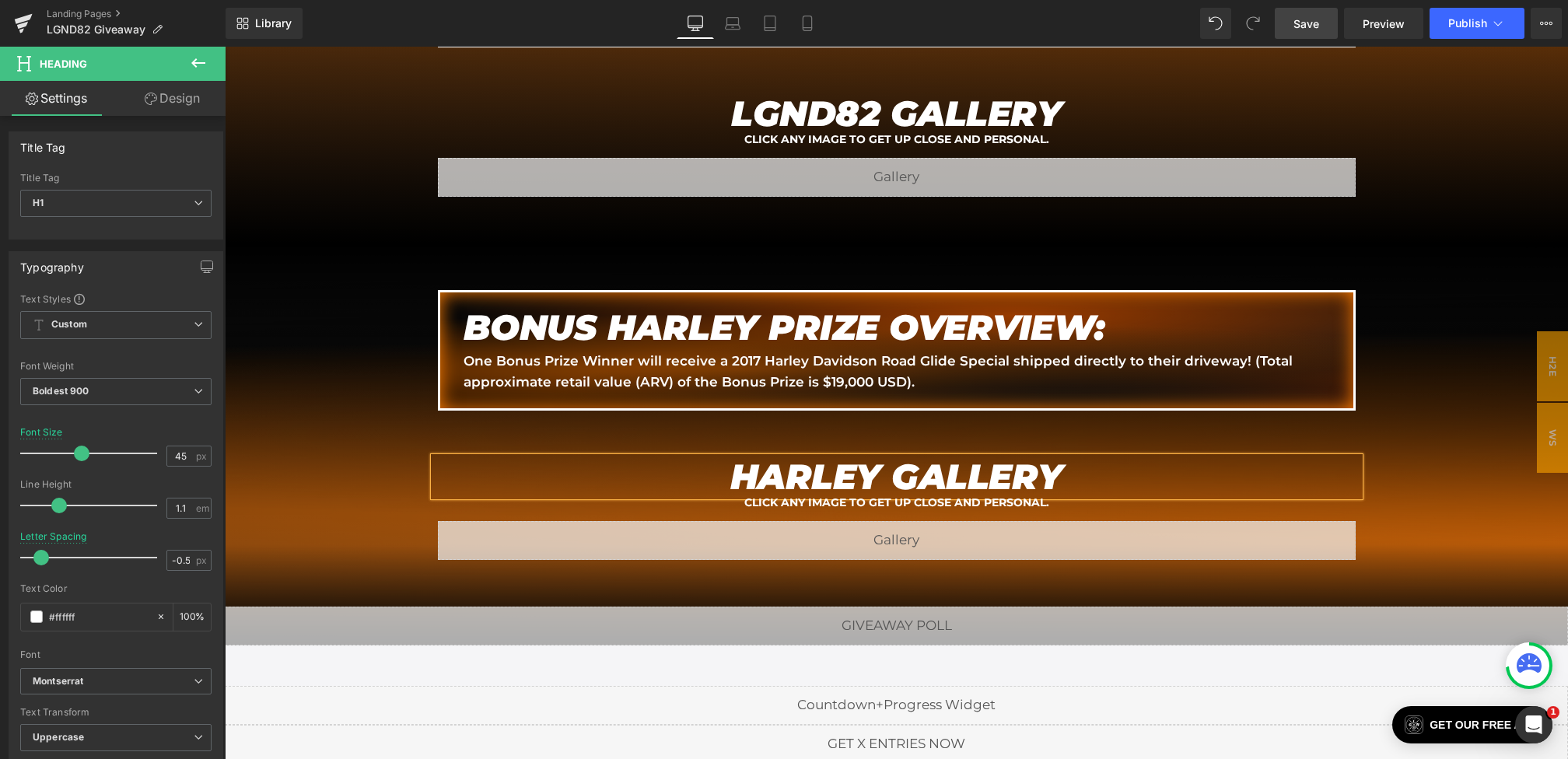
drag, startPoint x: 1294, startPoint y: 34, endPoint x: 734, endPoint y: 371, distance: 653.6
click at [1294, 34] on link "Save" at bounding box center [1306, 23] width 63 height 31
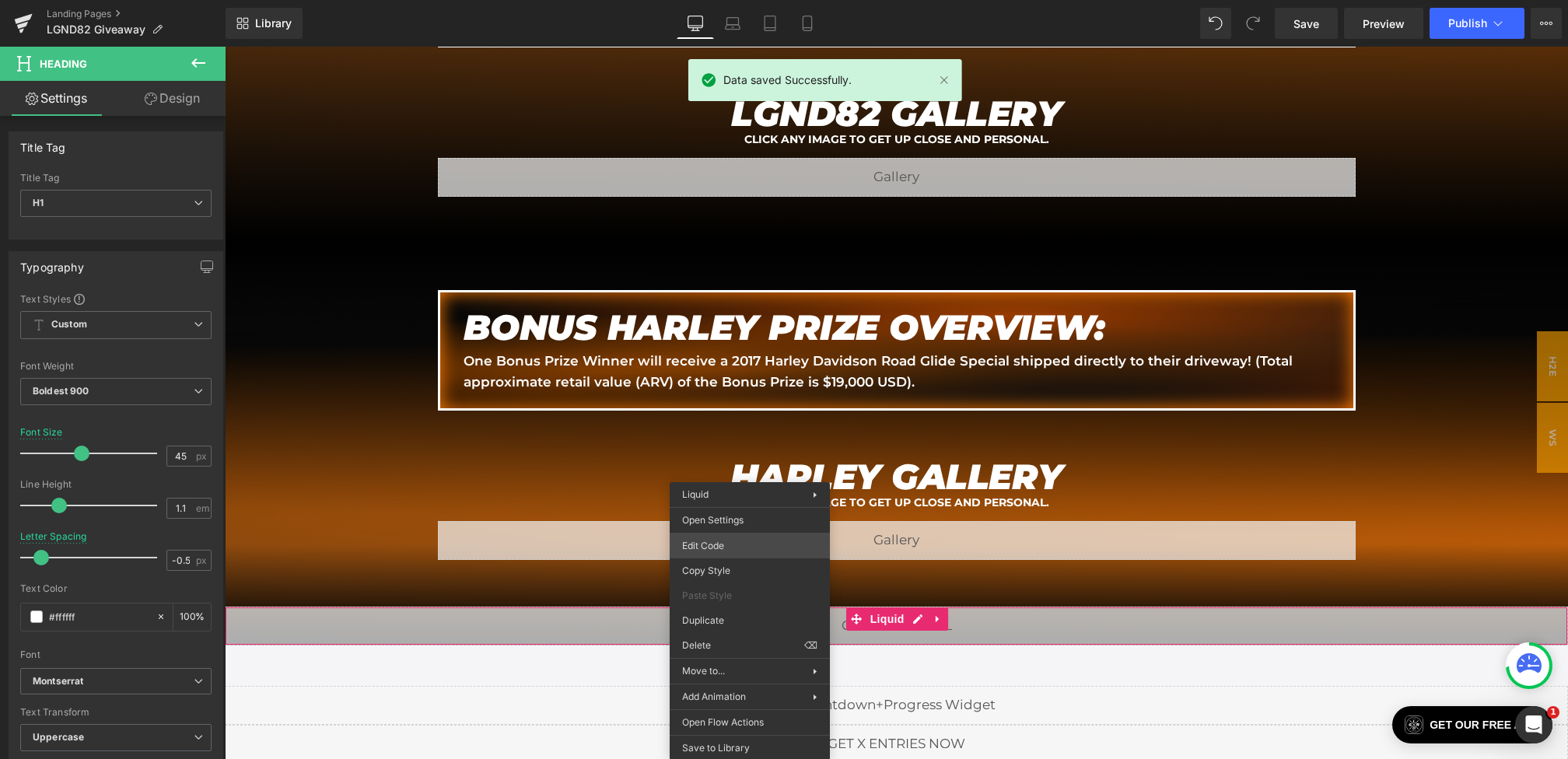
click at [723, 0] on div "You are previewing how the will restyle your page. You can not edit Elements in…" at bounding box center [784, 0] width 1568 height 0
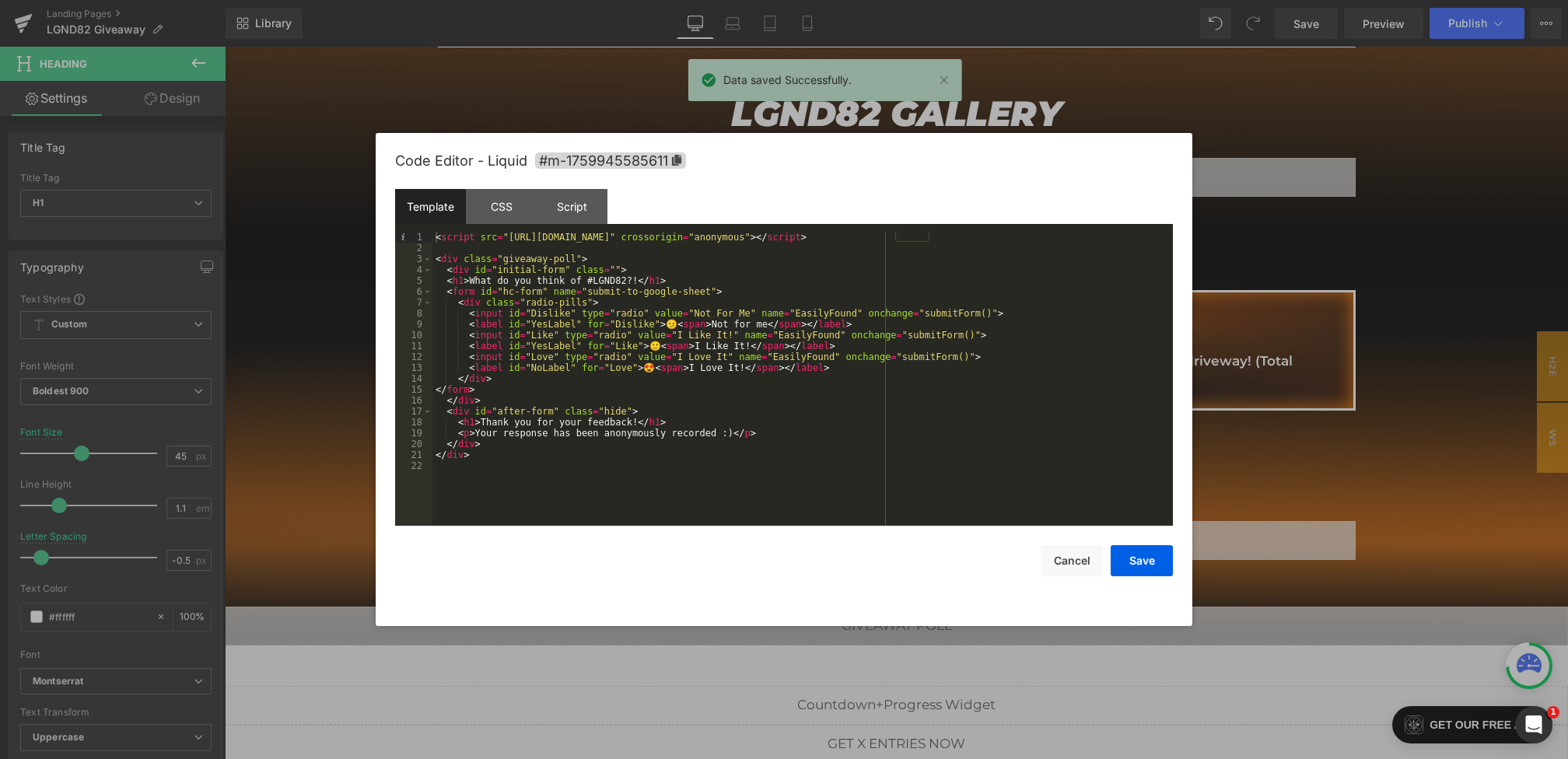
click at [615, 280] on div "< script src = "[URL][DOMAIN_NAME]" crossorigin = "anonymous" > </ script > < d…" at bounding box center [802, 389] width 740 height 316
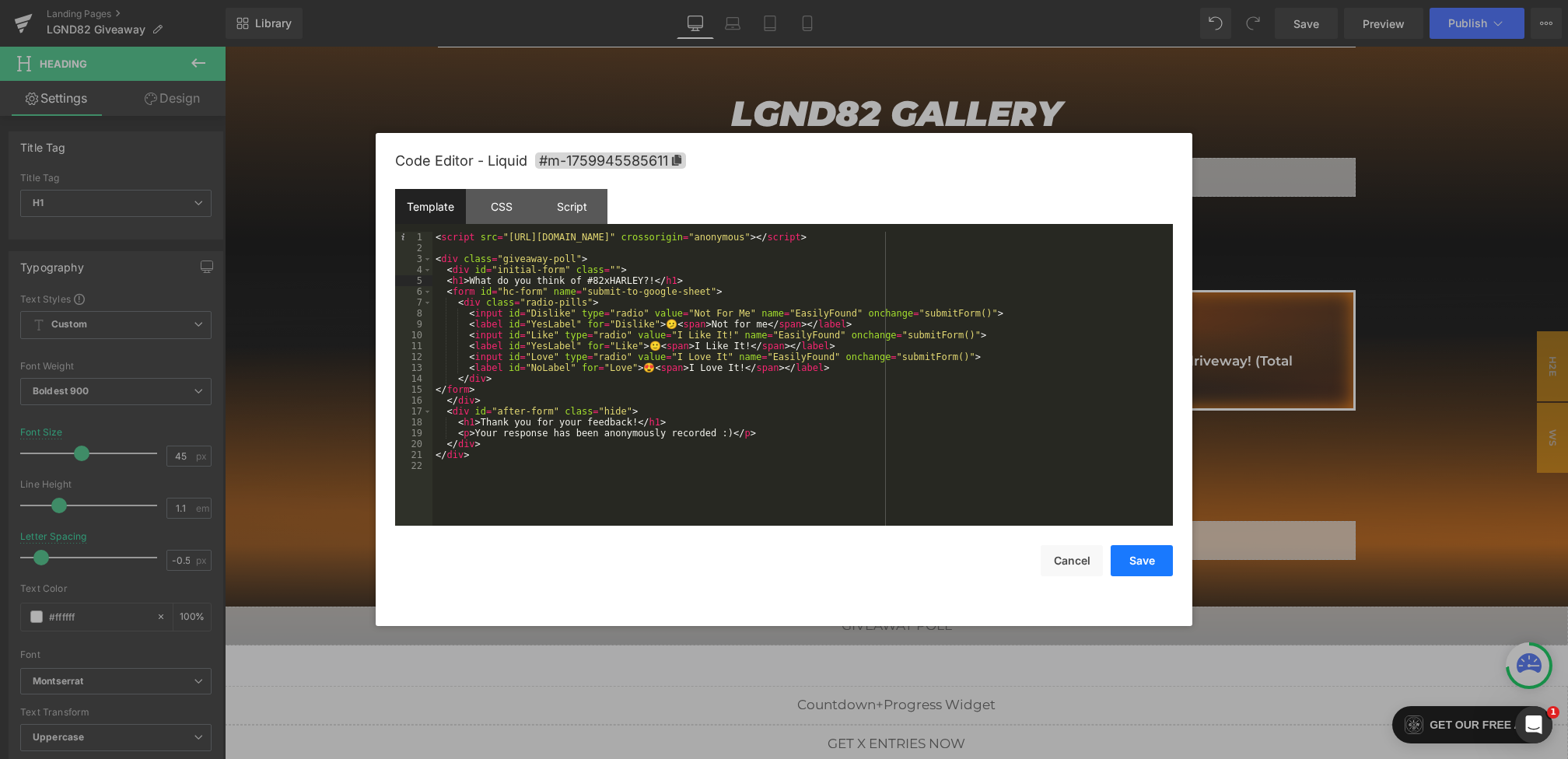
click at [1139, 562] on button "Save" at bounding box center [1141, 560] width 62 height 31
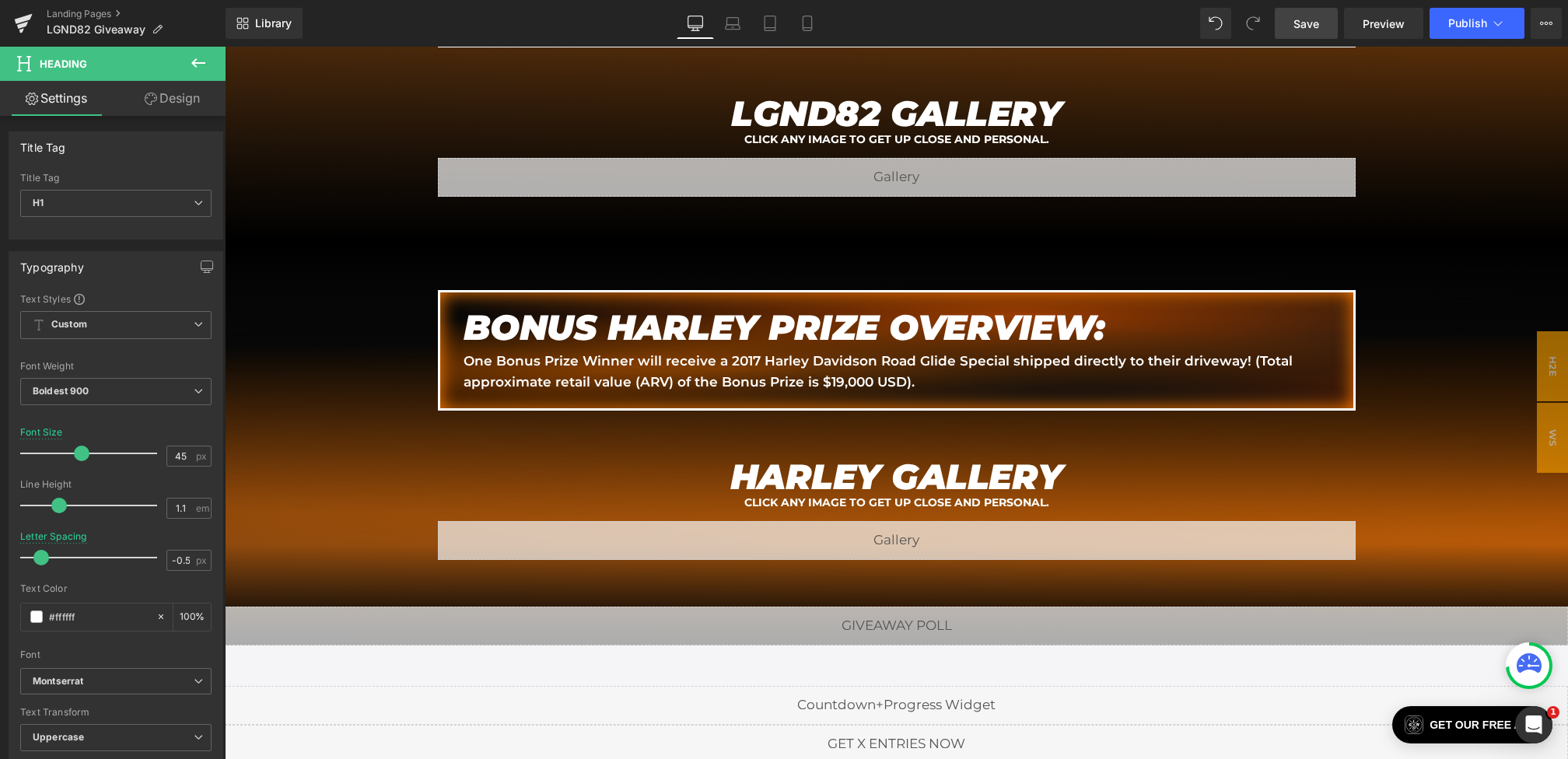
click at [1295, 19] on span "Save" at bounding box center [1306, 23] width 26 height 16
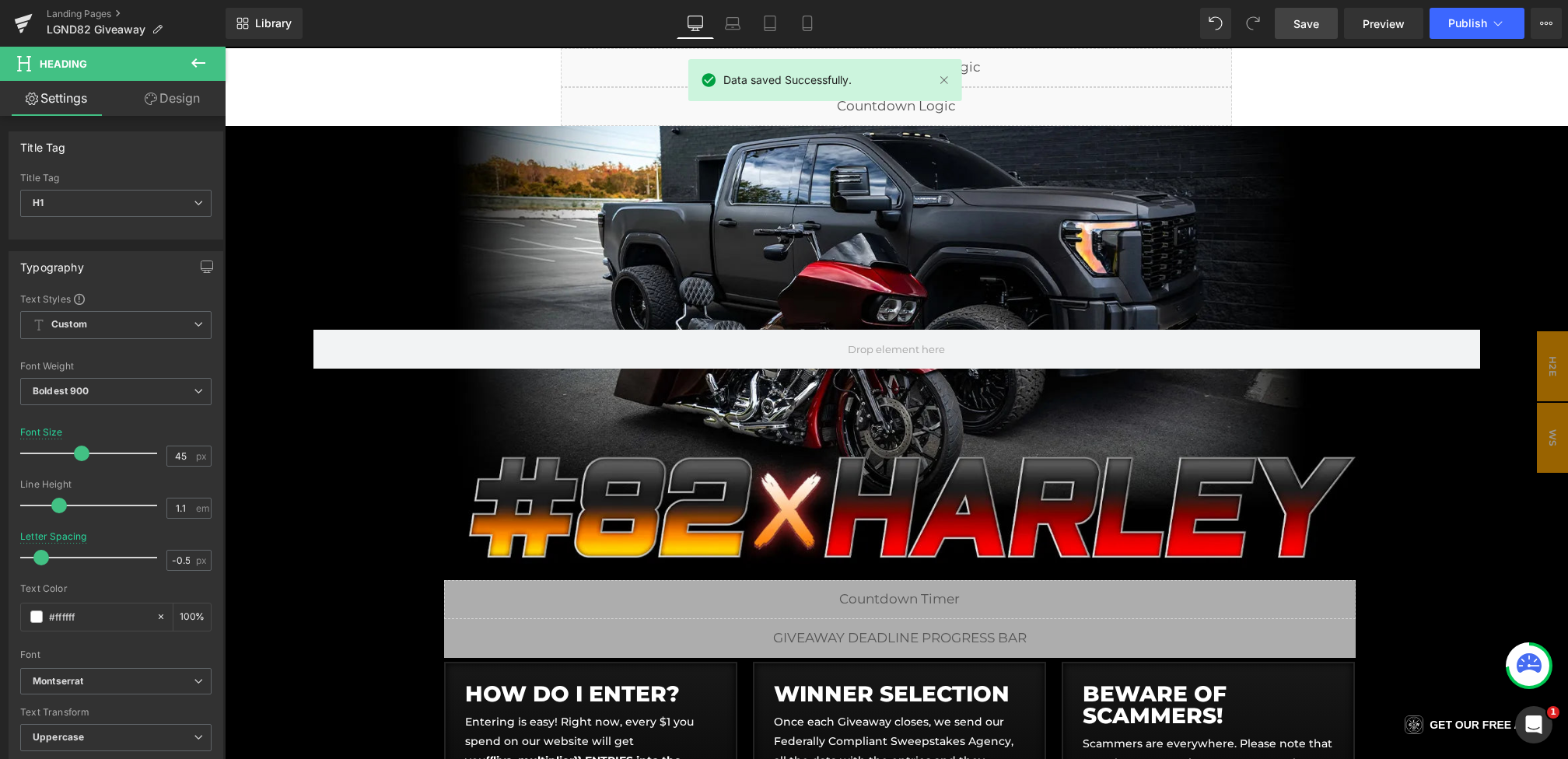
scroll to position [121, 0]
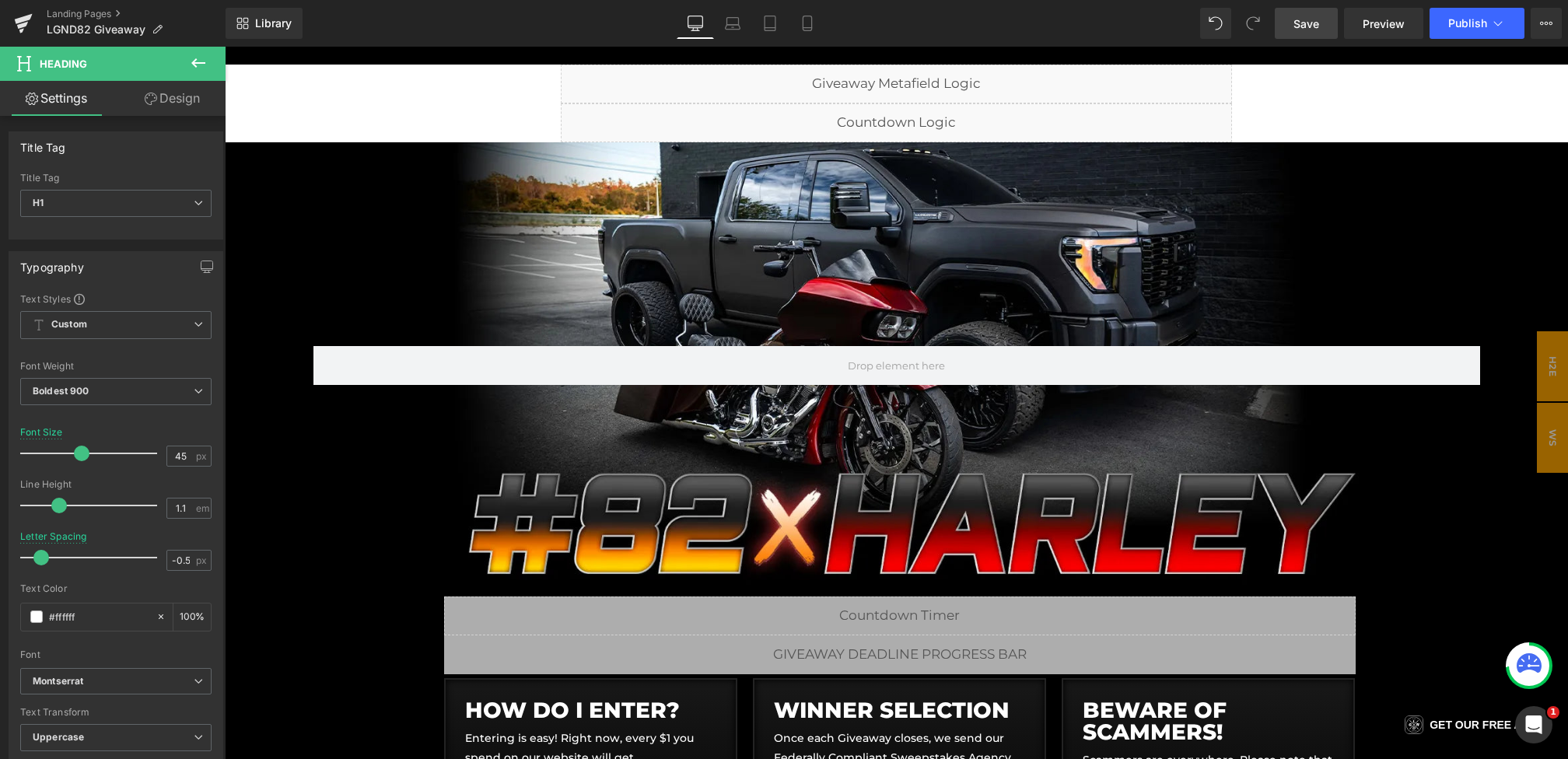
click at [797, 39] on div "Library Desktop Desktop Laptop Tablet Mobile Save Preview Publish Scheduled Vie…" at bounding box center [896, 23] width 1342 height 47
click at [797, 13] on link "Mobile" at bounding box center [807, 23] width 38 height 31
type input "29"
type input "-0.3"
type input "100"
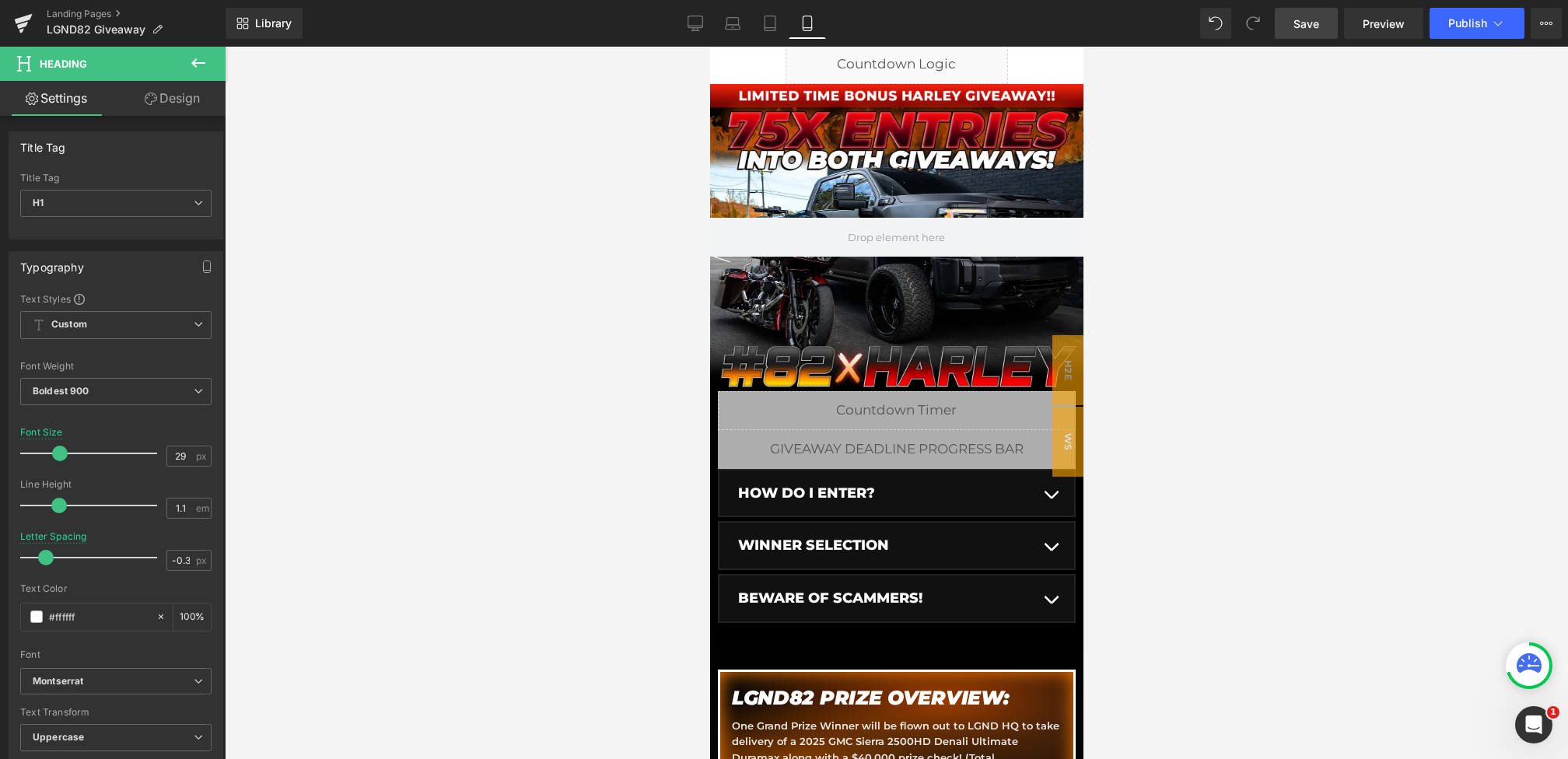
scroll to position [0, 0]
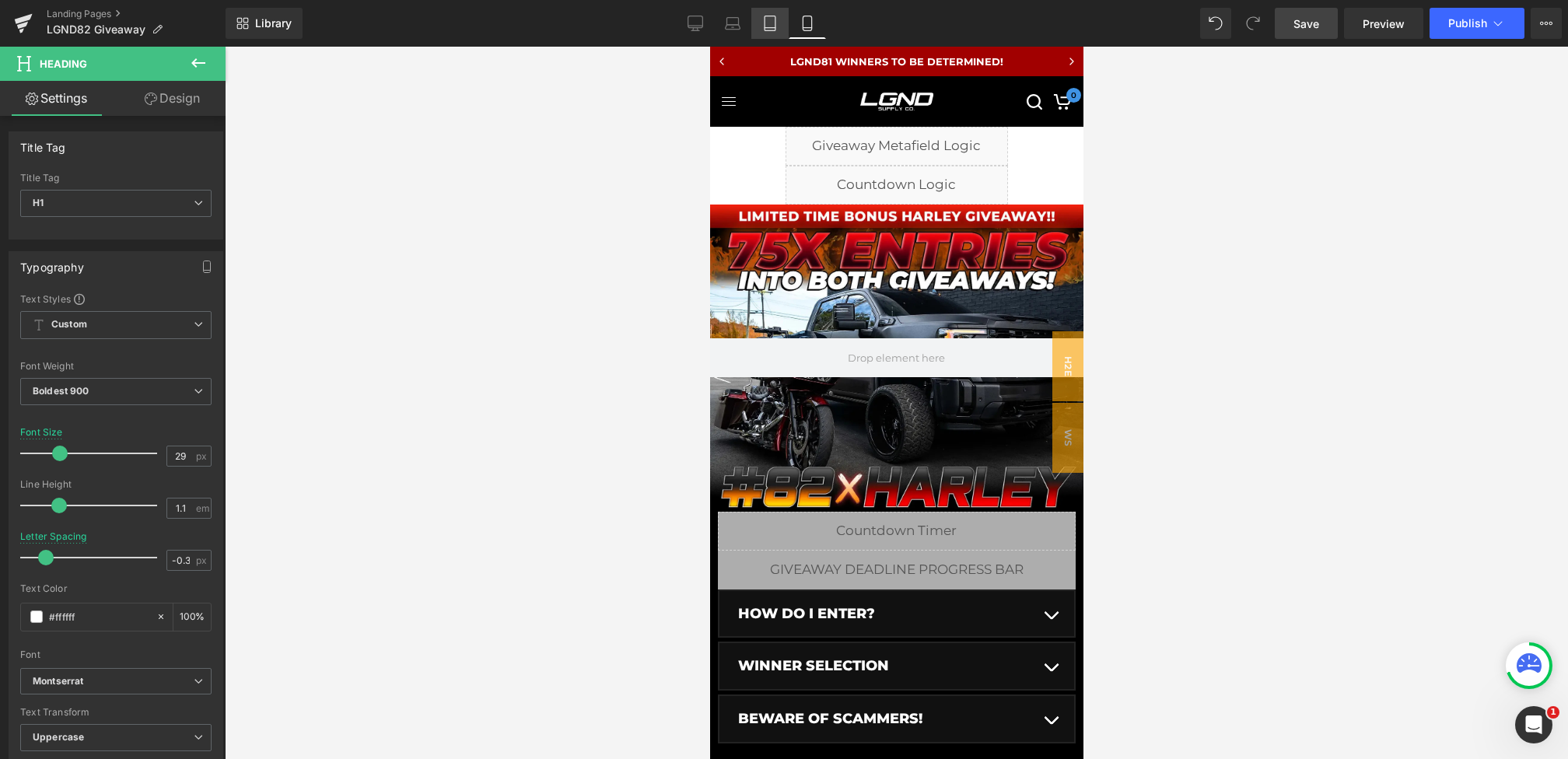
click at [778, 19] on icon at bounding box center [770, 22] width 15 height 15
type input "36"
type input "-0.5"
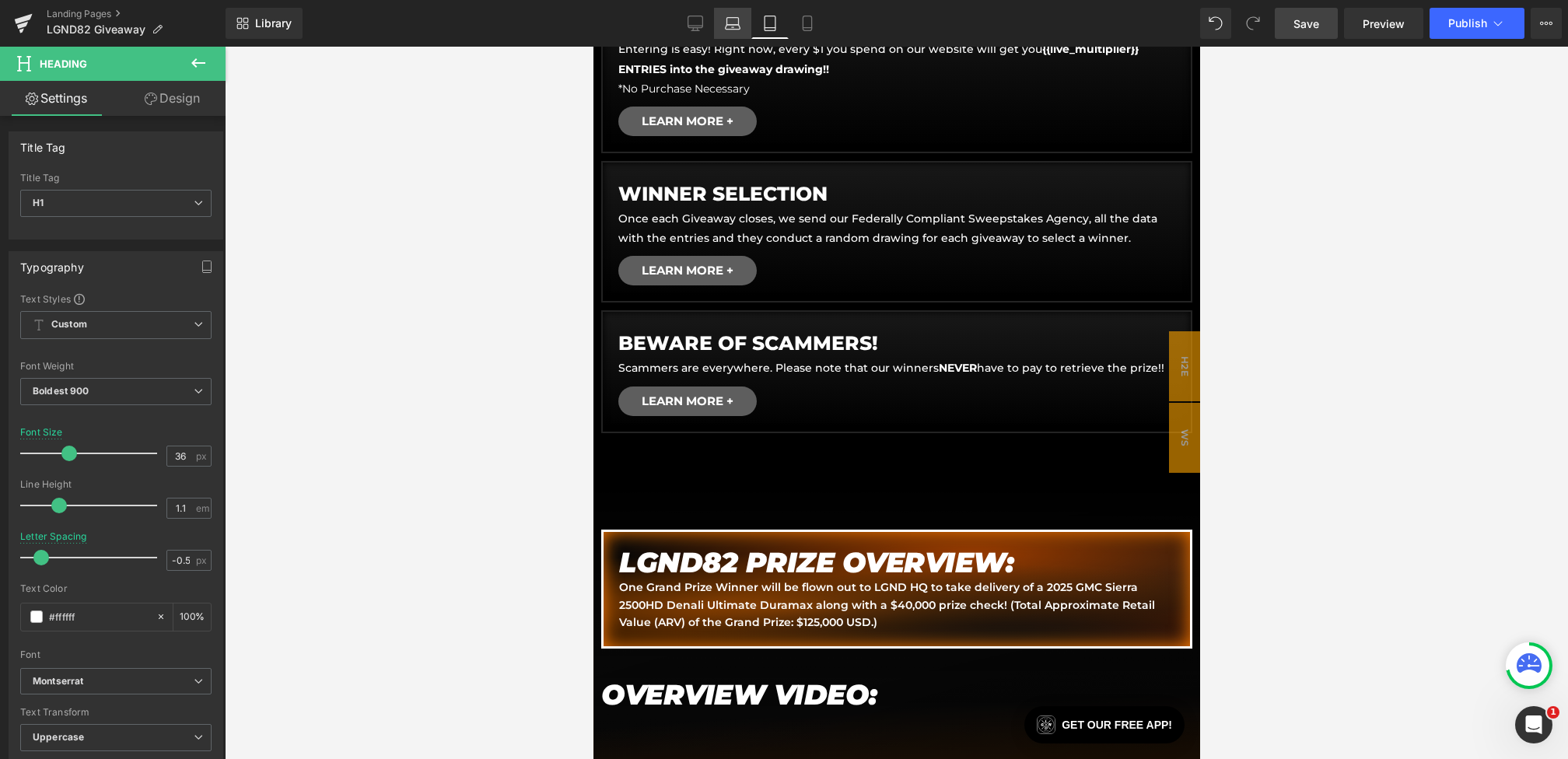
click at [747, 20] on link "Laptop" at bounding box center [733, 23] width 38 height 31
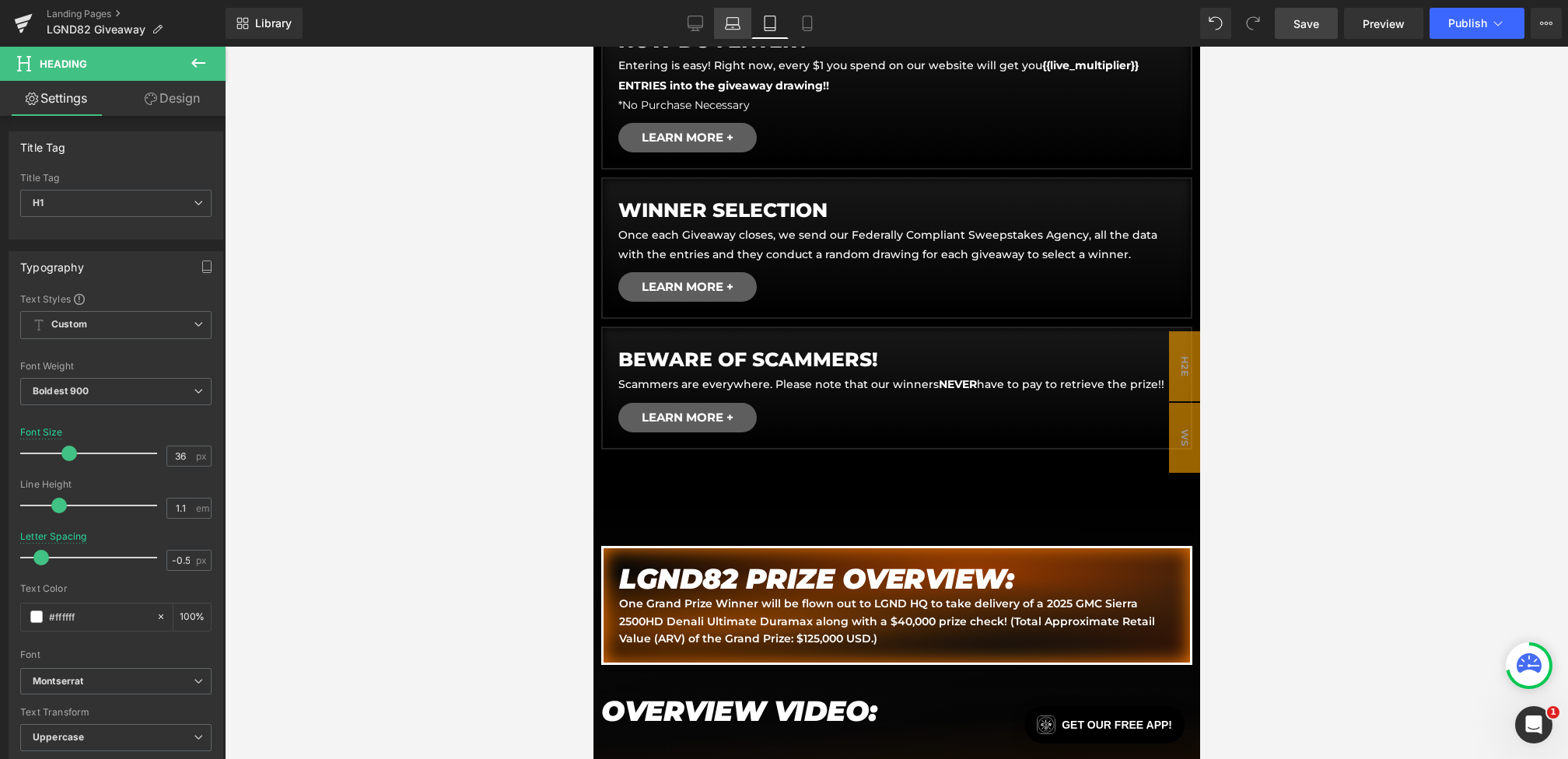
type input "100"
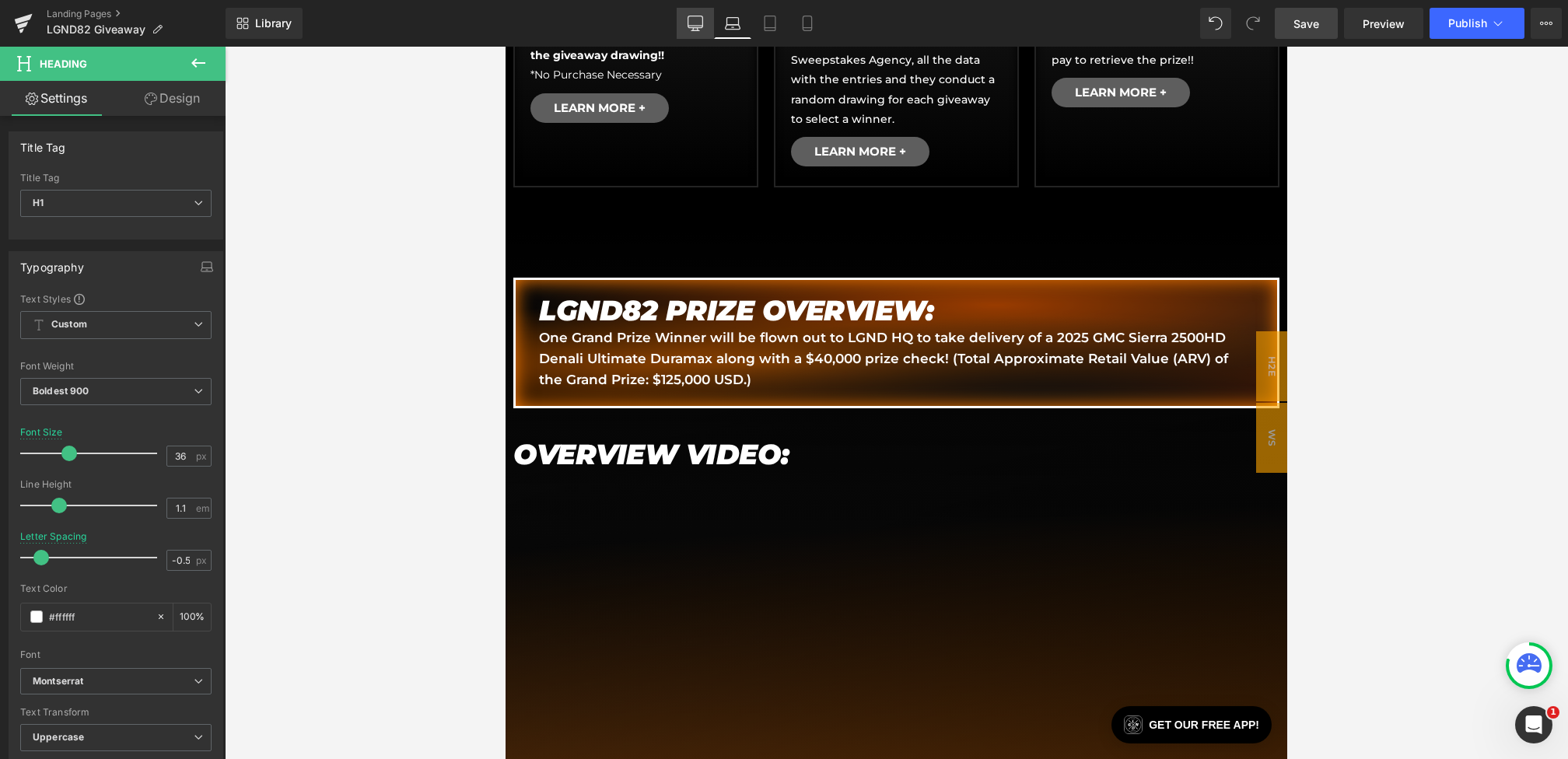
click at [708, 19] on link "Desktop" at bounding box center [696, 23] width 38 height 31
type input "45"
type input "100"
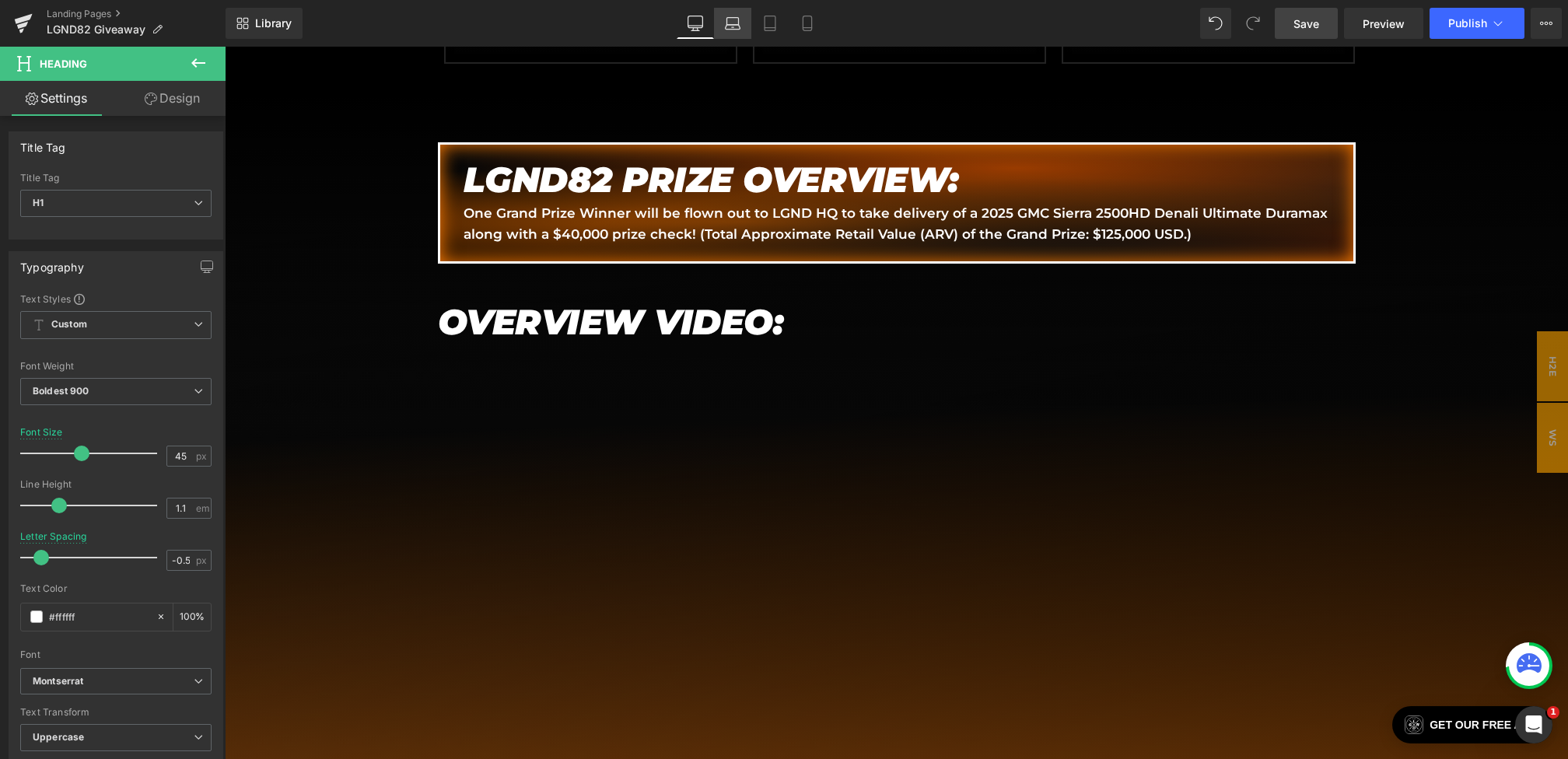
click at [740, 20] on link "Laptop" at bounding box center [733, 23] width 38 height 31
type input "36"
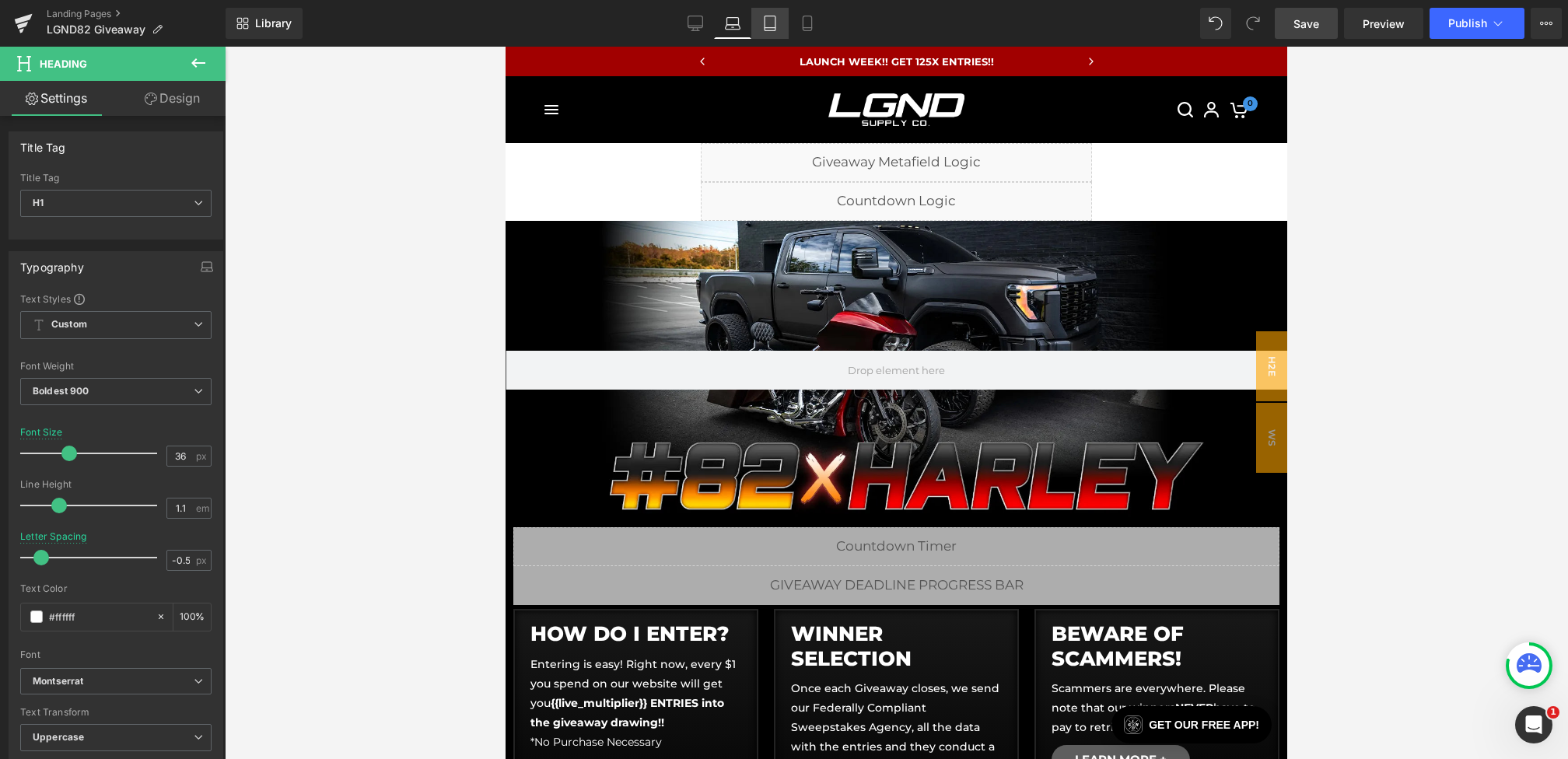
click at [771, 16] on icon at bounding box center [770, 22] width 15 height 15
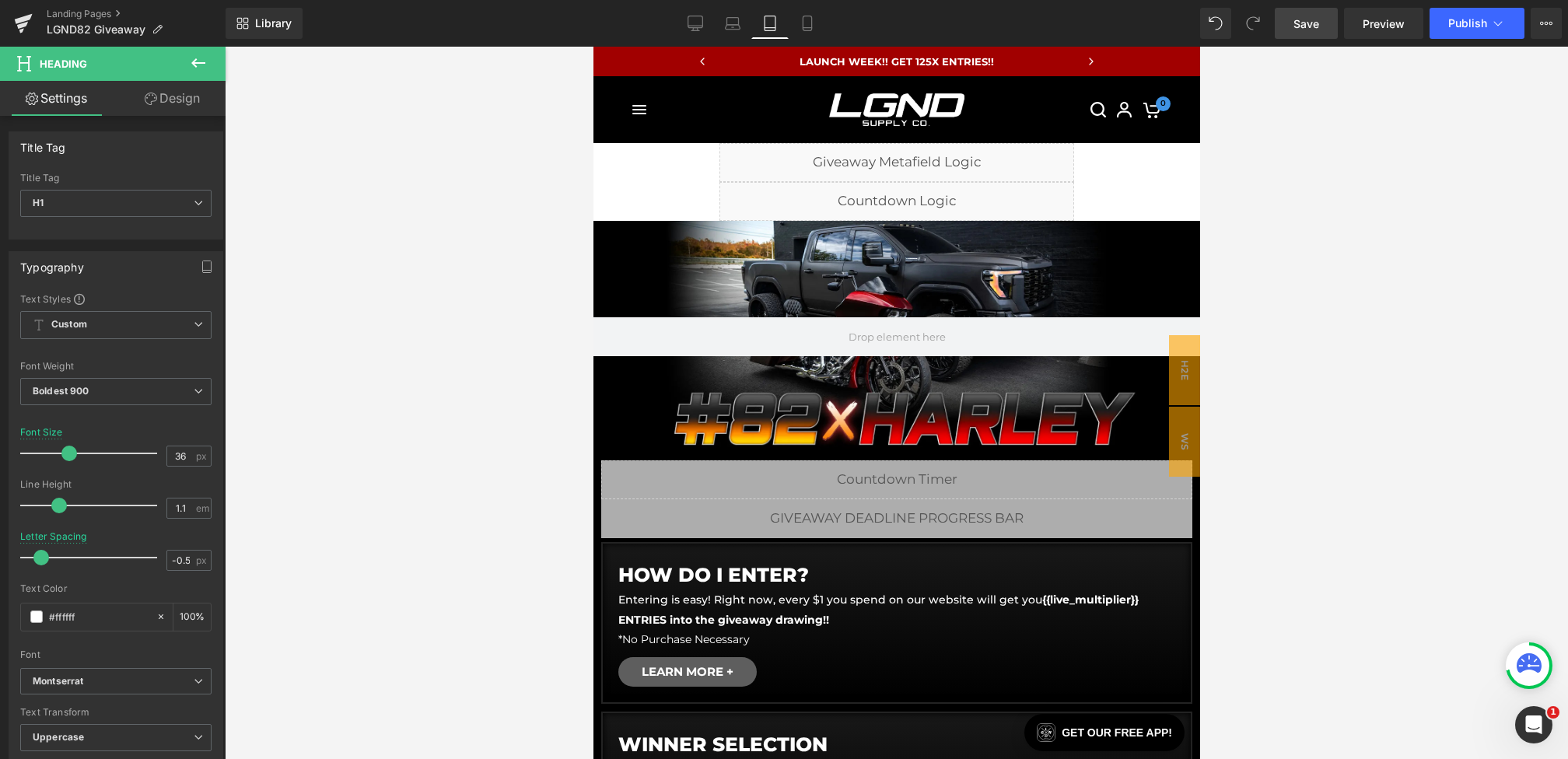
type input "100"
click at [806, 22] on icon at bounding box center [806, 22] width 15 height 15
type input "29"
type input "-0.3"
type input "100"
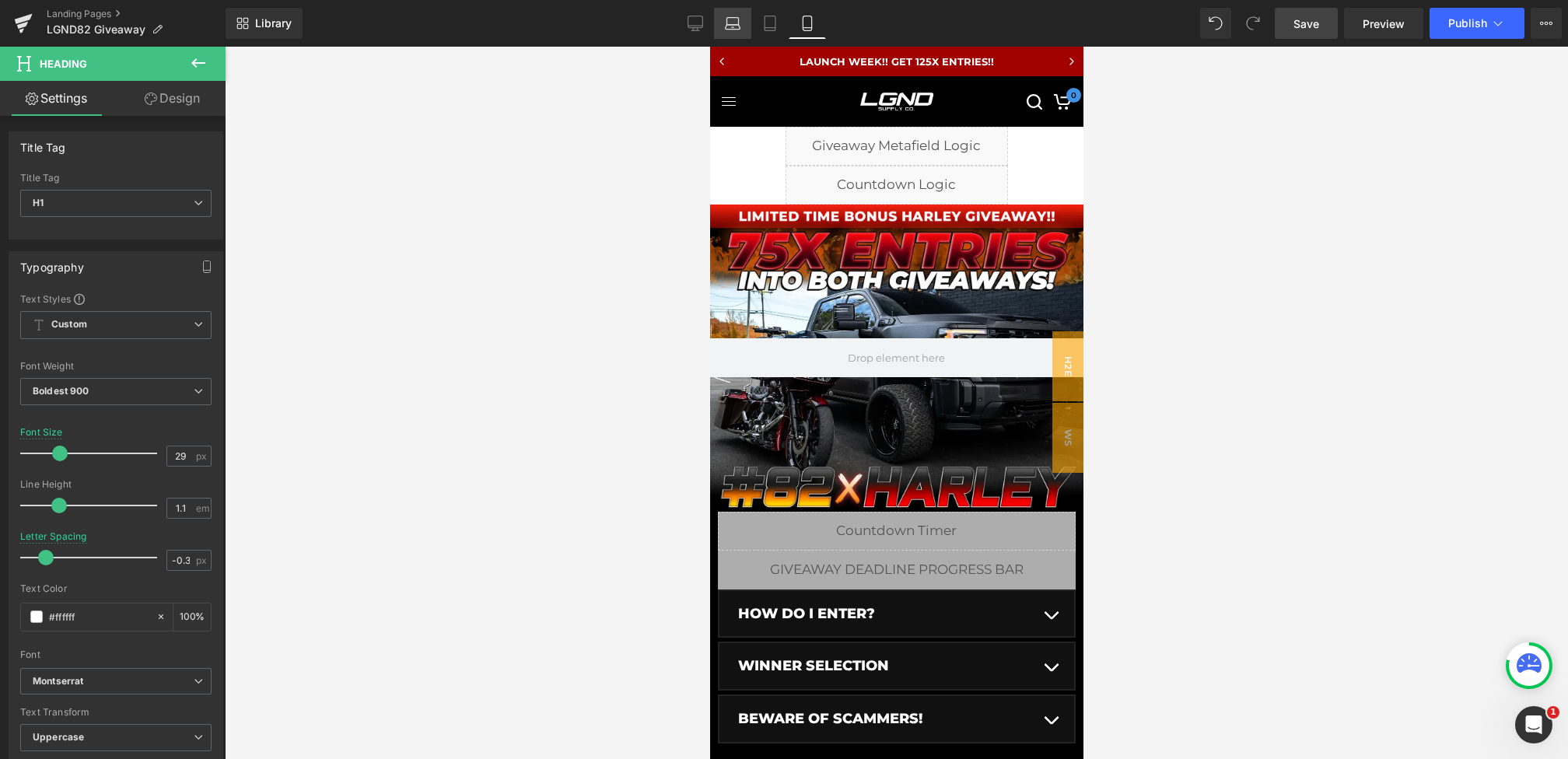
click at [715, 25] on link "Laptop" at bounding box center [733, 23] width 38 height 31
type input "36"
type input "-0.5"
type input "100"
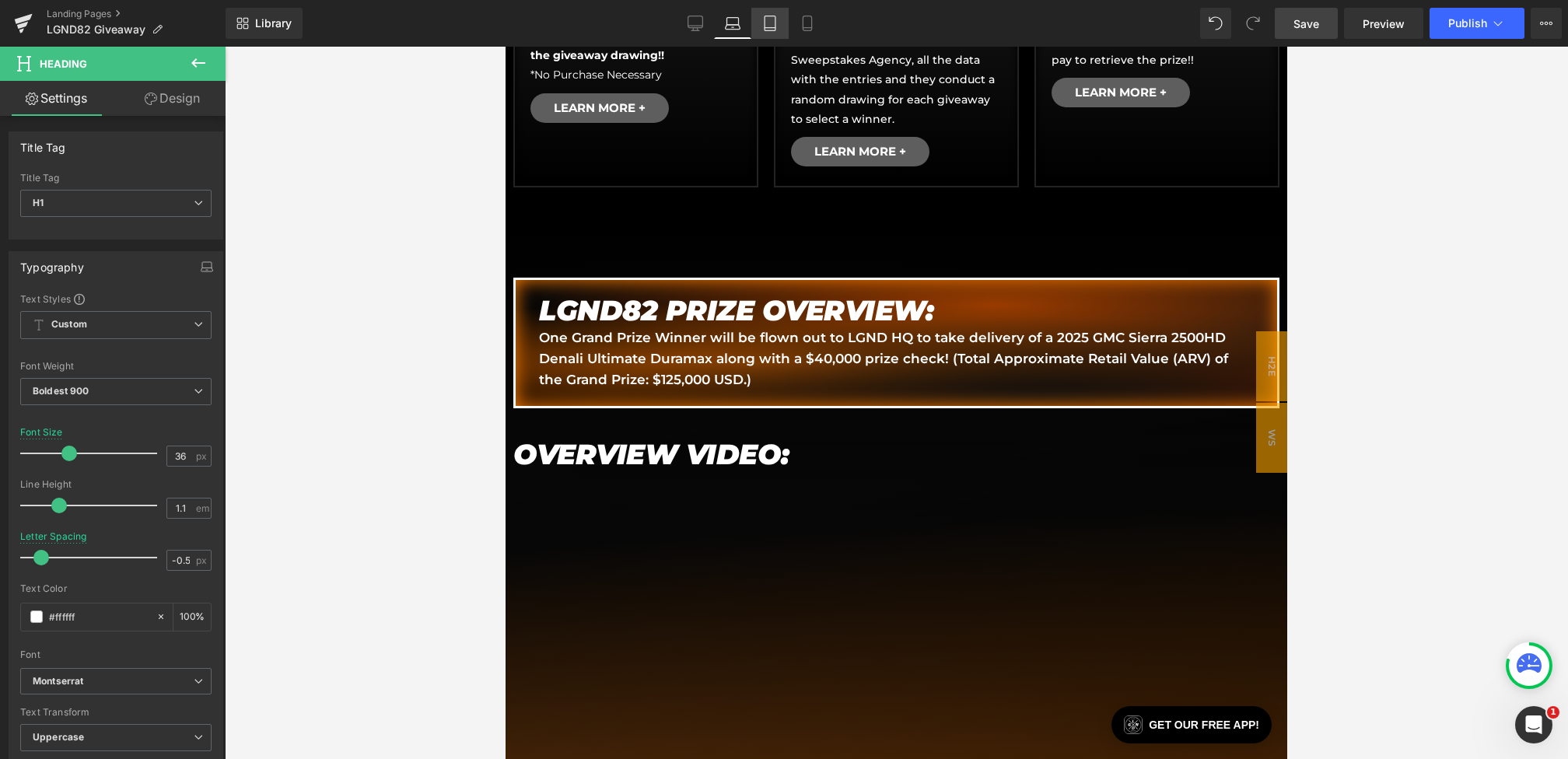
click at [687, 25] on link "Desktop" at bounding box center [696, 23] width 38 height 31
type input "45"
type input "100"
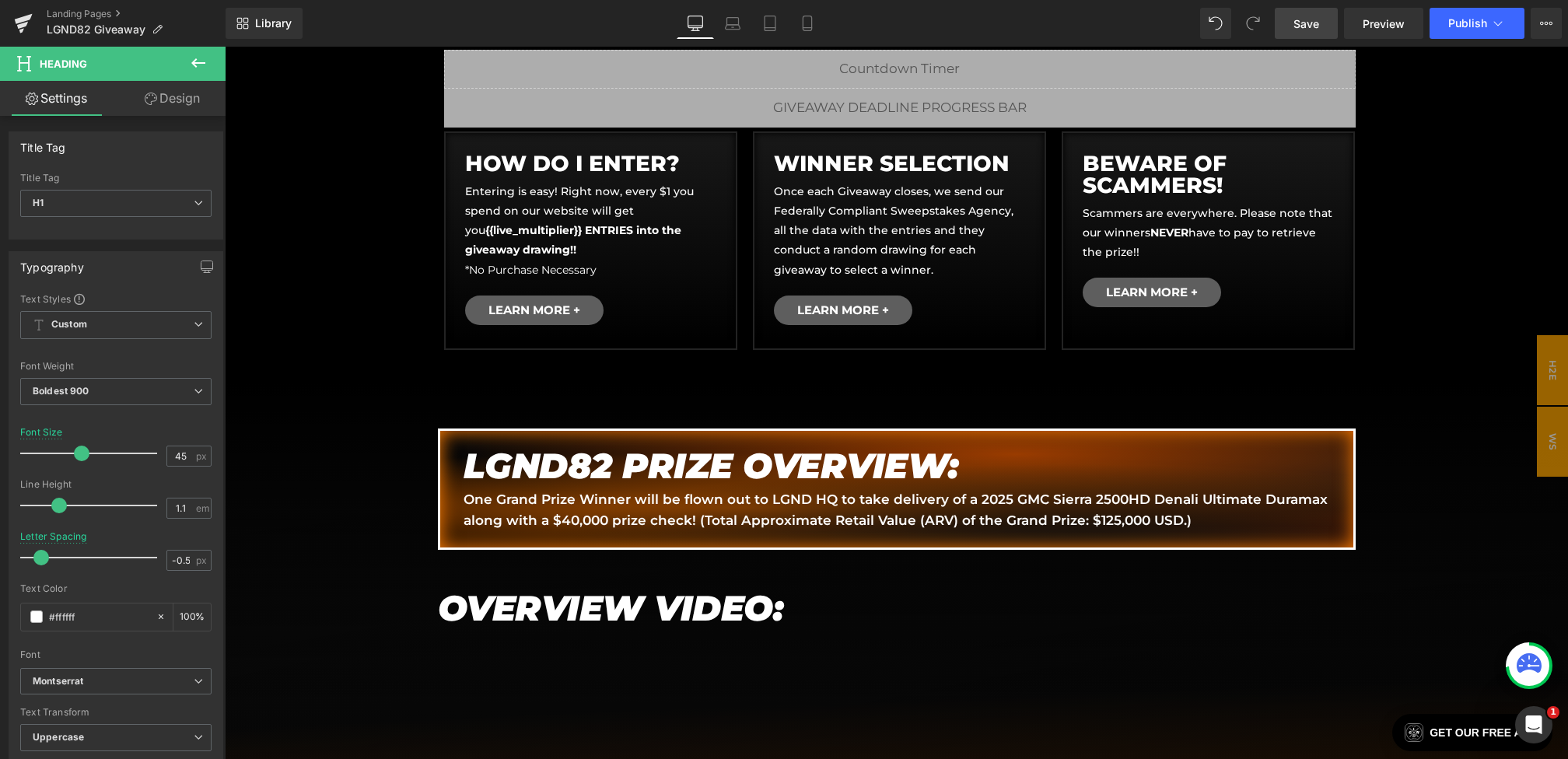
scroll to position [954, 0]
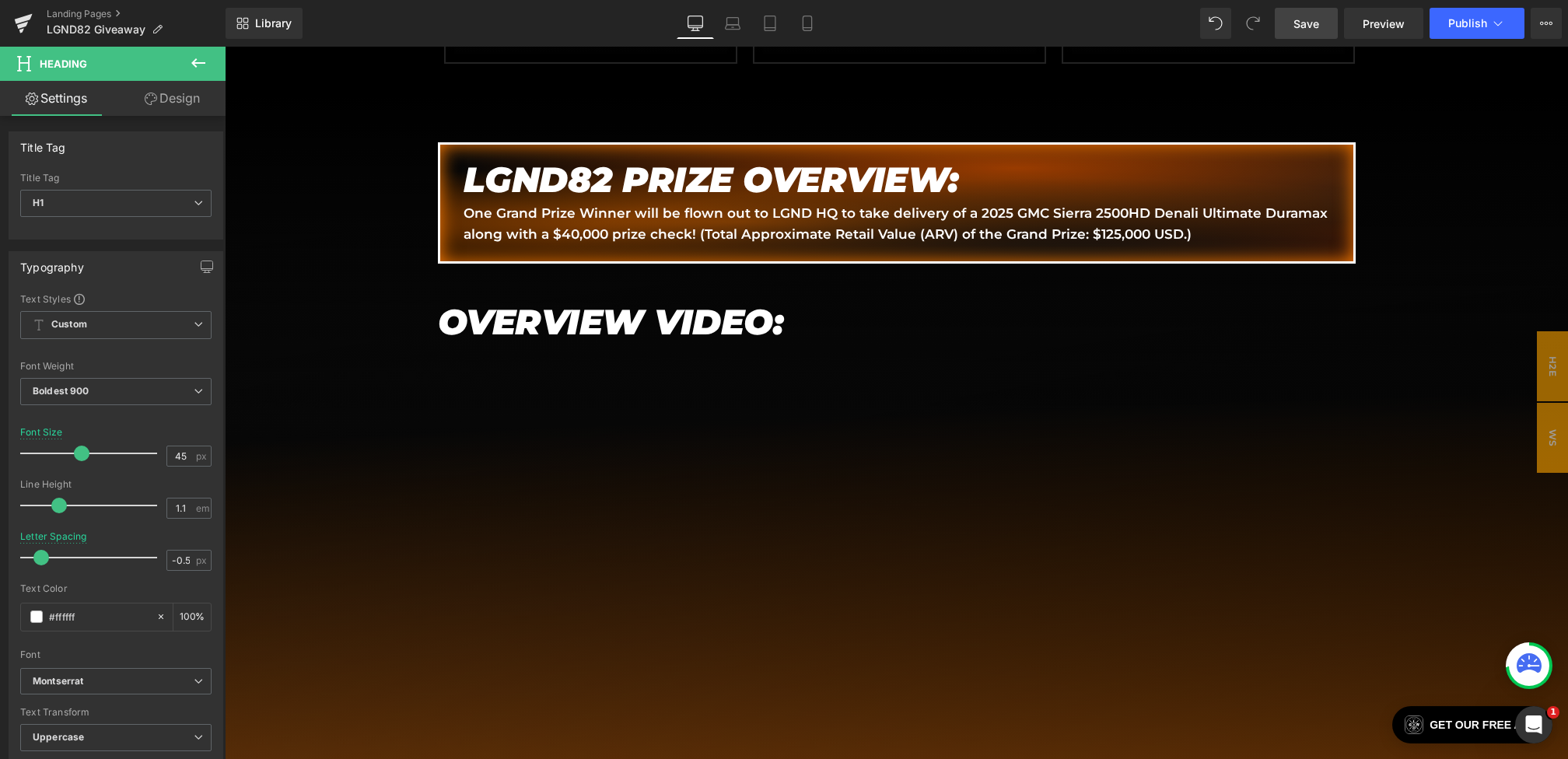
click at [1314, 20] on span "Save" at bounding box center [1306, 23] width 26 height 16
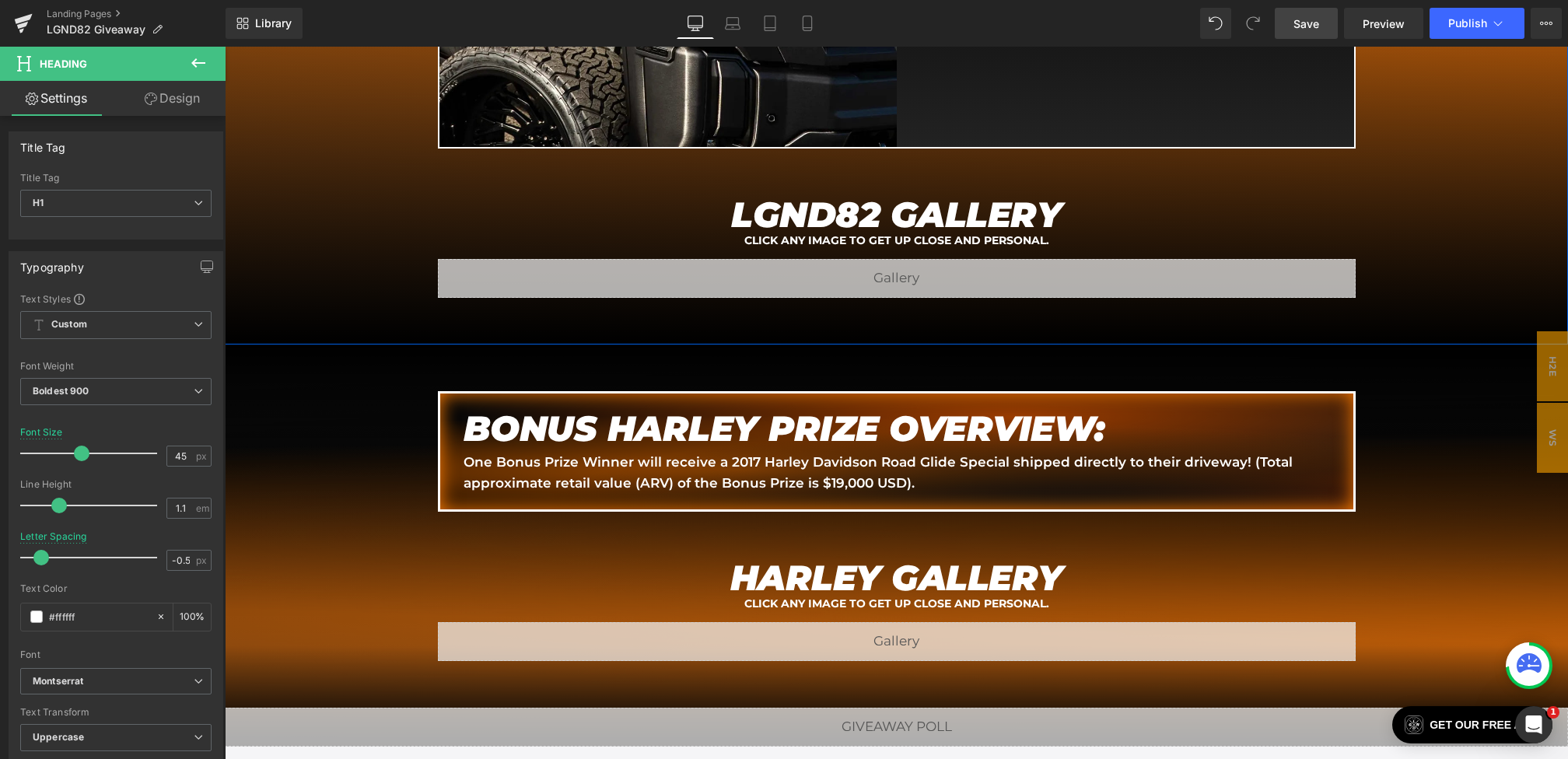
scroll to position [2085, 0]
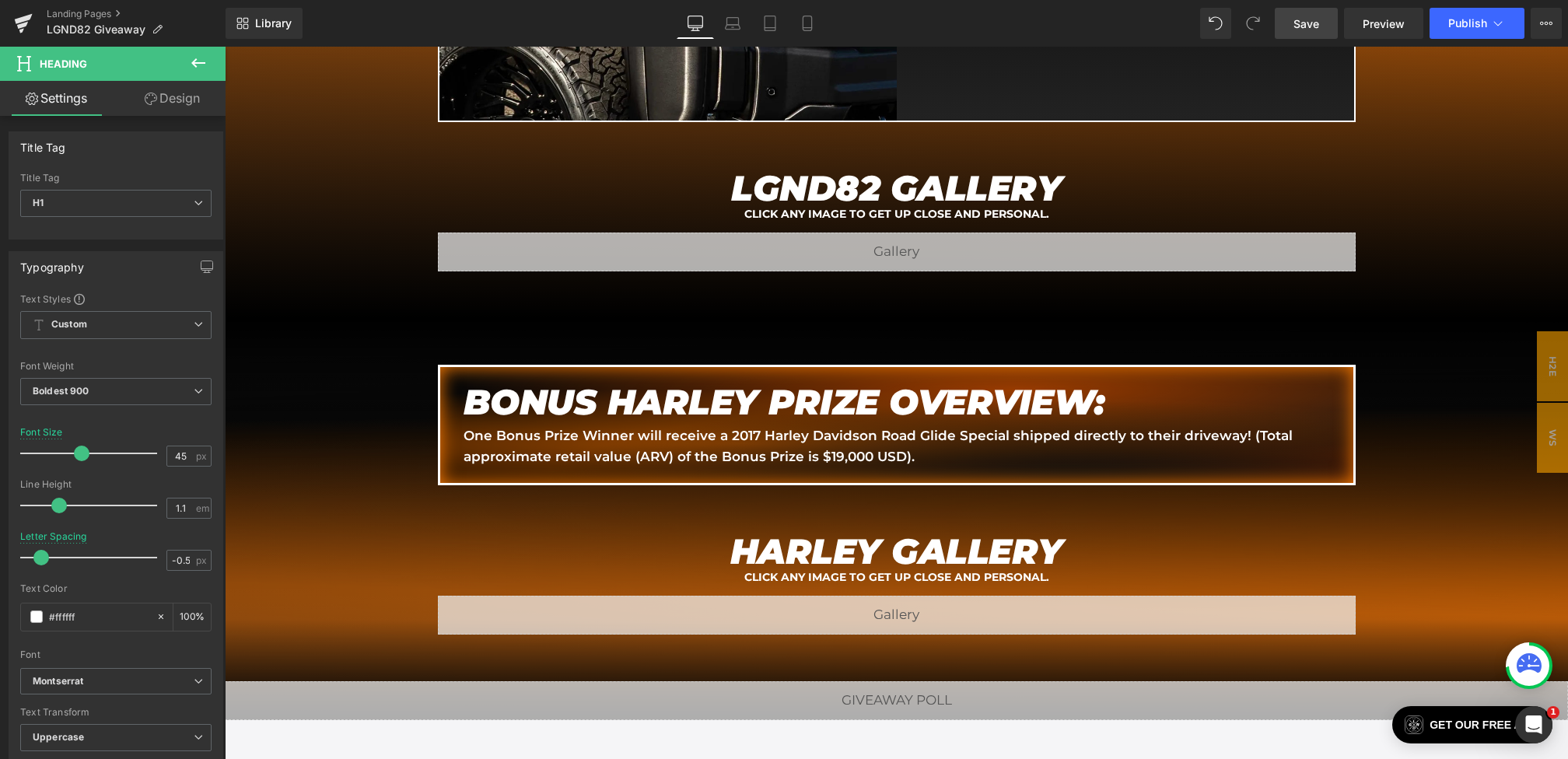
click at [1320, 24] on link "Save" at bounding box center [1306, 23] width 63 height 31
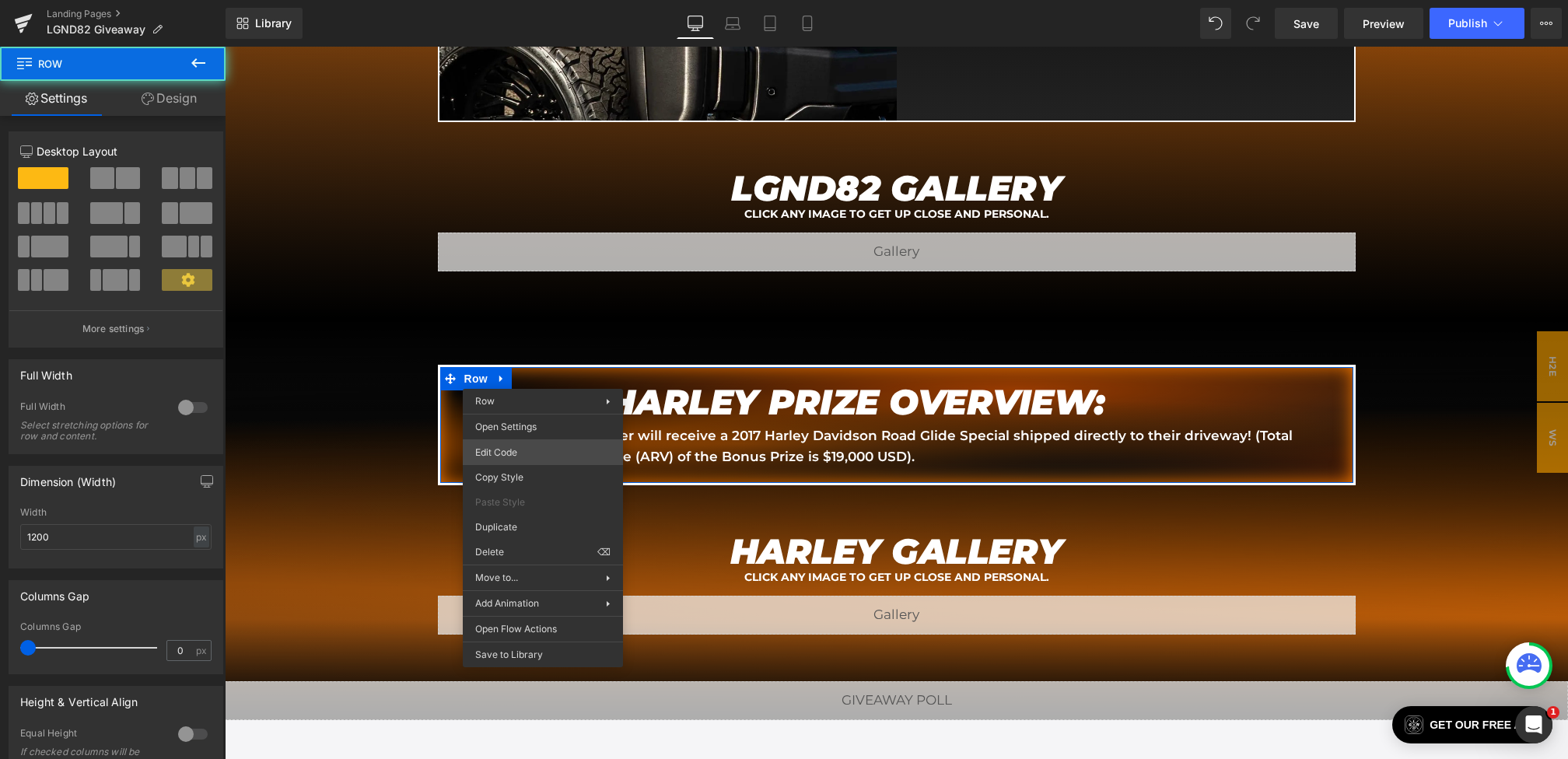
click at [518, 0] on div "You are previewing how the will restyle your page. You can not edit Elements in…" at bounding box center [784, 0] width 1568 height 0
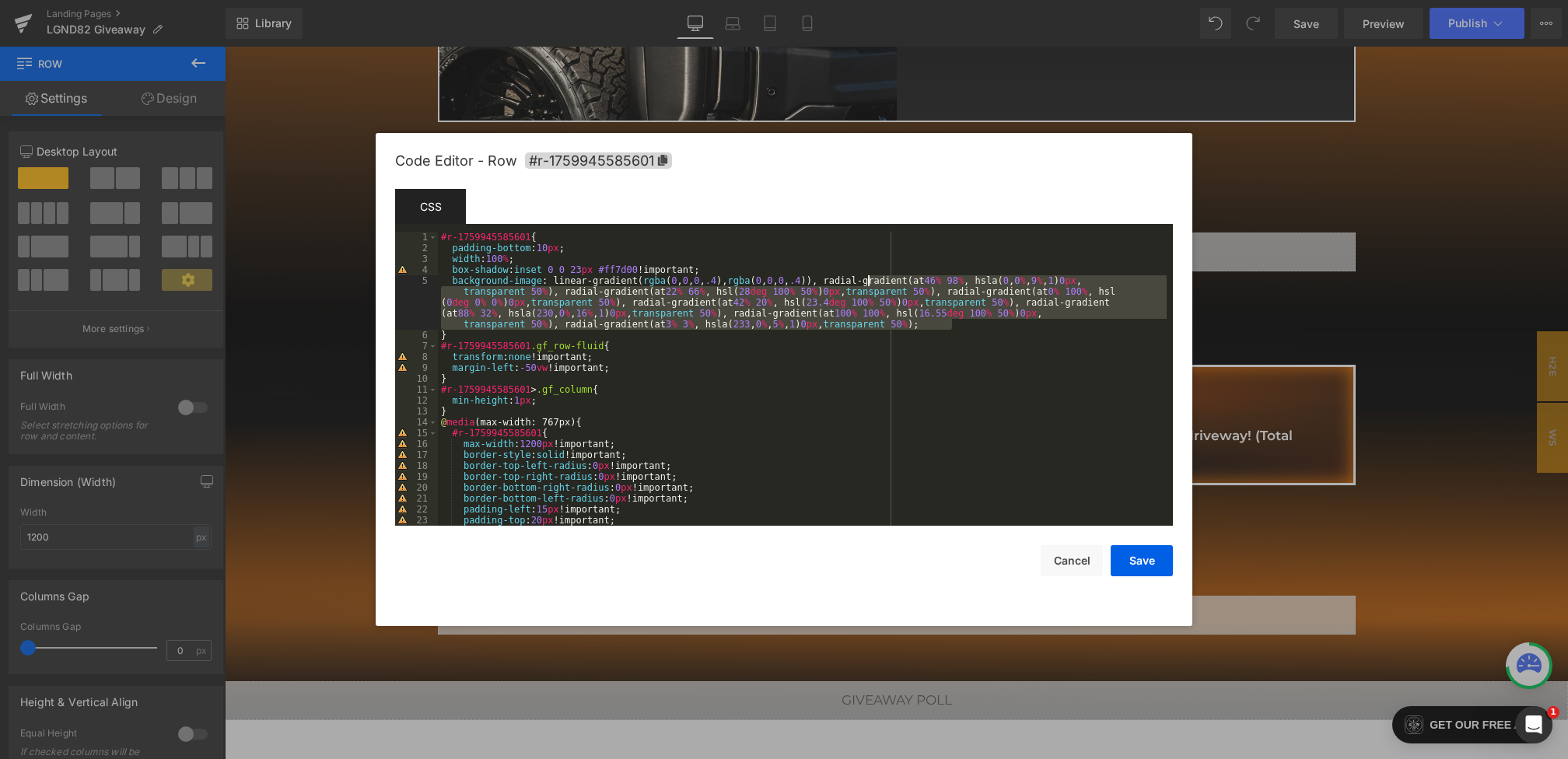
drag, startPoint x: 987, startPoint y: 325, endPoint x: 863, endPoint y: 281, distance: 131.6
click at [863, 281] on div "#r-1759945585601 { padding-bottom : 10 px ; width : 100 % ; box-shadow : inset …" at bounding box center [802, 389] width 729 height 316
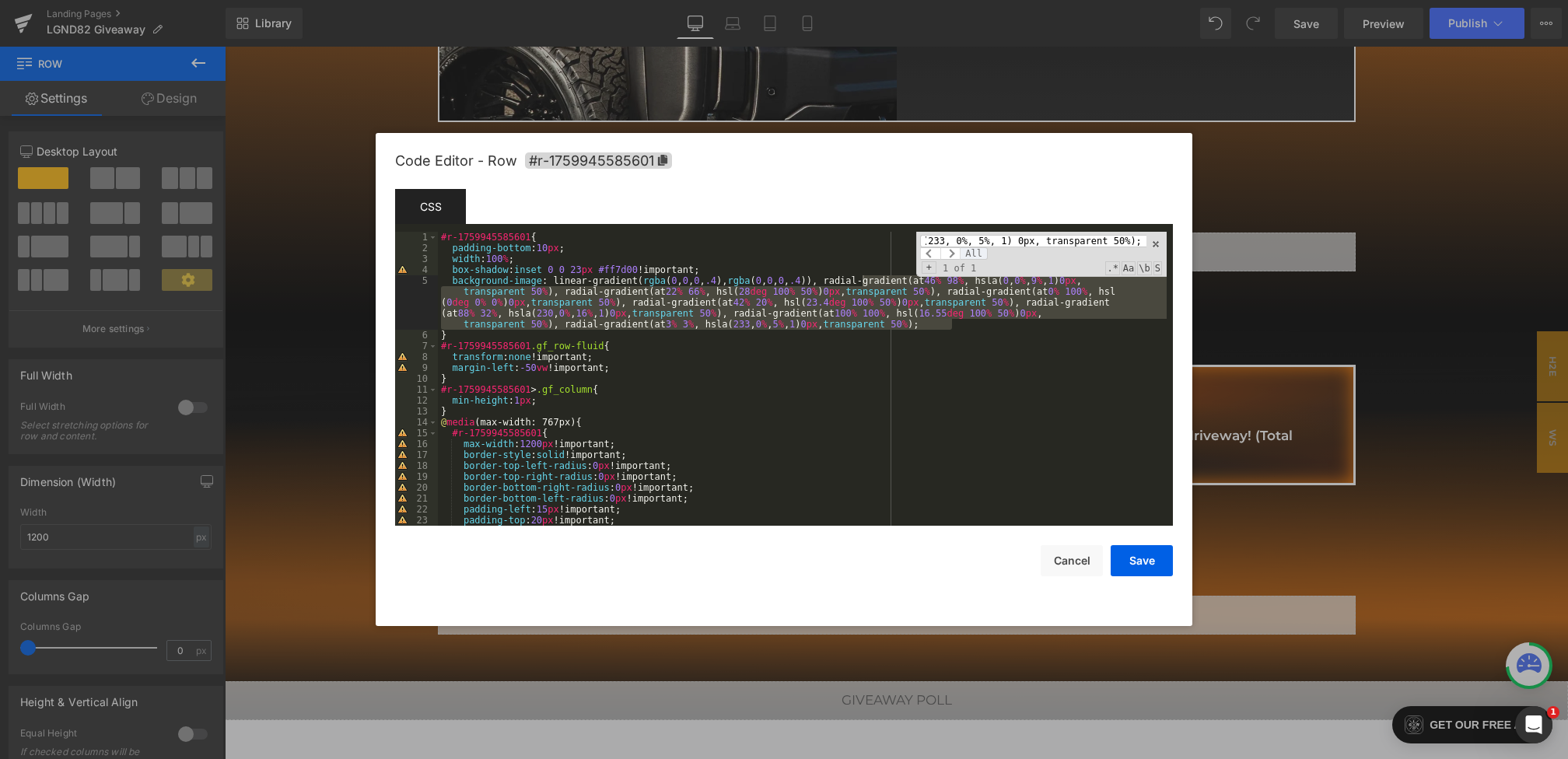
scroll to position [0, 0]
click at [964, 256] on span "All" at bounding box center [973, 254] width 28 height 13
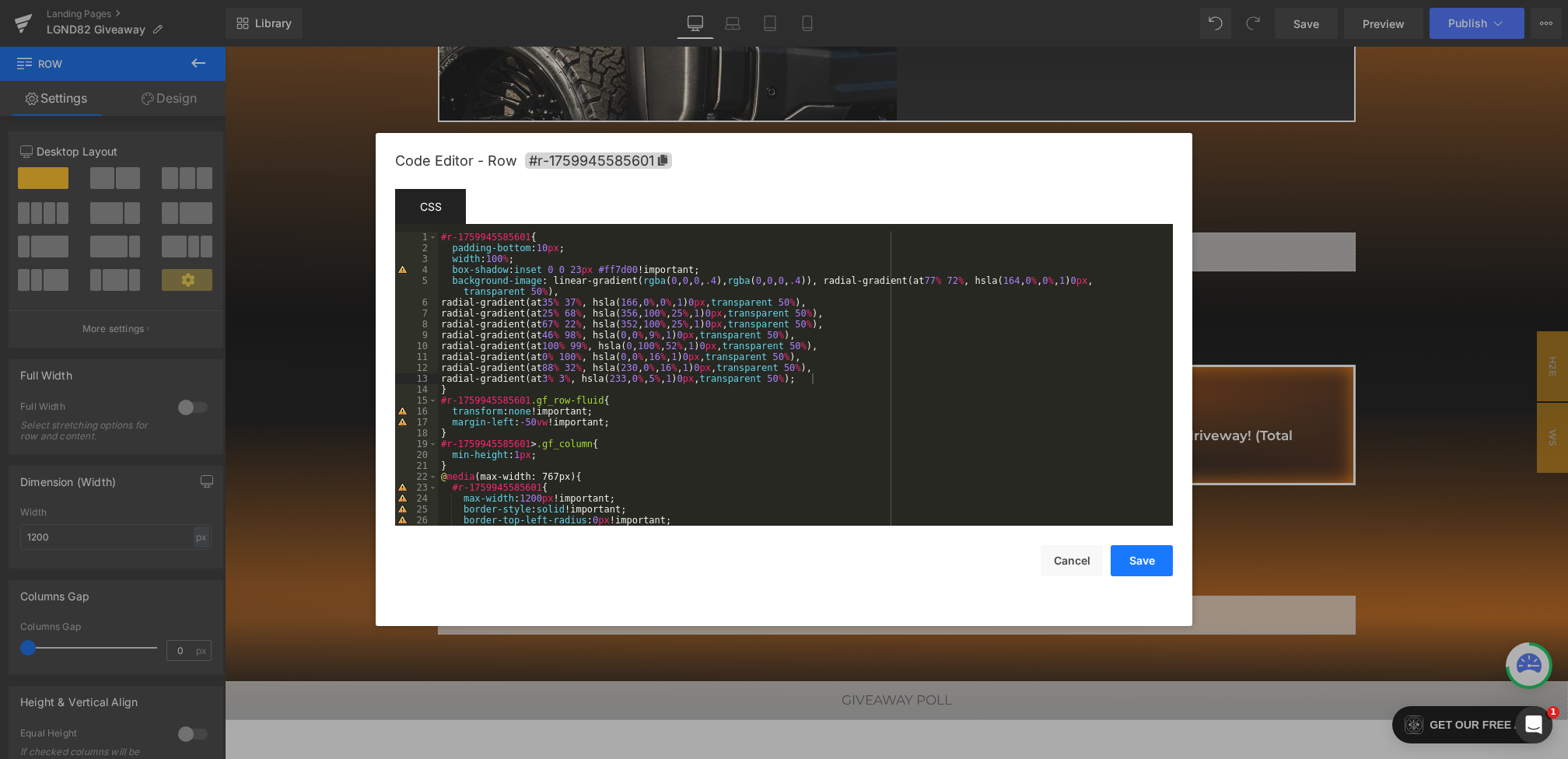
click at [1148, 559] on button "Save" at bounding box center [1141, 560] width 62 height 31
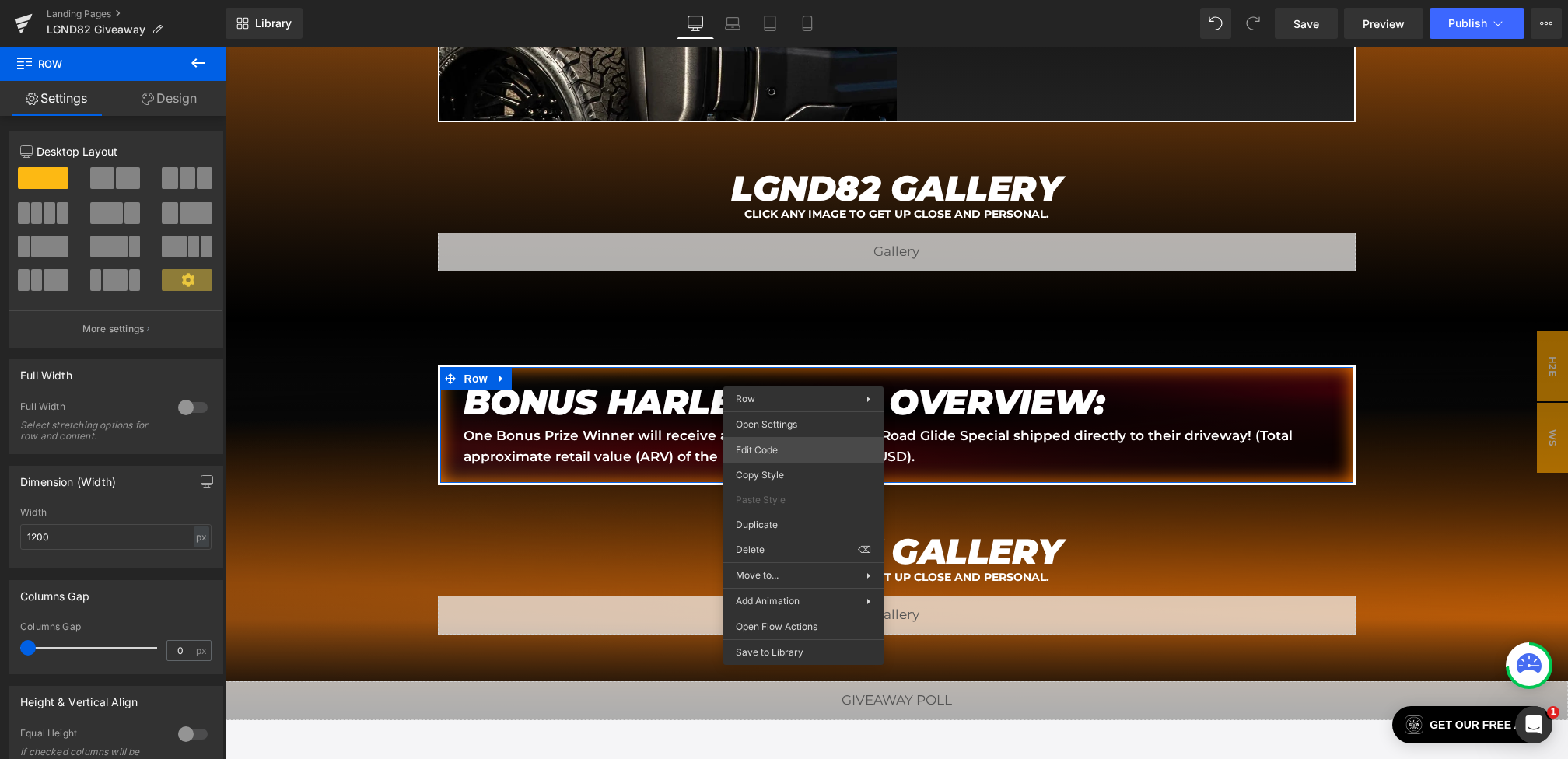
click at [761, 0] on div "You are previewing how the will restyle your page. You can not edit Elements in…" at bounding box center [784, 0] width 1568 height 0
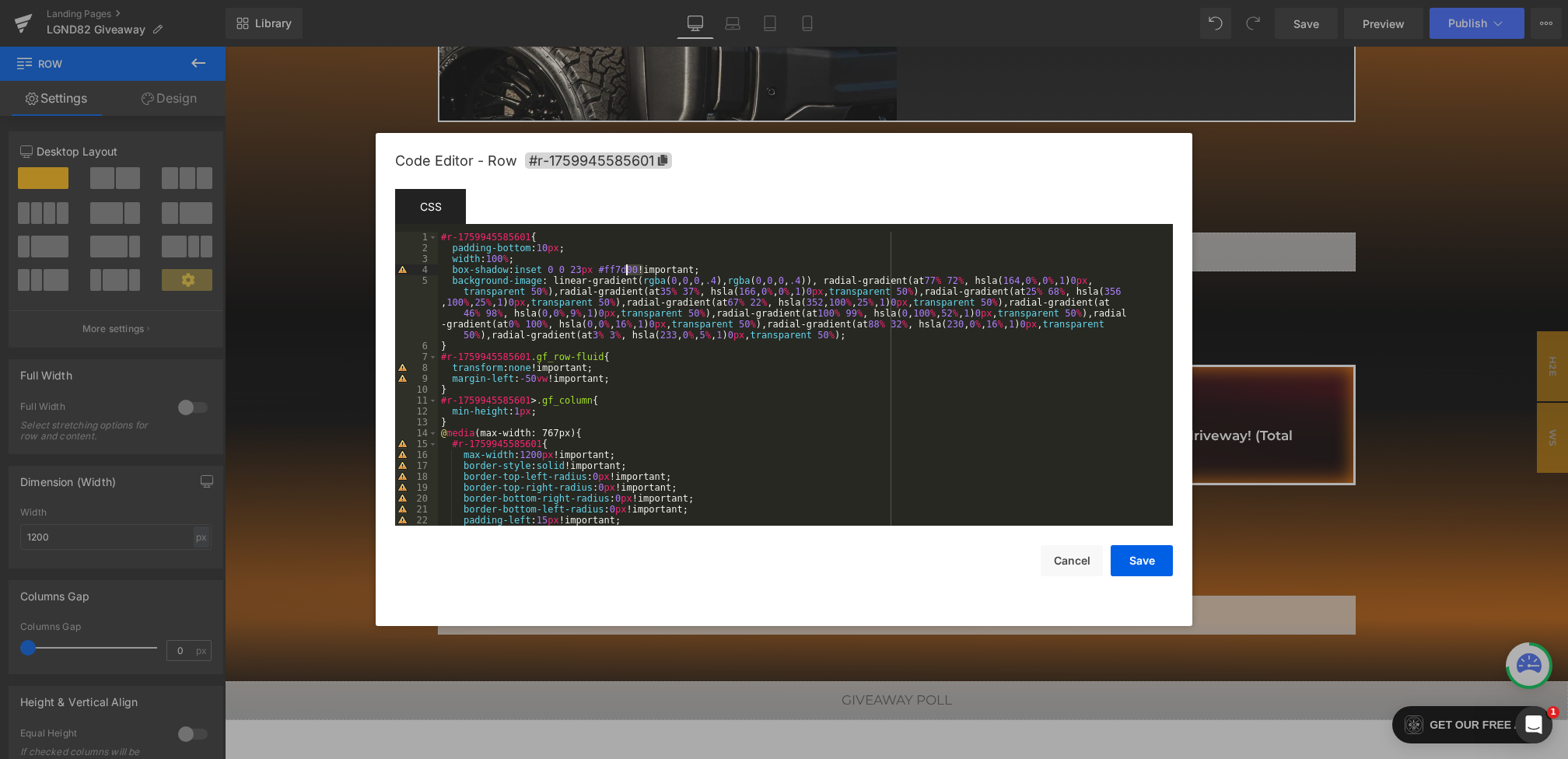
drag, startPoint x: 643, startPoint y: 270, endPoint x: 625, endPoint y: 270, distance: 18.0
click at [625, 270] on div "#r-1759945585601 { padding-bottom : 10 px ; width : 100 % ; box-shadow : inset …" at bounding box center [802, 389] width 729 height 316
click at [1150, 549] on button "Save" at bounding box center [1141, 560] width 62 height 31
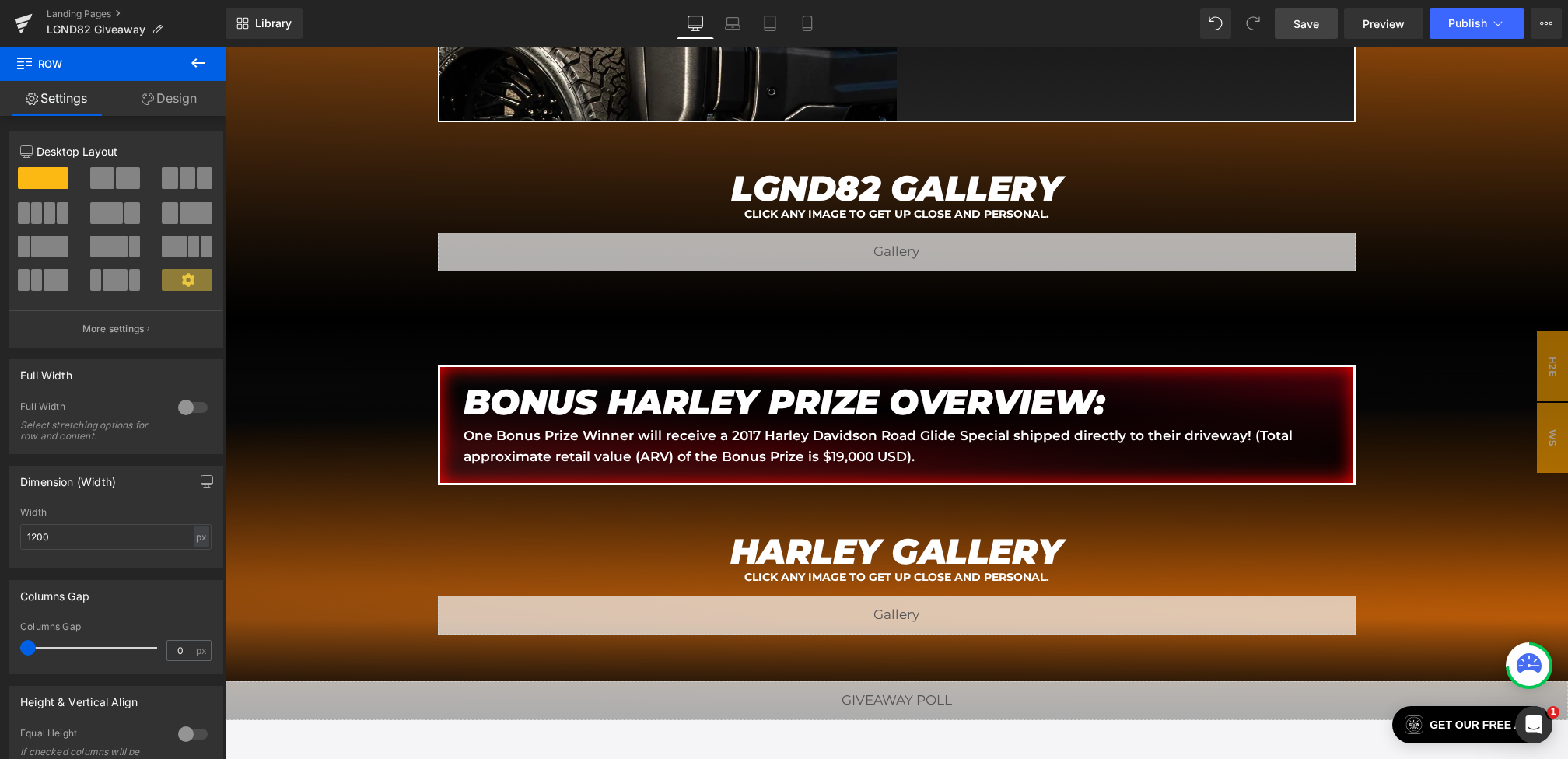
click at [1311, 32] on link "Save" at bounding box center [1306, 23] width 63 height 31
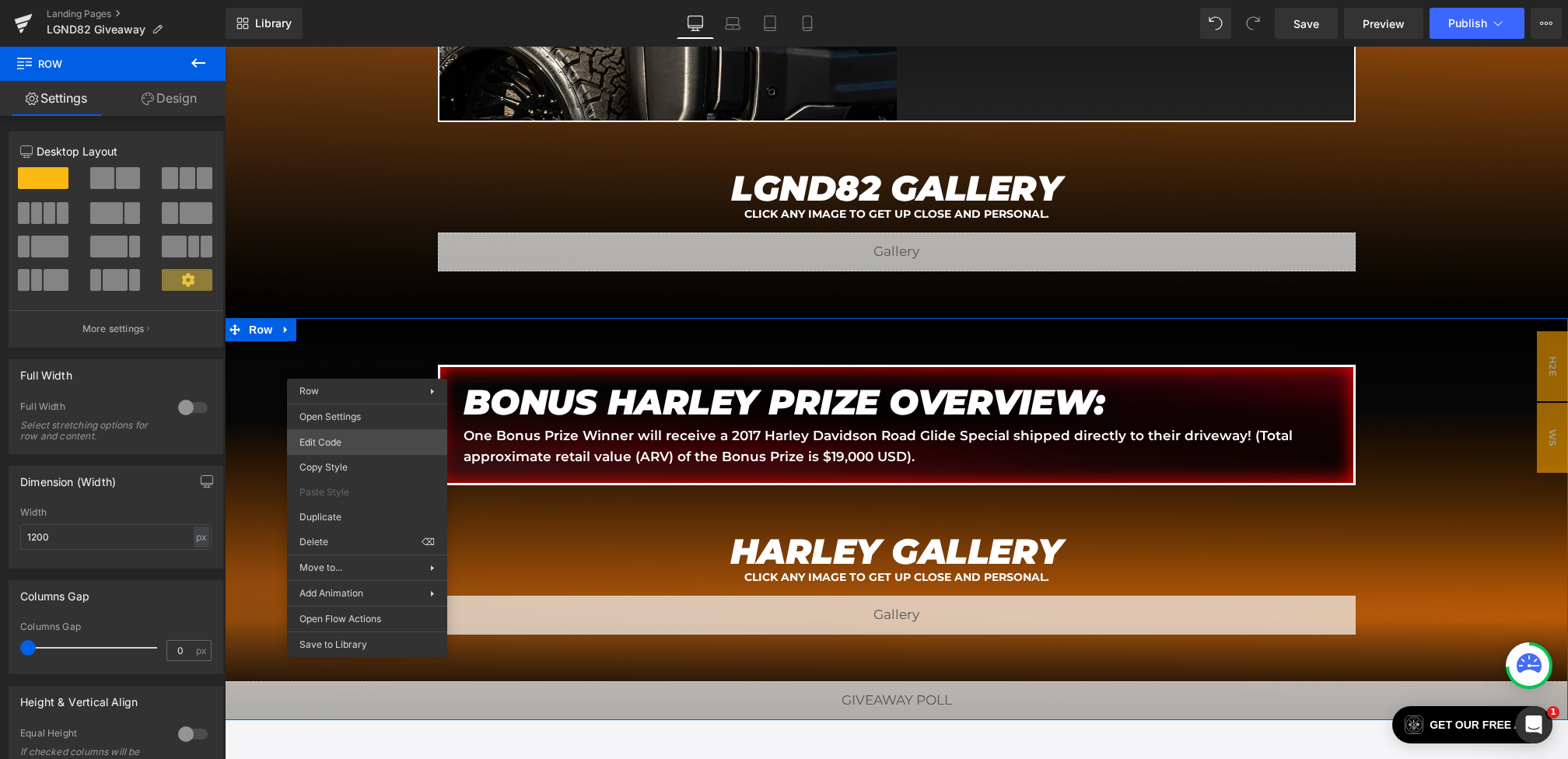
click at [337, 441] on body "You are previewing how the will restyle your page. You can not edit Elements in…" at bounding box center [784, 380] width 1568 height 759
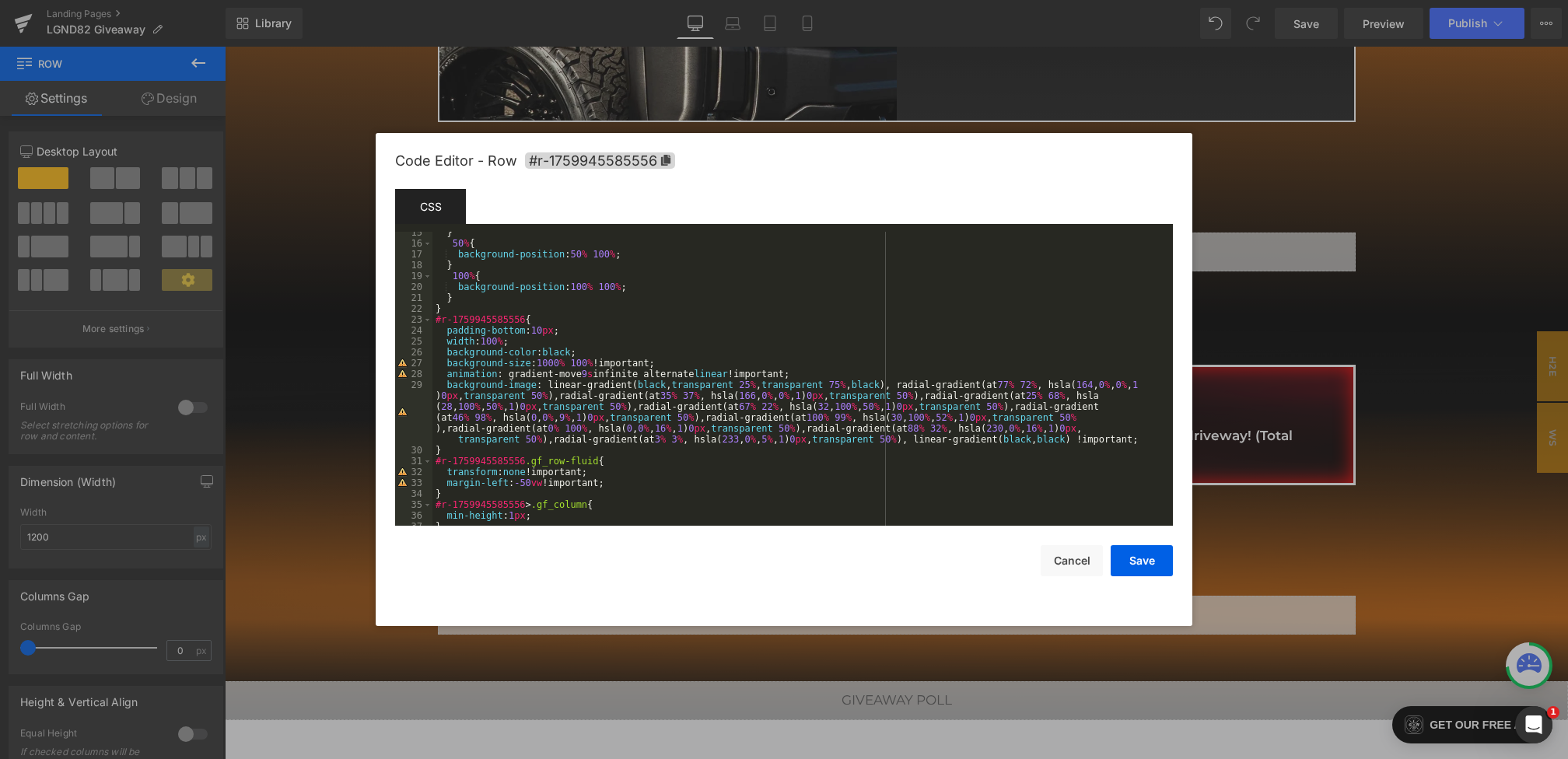
scroll to position [204, 0]
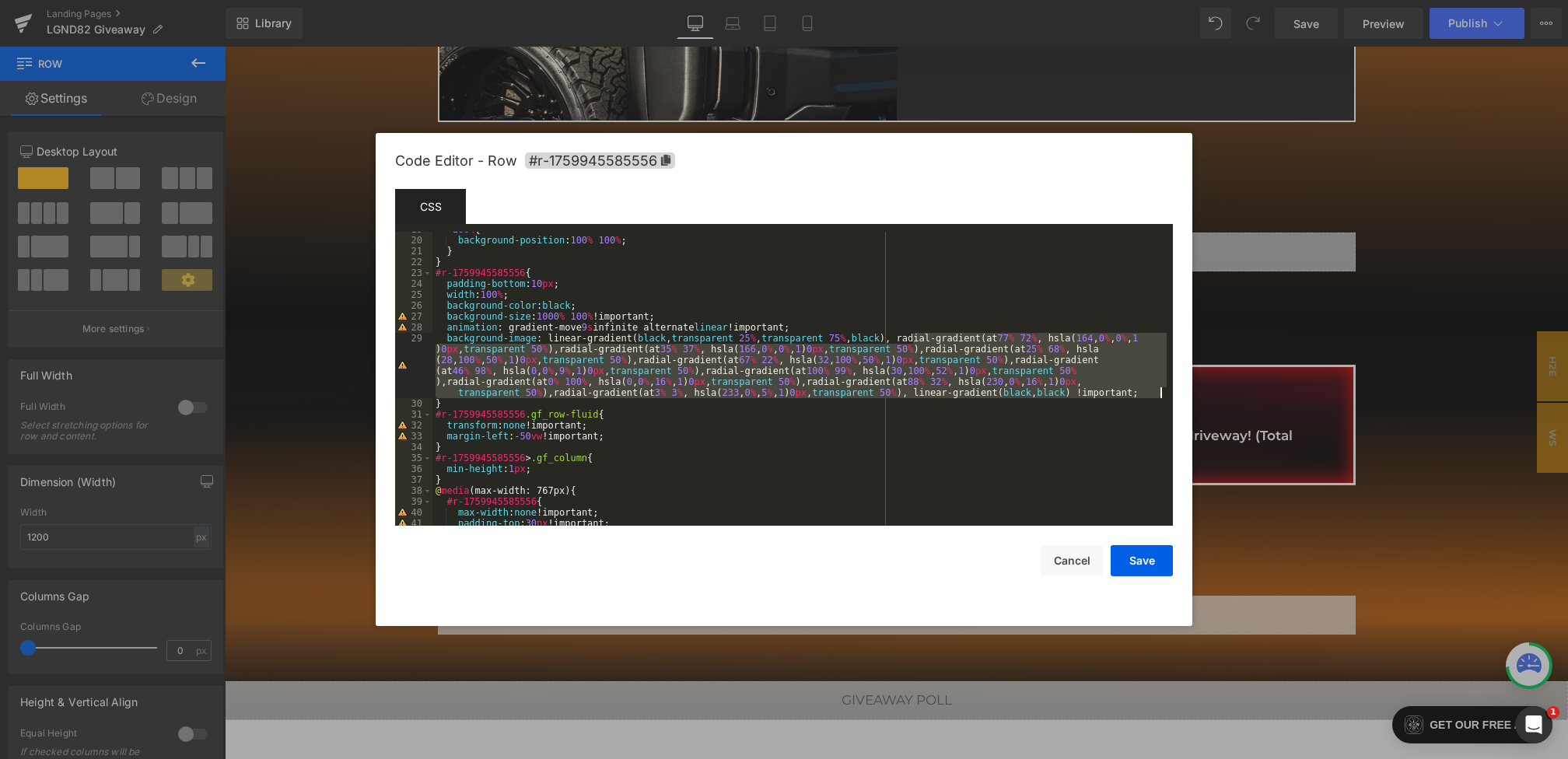
drag, startPoint x: 914, startPoint y: 340, endPoint x: 1172, endPoint y: 392, distance: 263.2
click at [1172, 392] on div "Code Editor - Row #r-1759945585556 Template CSS Script 19 20 21 22 23 24 25 26 …" at bounding box center [784, 380] width 816 height 493
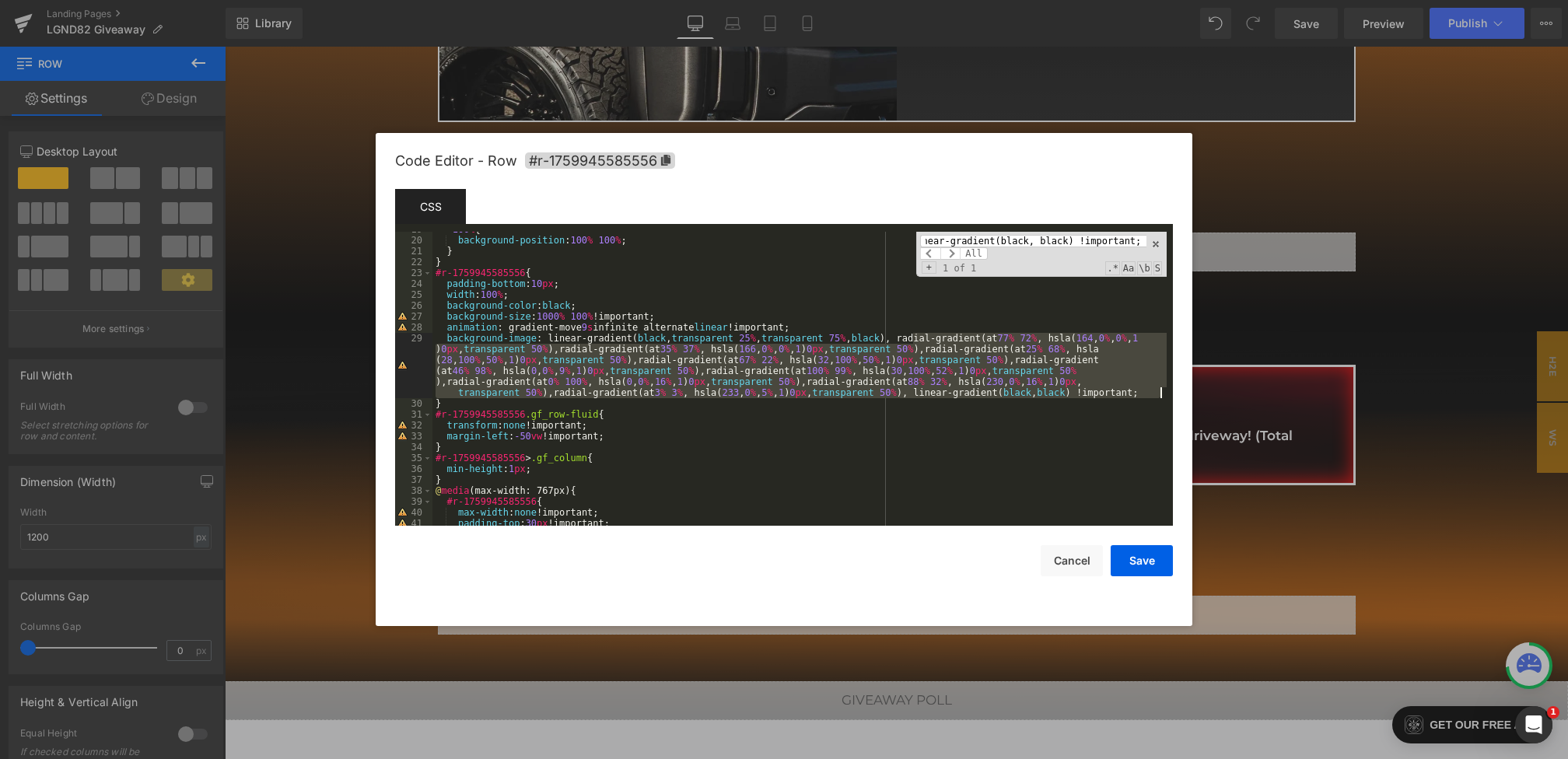
scroll to position [0, 0]
click at [1161, 395] on div "100 % { background-position : 100 % 100 % ; } } #r-1759945585556 { padding-bott…" at bounding box center [799, 381] width 735 height 316
drag, startPoint x: 1161, startPoint y: 396, endPoint x: 913, endPoint y: 342, distance: 253.8
click at [913, 342] on div "100 % { background-position : 100 % 100 % ; } } #r-1759945585556 { padding-bott…" at bounding box center [799, 381] width 735 height 316
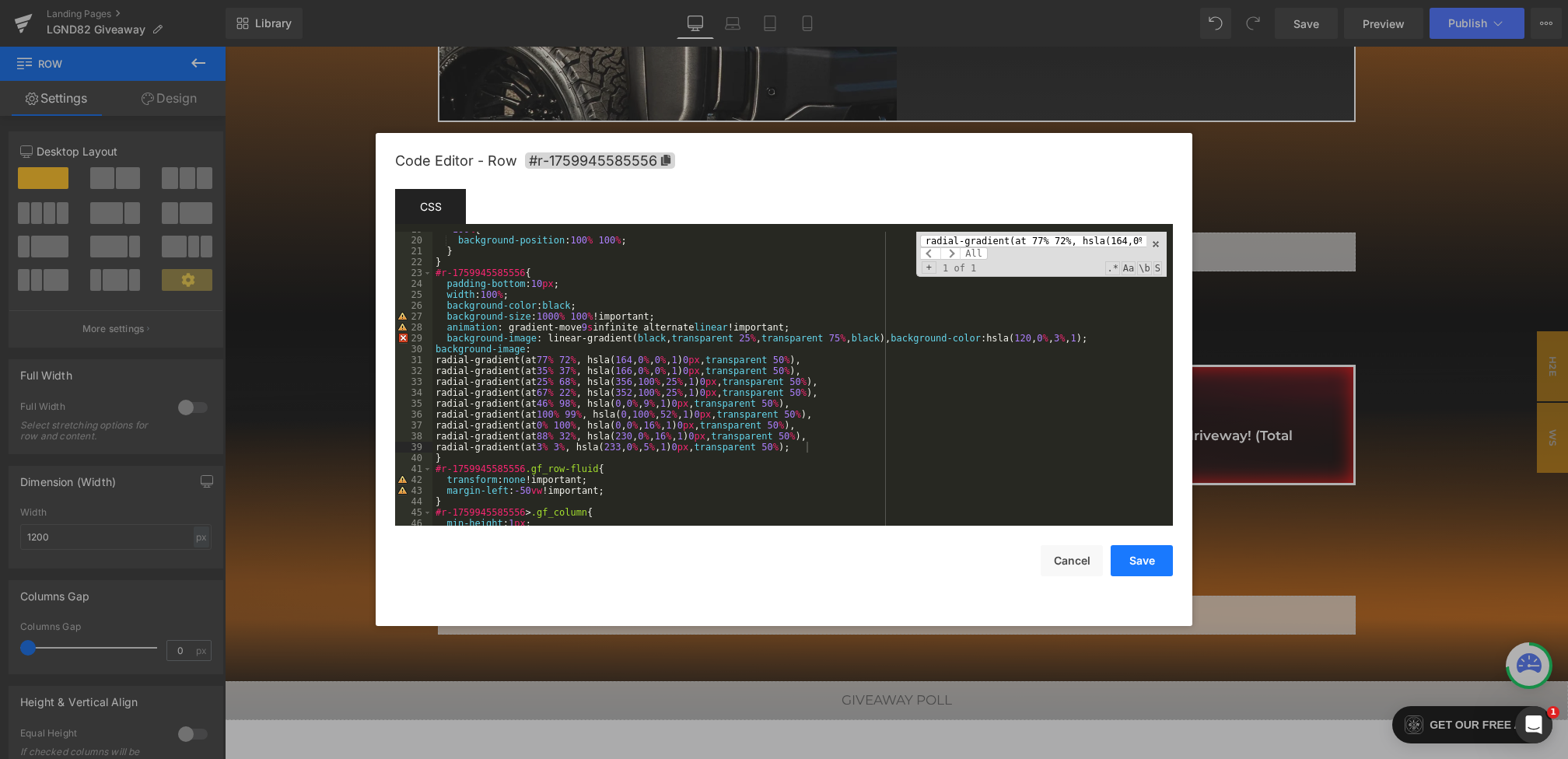
click at [1136, 555] on button "Save" at bounding box center [1141, 560] width 62 height 31
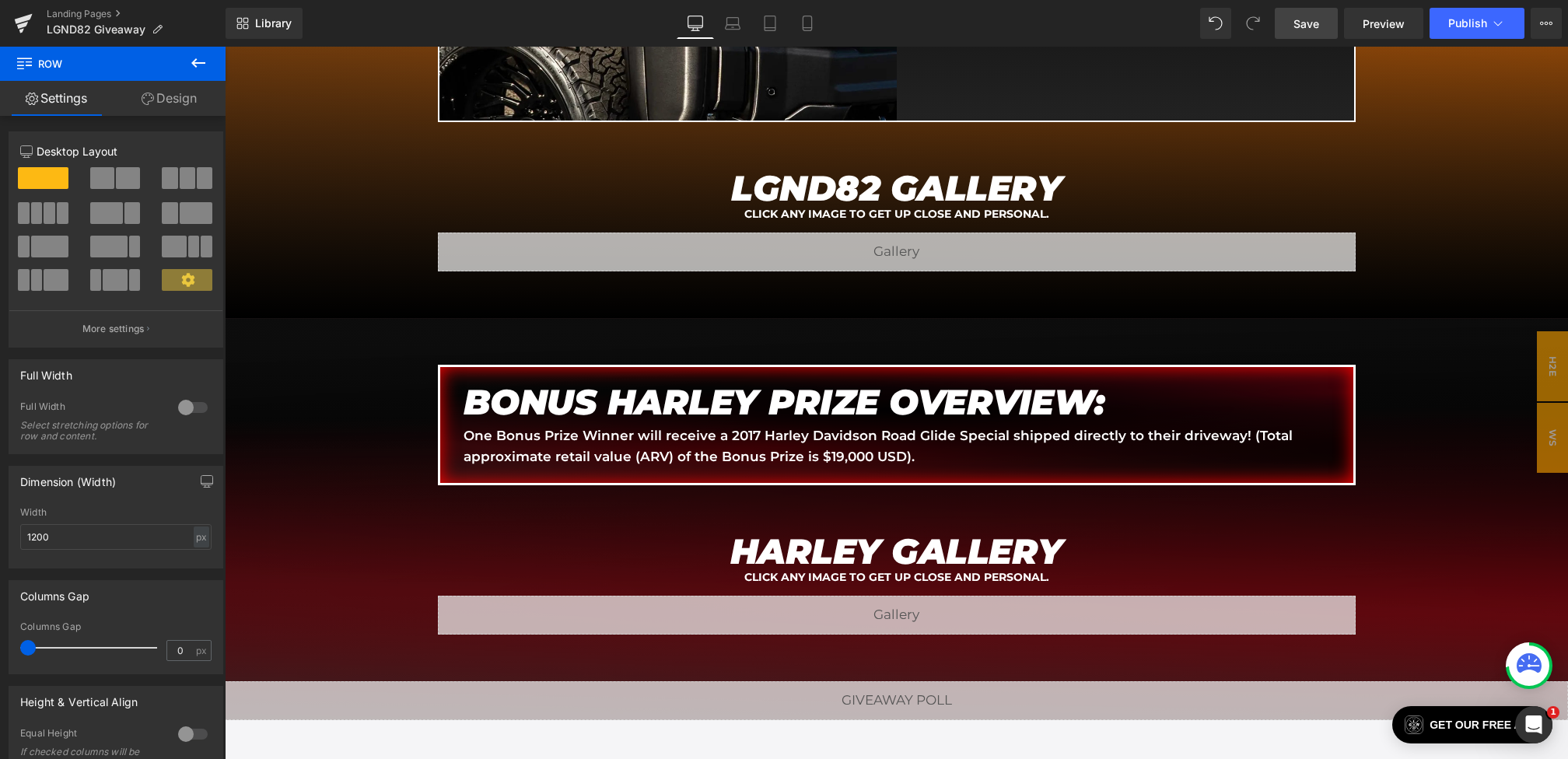
click at [1296, 27] on span "Save" at bounding box center [1306, 23] width 26 height 16
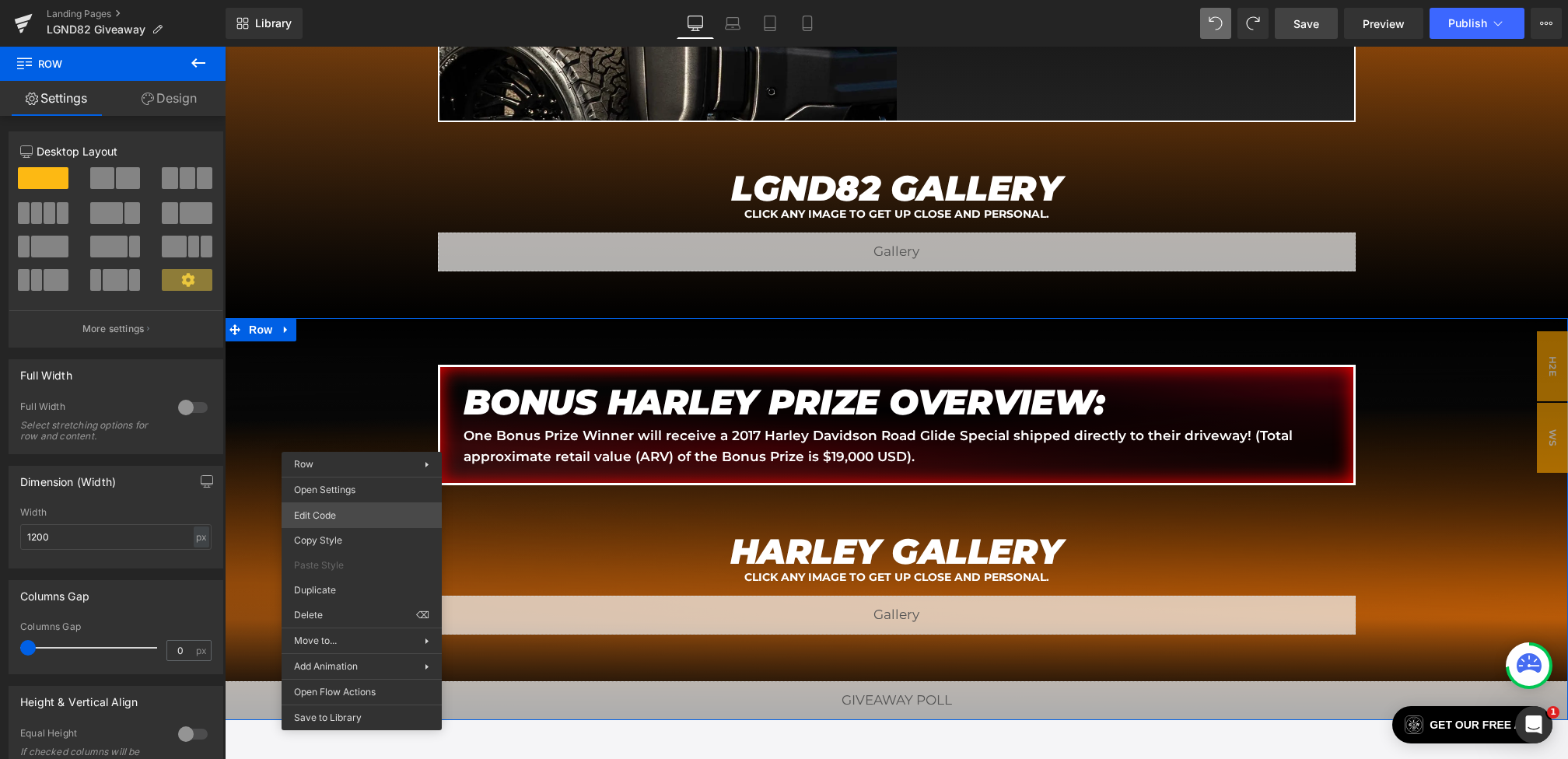
click at [332, 509] on body "You are previewing how the will restyle your page. You can not edit Elements in…" at bounding box center [784, 380] width 1568 height 759
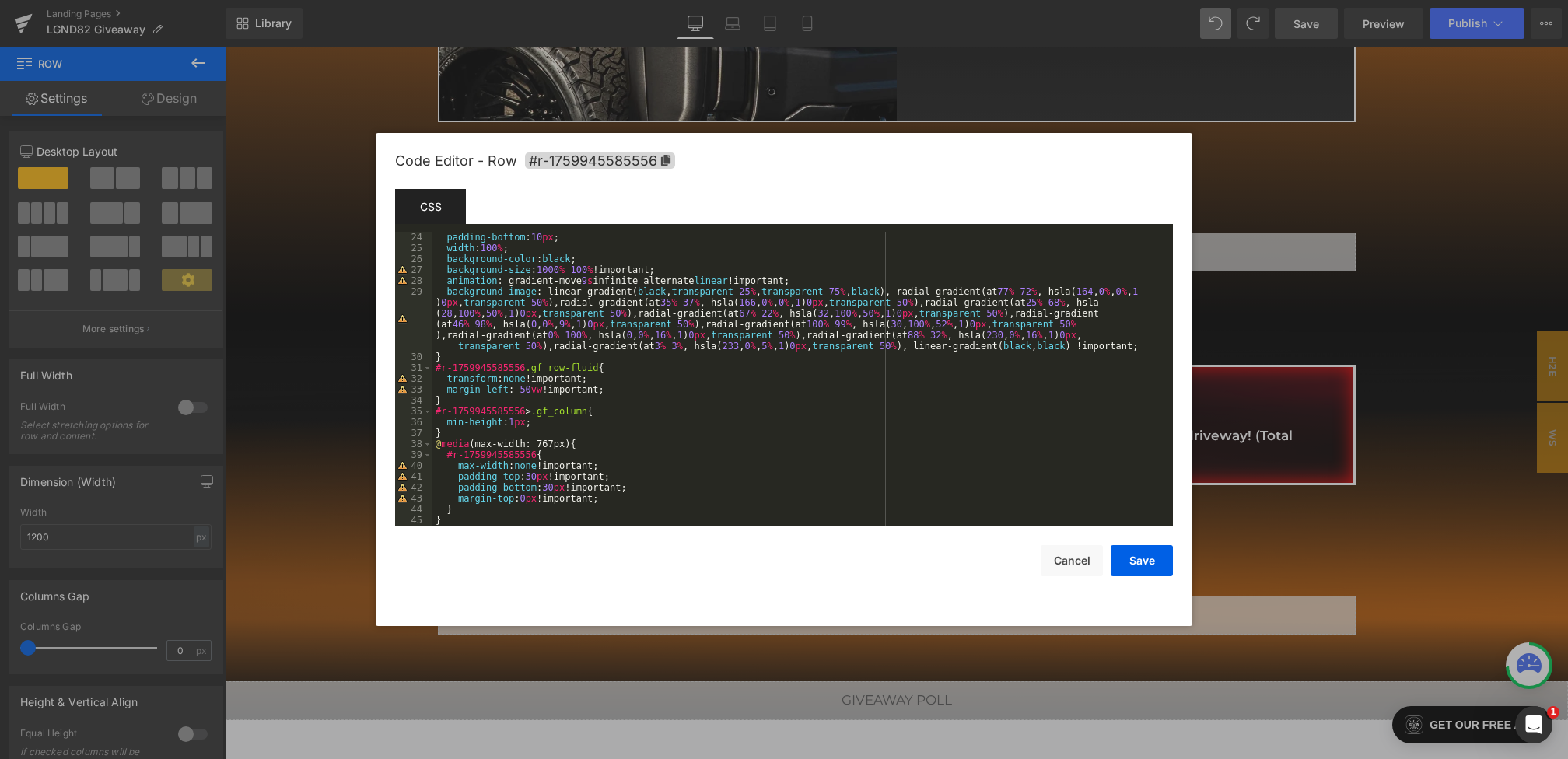
scroll to position [249, 0]
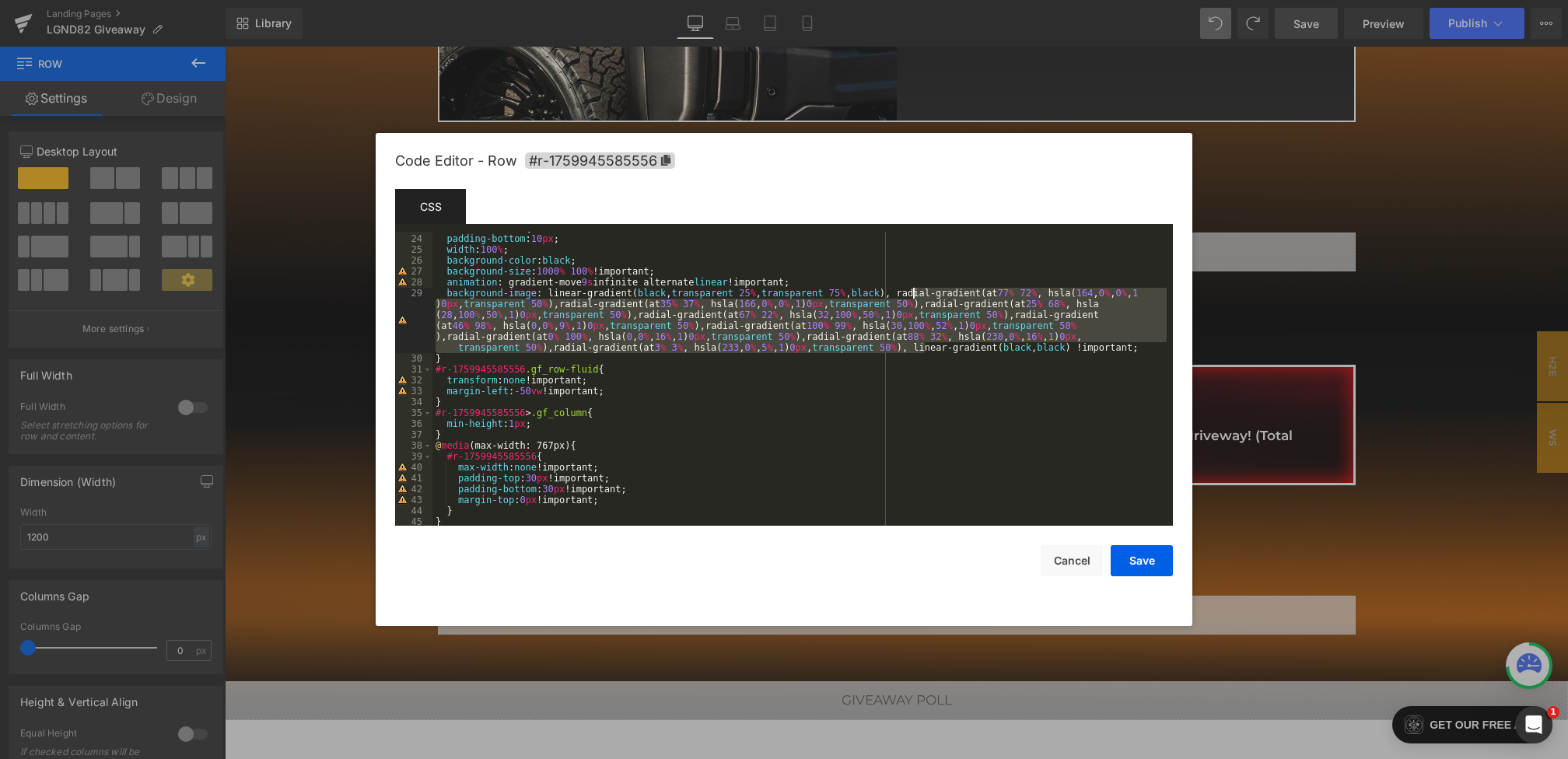
drag, startPoint x: 925, startPoint y: 352, endPoint x: 913, endPoint y: 295, distance: 58.2
click at [913, 295] on div "#r-1759945585556 { padding-bottom : 10 px ; width : 100 % ; background-color : …" at bounding box center [799, 380] width 735 height 316
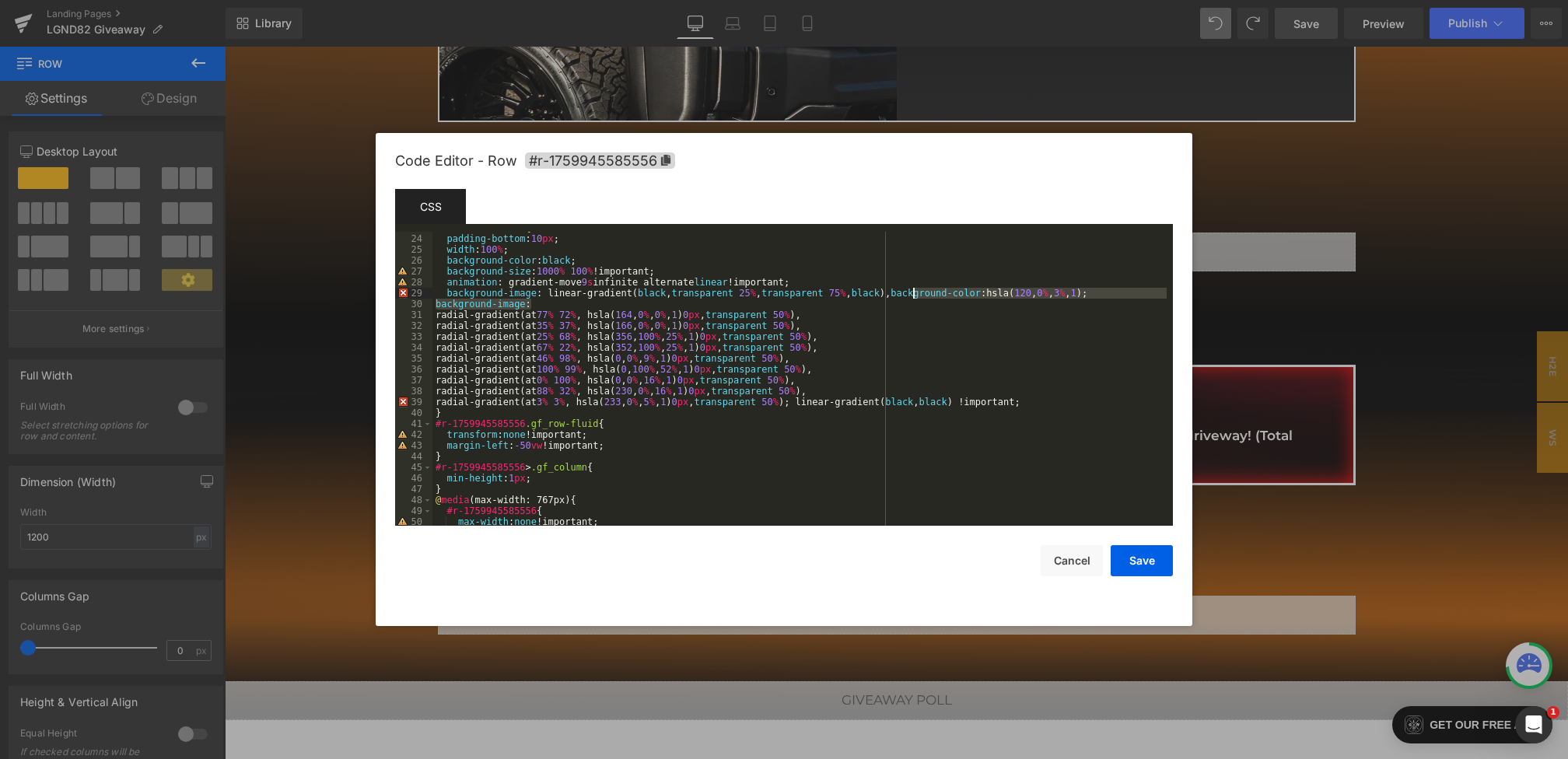
drag, startPoint x: 567, startPoint y: 308, endPoint x: 913, endPoint y: 290, distance: 346.5
click at [913, 290] on div "#r-1759945585556 { padding-bottom : 10 px ; width : 100 % ; background-color : …" at bounding box center [799, 380] width 735 height 316
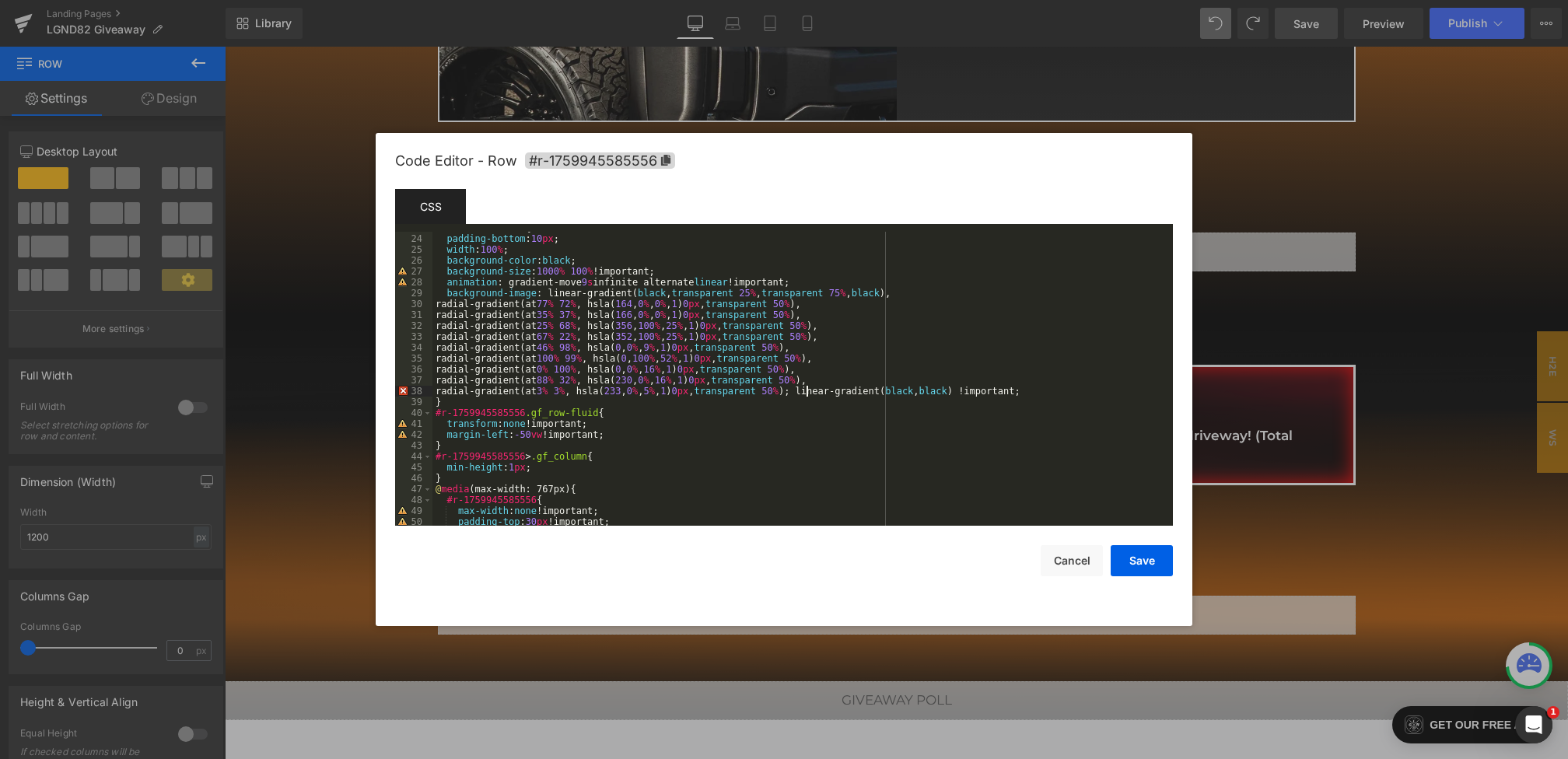
click at [806, 388] on div "#r-1759945585556 { padding-bottom : 10 px ; width : 100 % ; background-color : …" at bounding box center [799, 380] width 735 height 316
click at [1148, 565] on button "Save" at bounding box center [1141, 560] width 62 height 31
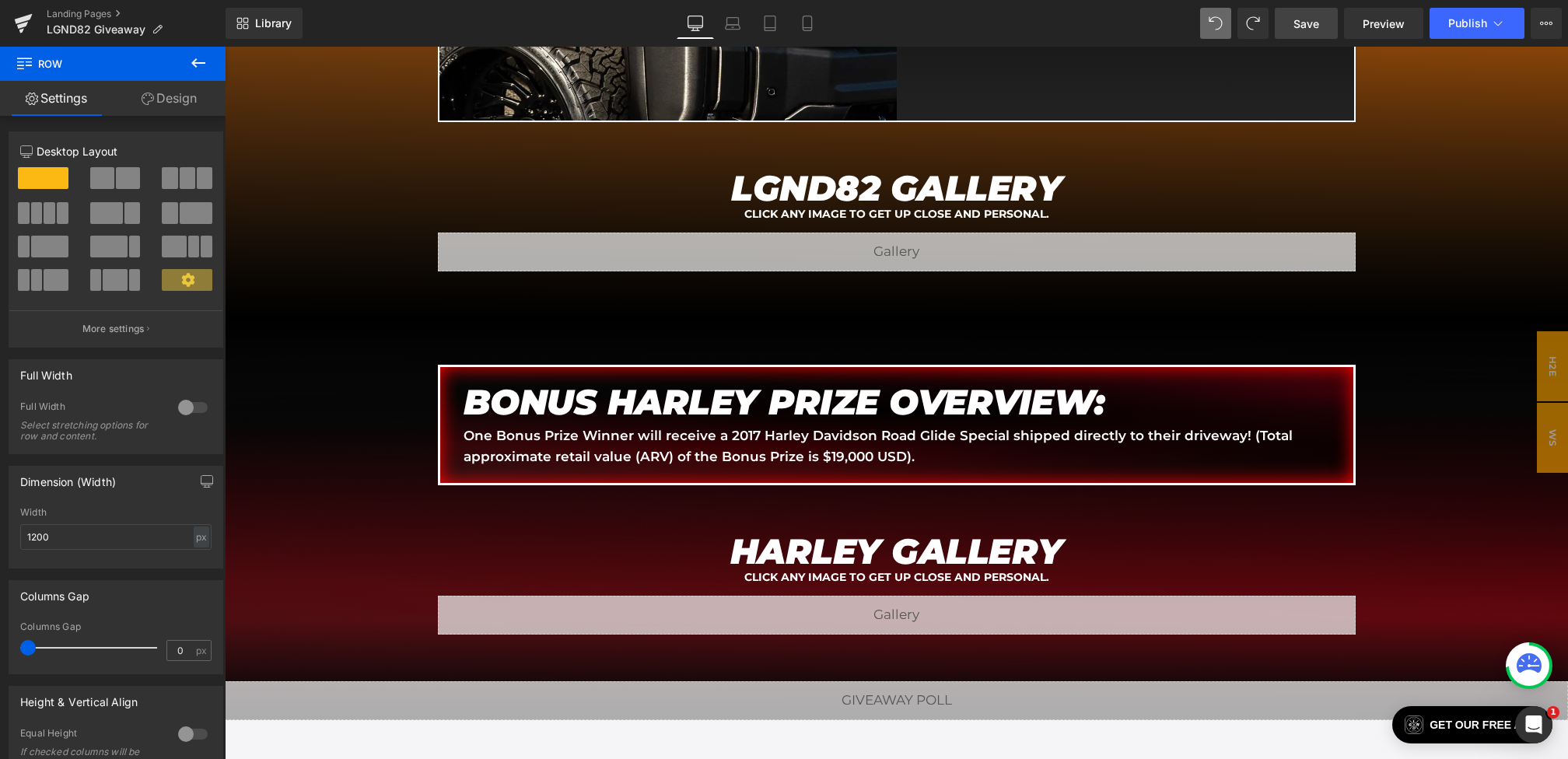
drag, startPoint x: 1313, startPoint y: 21, endPoint x: 689, endPoint y: 371, distance: 715.5
click at [1313, 21] on span "Save" at bounding box center [1306, 23] width 26 height 16
click at [1365, 21] on span "Preview" at bounding box center [1384, 23] width 42 height 16
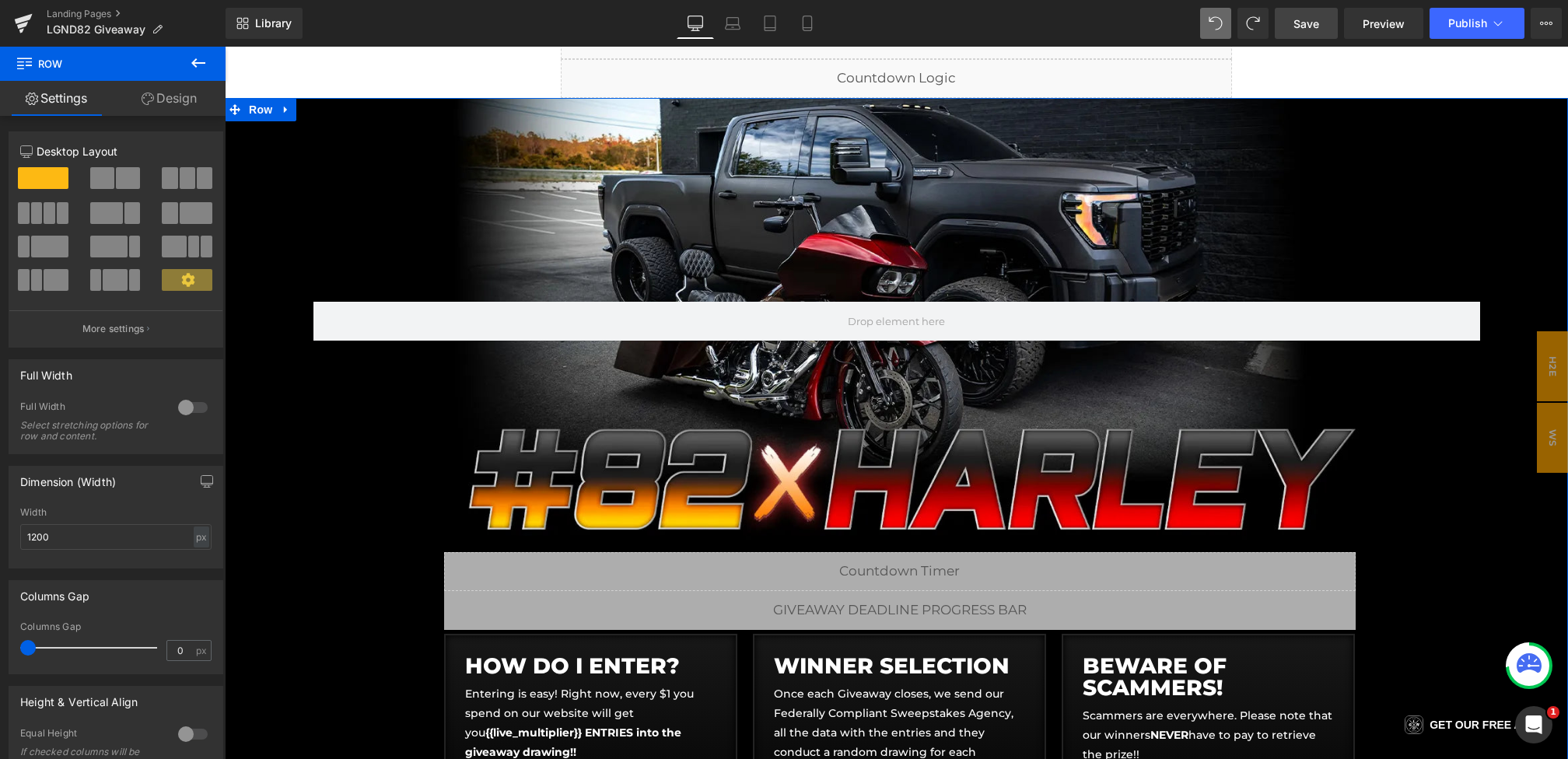
scroll to position [215, 0]
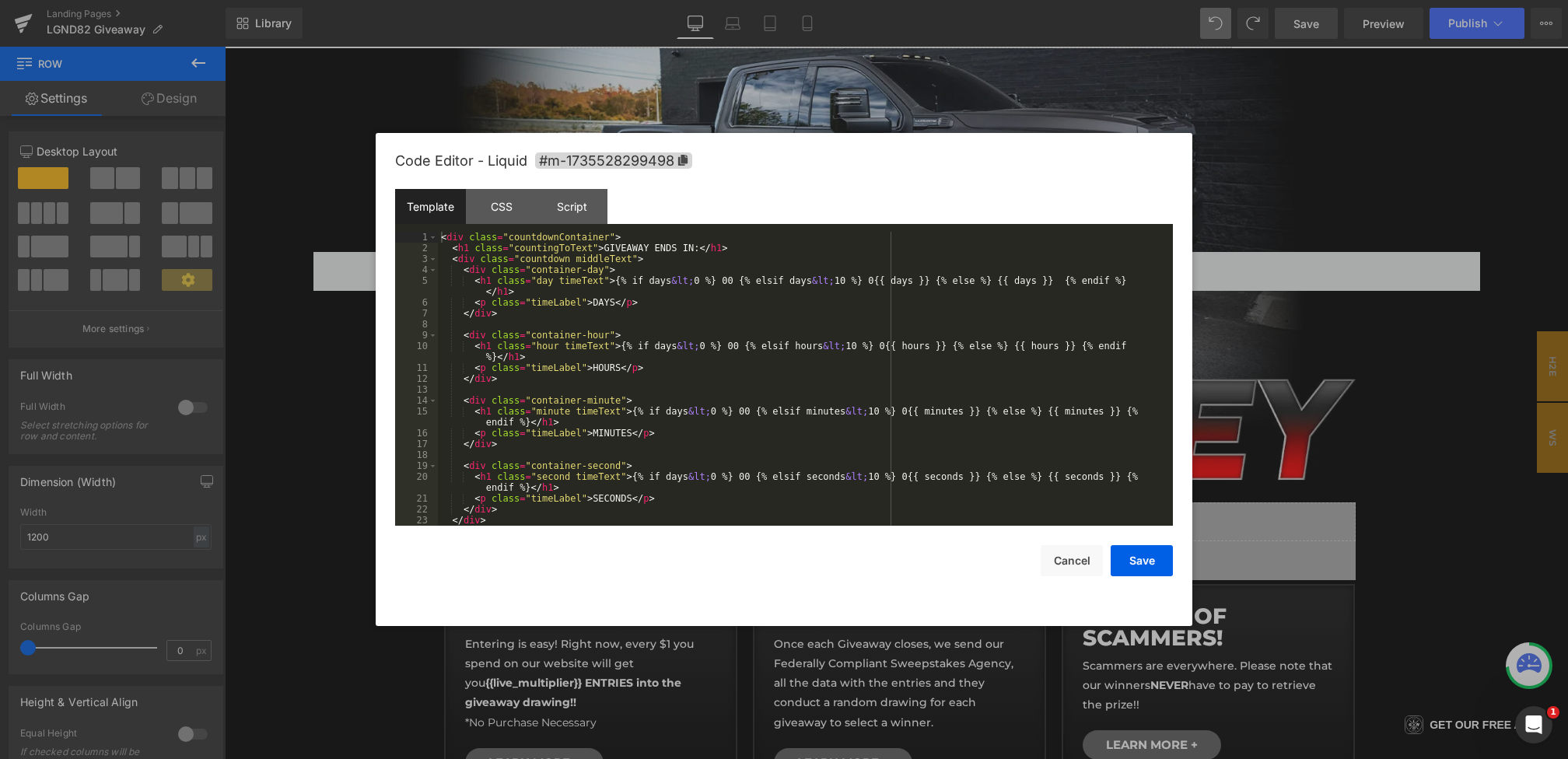
click at [699, 0] on div "You are previewing how the will restyle your page. You can not edit Elements in…" at bounding box center [784, 0] width 1568 height 0
click at [607, 249] on div "< div class = "countdownContainer" > < h1 class = "countingToText" > GIVEAWAY E…" at bounding box center [802, 389] width 729 height 316
click at [588, 210] on div "Script" at bounding box center [572, 206] width 71 height 35
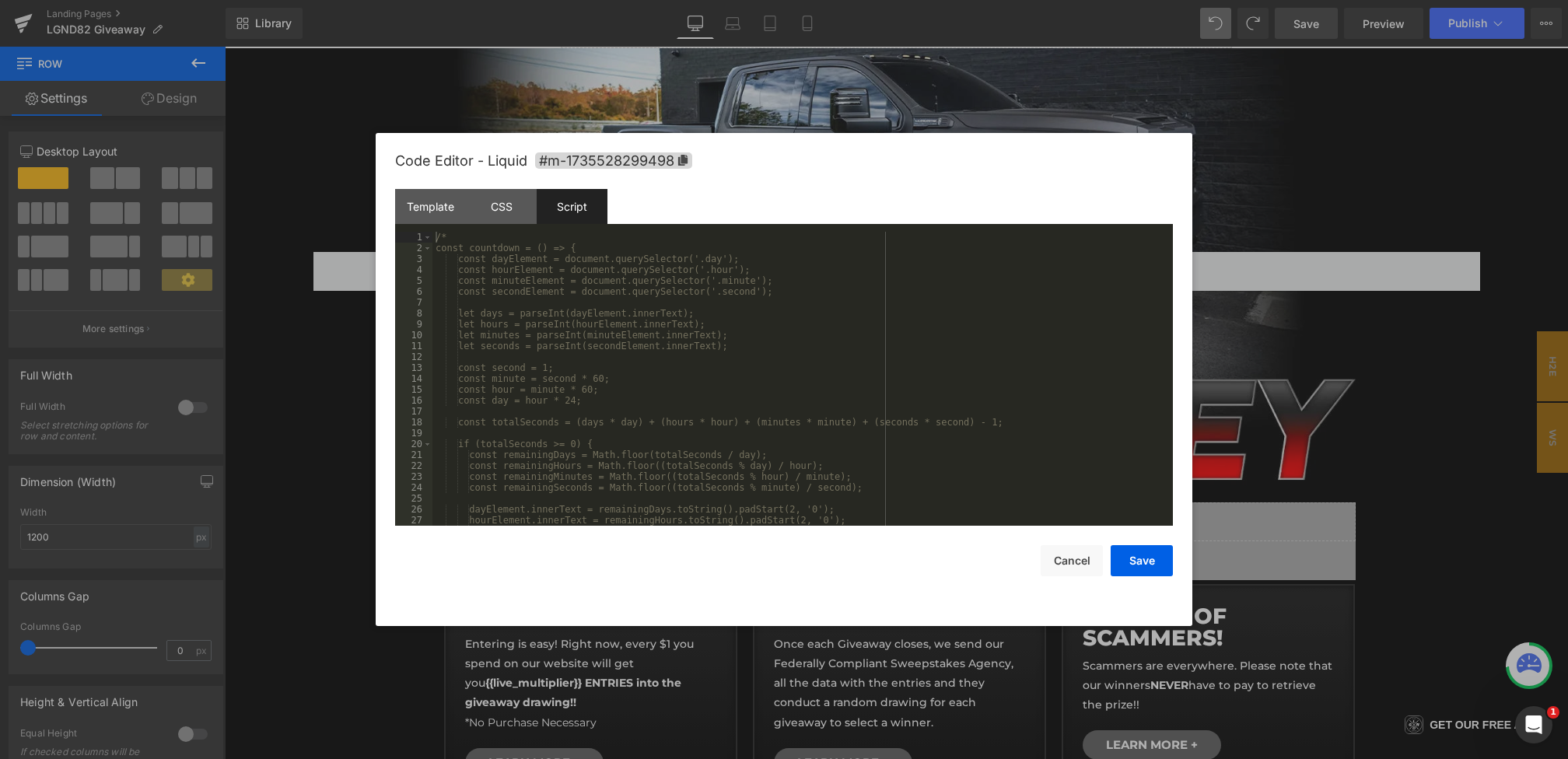
click at [423, 224] on div "Template CSS Script Data" at bounding box center [783, 210] width 778 height 43
click at [429, 210] on div "Template" at bounding box center [430, 206] width 71 height 35
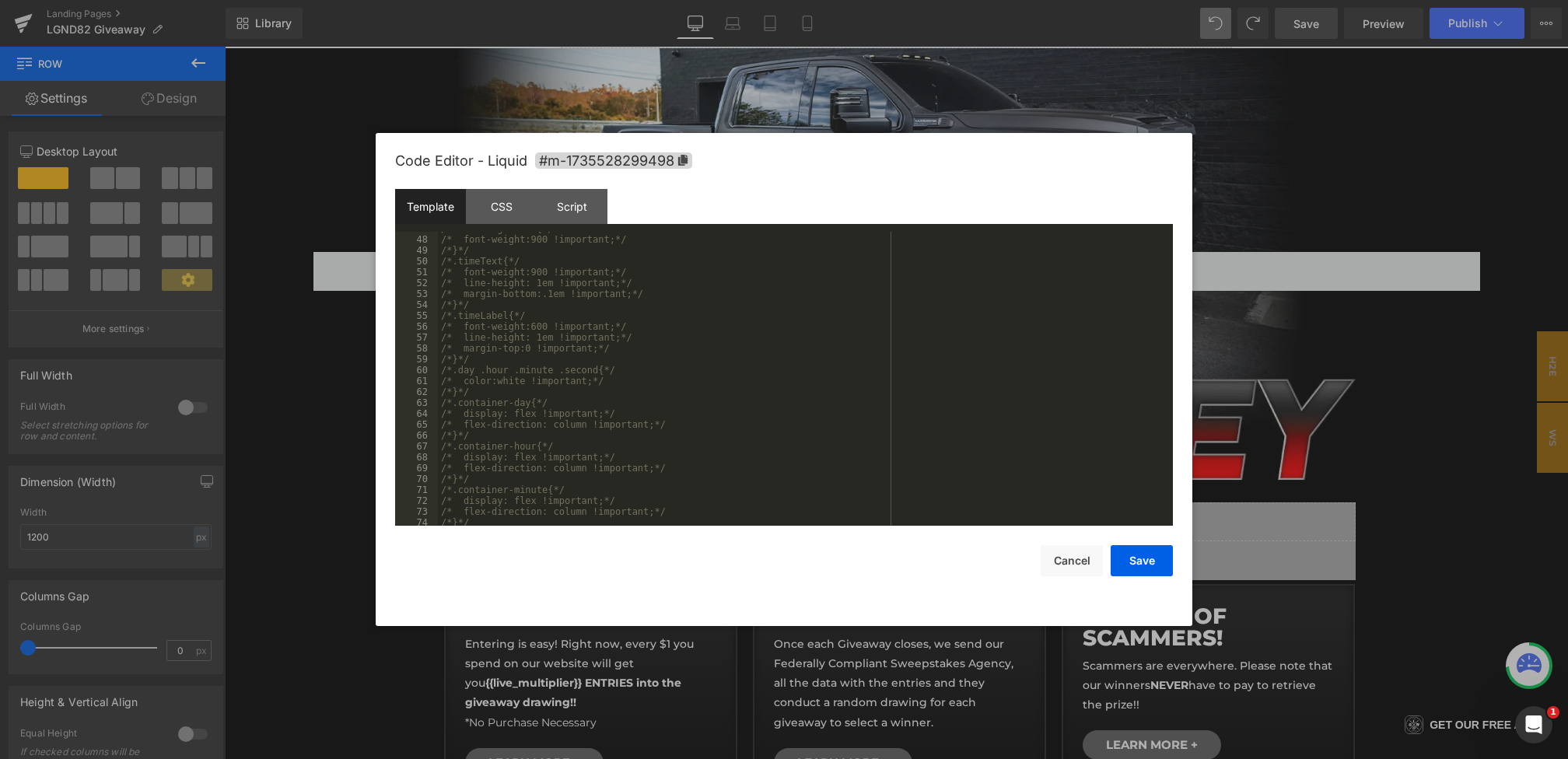
scroll to position [1000, 0]
click at [1144, 560] on button "Save" at bounding box center [1141, 560] width 62 height 31
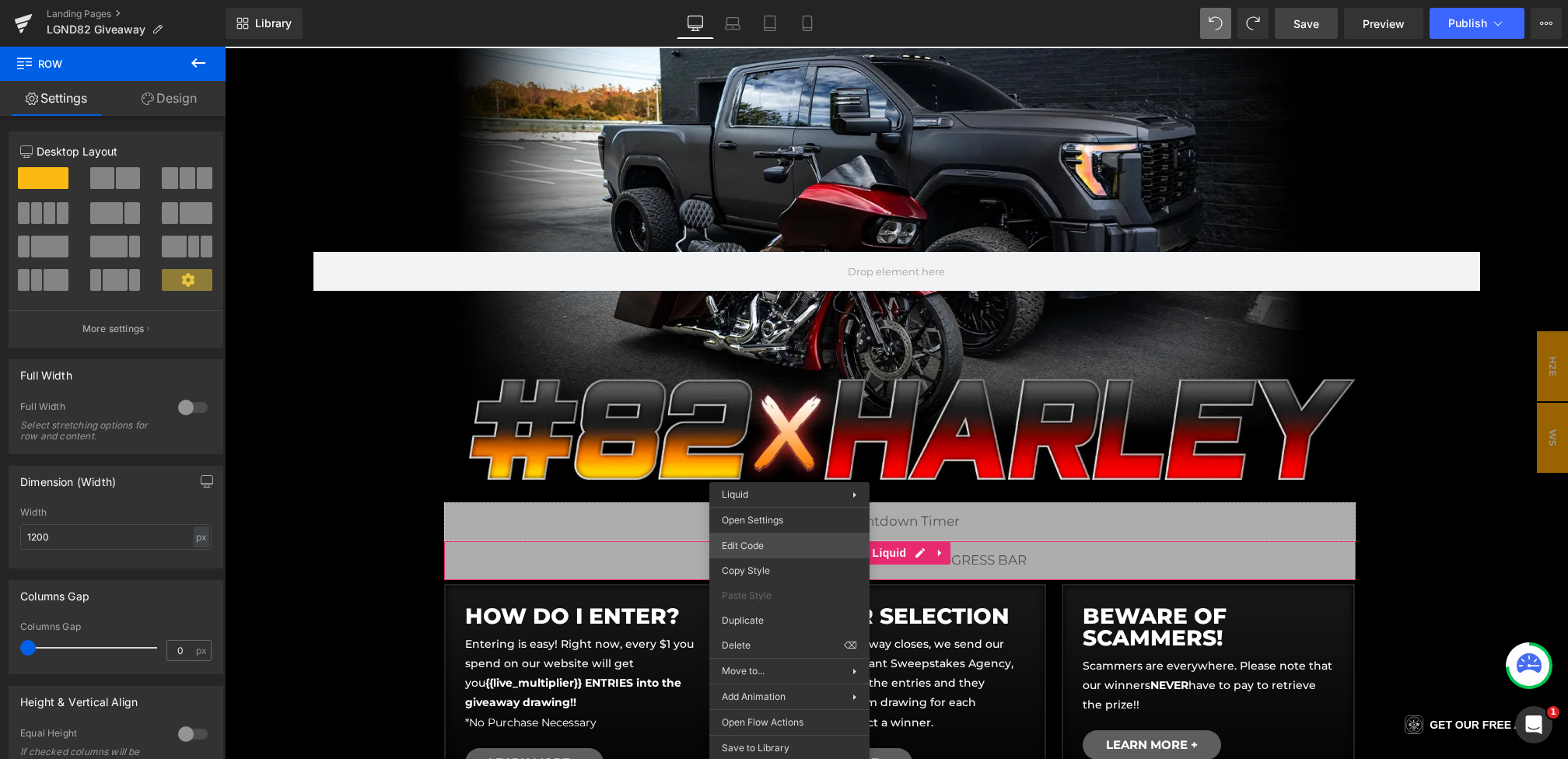
click at [728, 0] on div "You are previewing how the will restyle your page. You can not edit Elements in…" at bounding box center [784, 0] width 1568 height 0
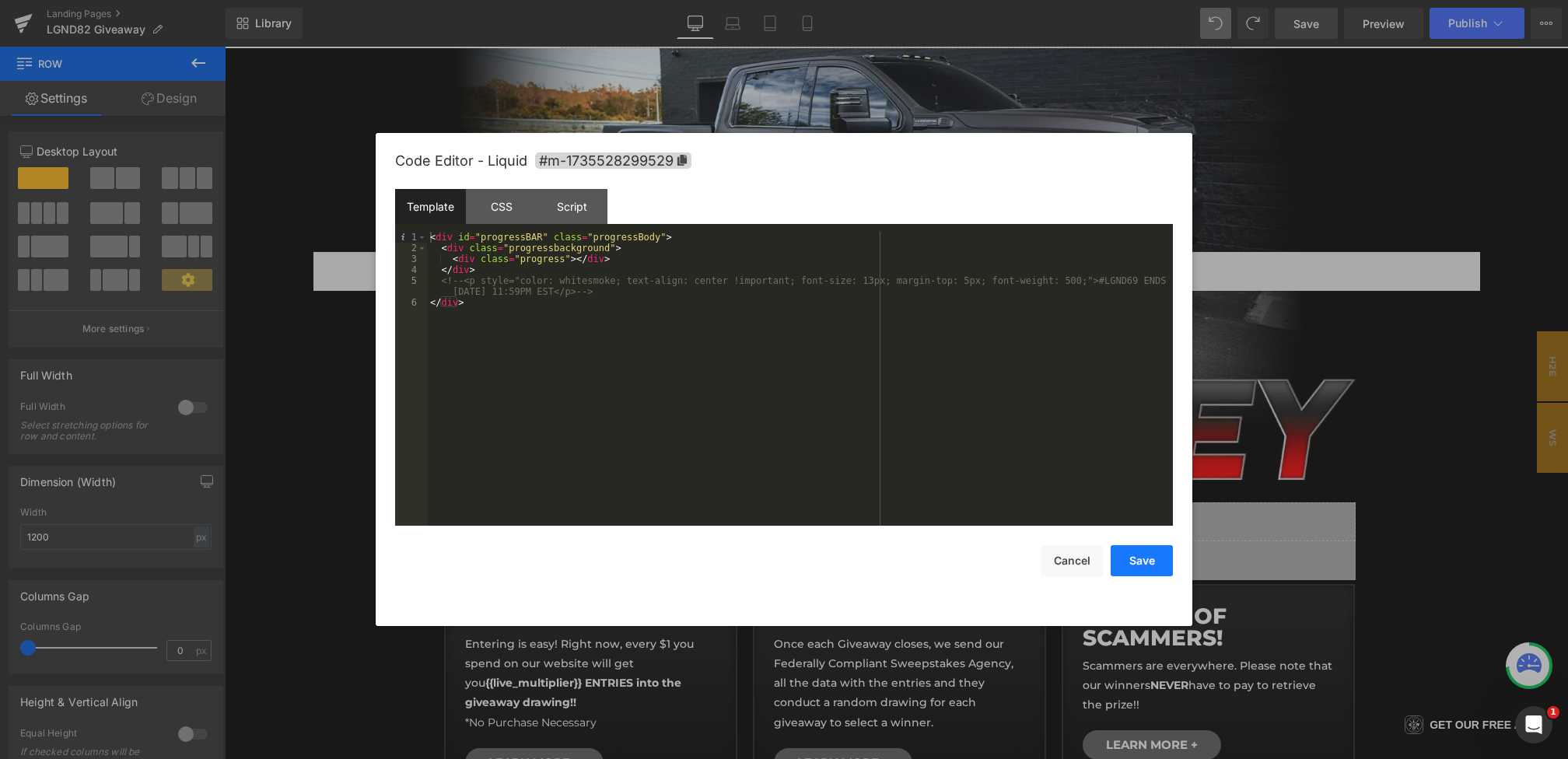
click at [1127, 551] on button "Save" at bounding box center [1141, 560] width 62 height 31
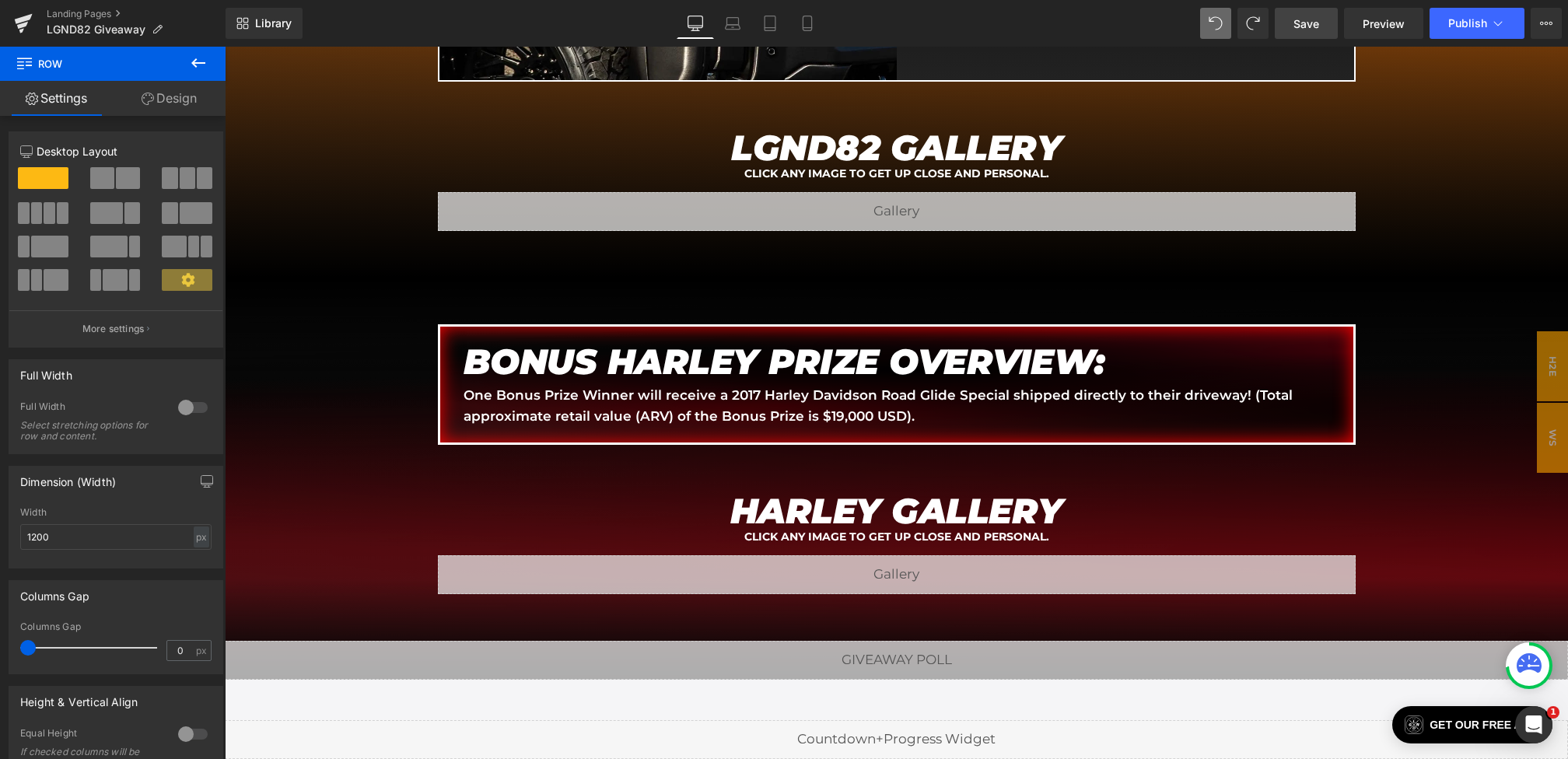
scroll to position [2135, 0]
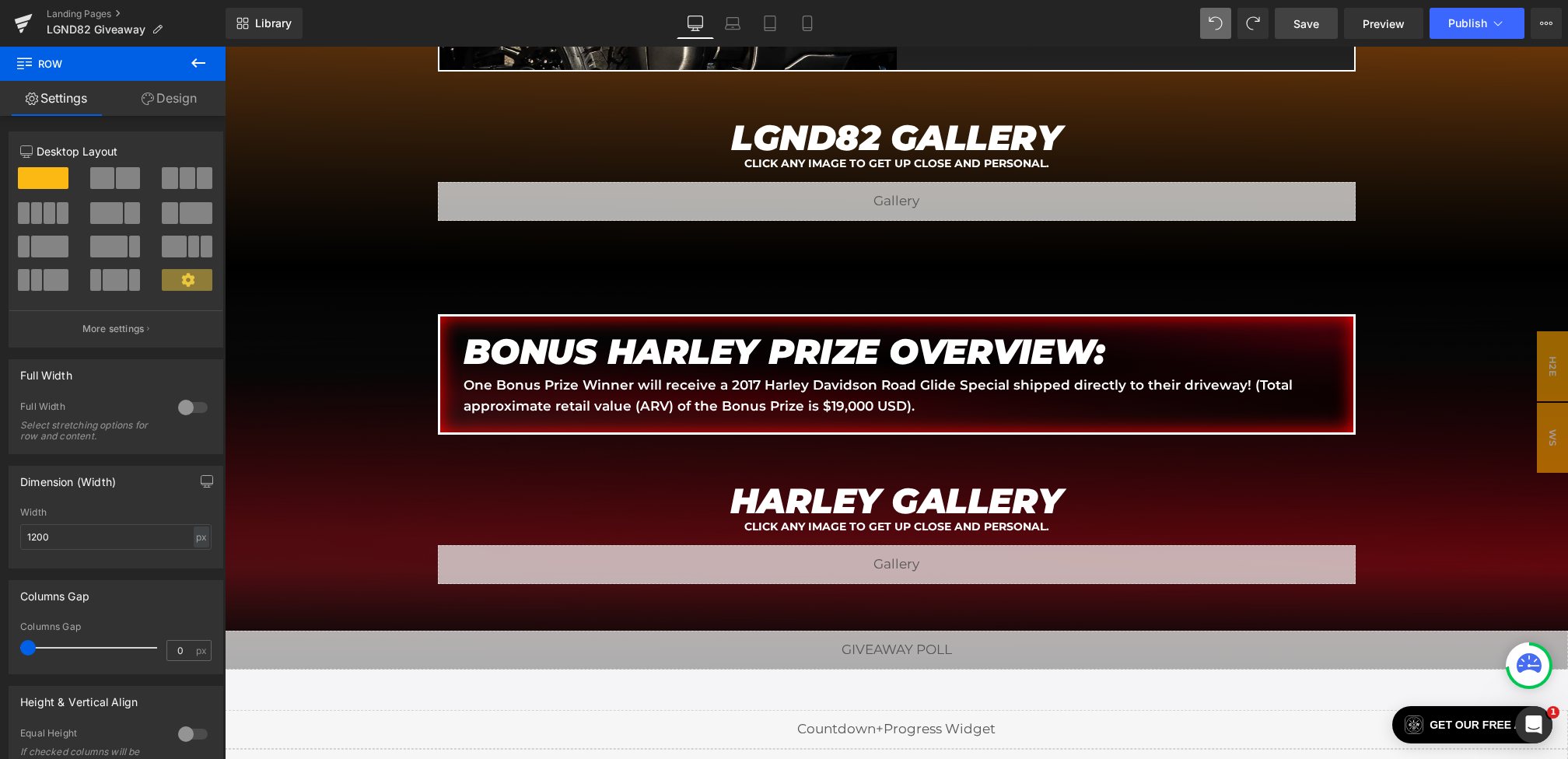
click at [1294, 24] on span "Save" at bounding box center [1306, 23] width 26 height 16
click at [1305, 20] on span "Save" at bounding box center [1306, 23] width 26 height 16
click at [1294, 22] on span "Save" at bounding box center [1306, 23] width 26 height 16
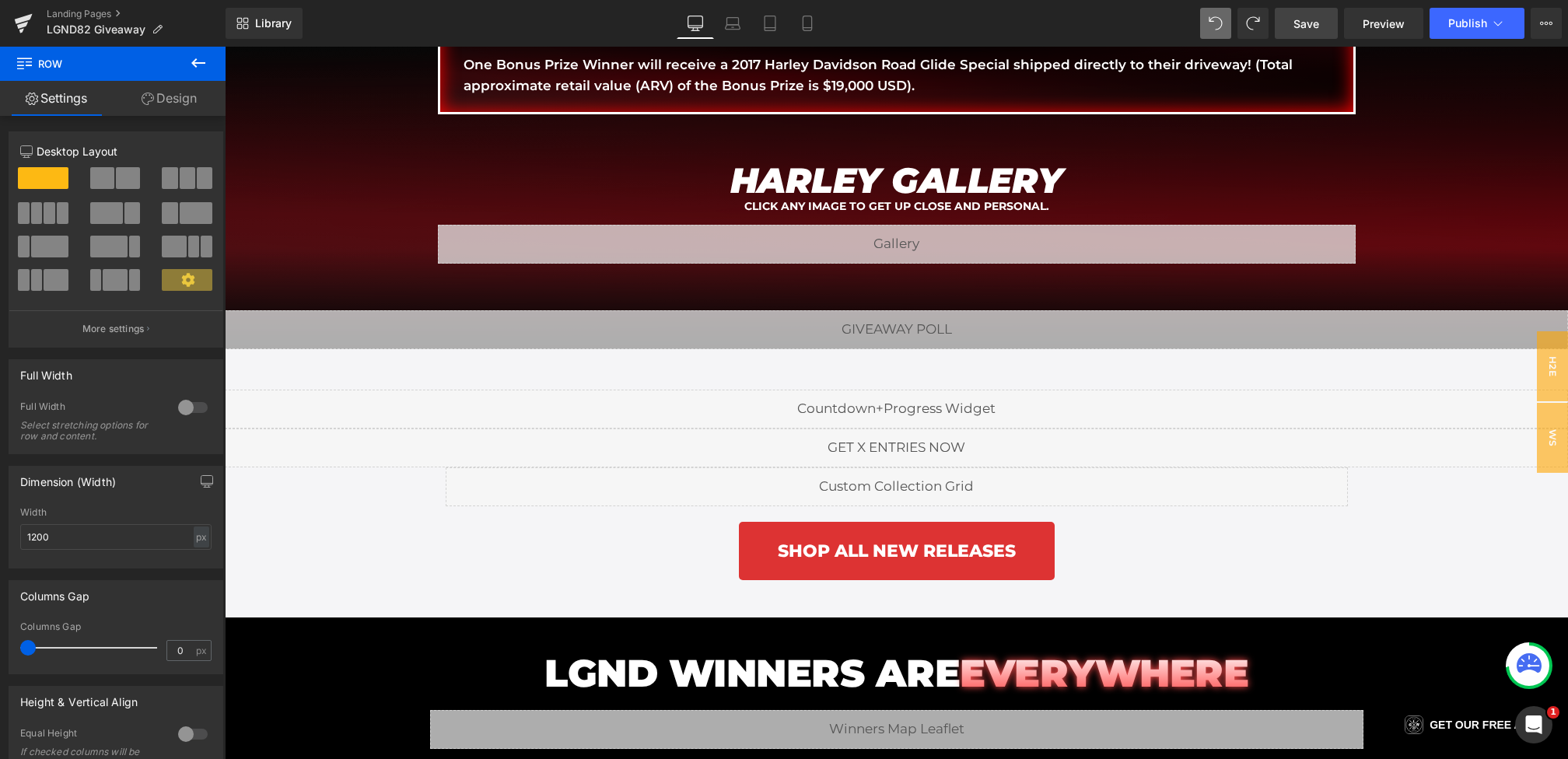
scroll to position [2460, 0]
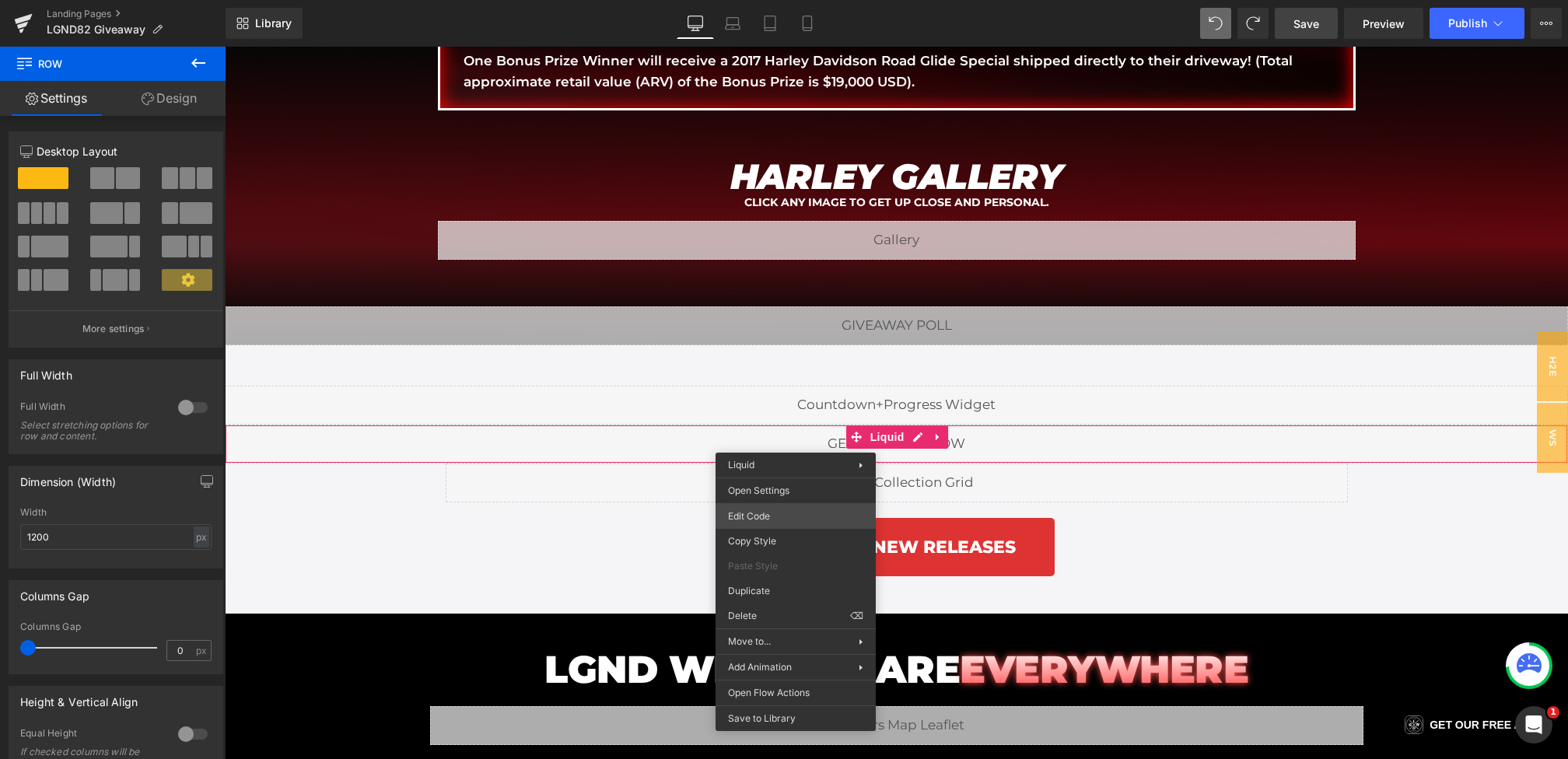
click at [768, 0] on div "You are previewing how the will restyle your page. You can not edit Elements in…" at bounding box center [784, 0] width 1568 height 0
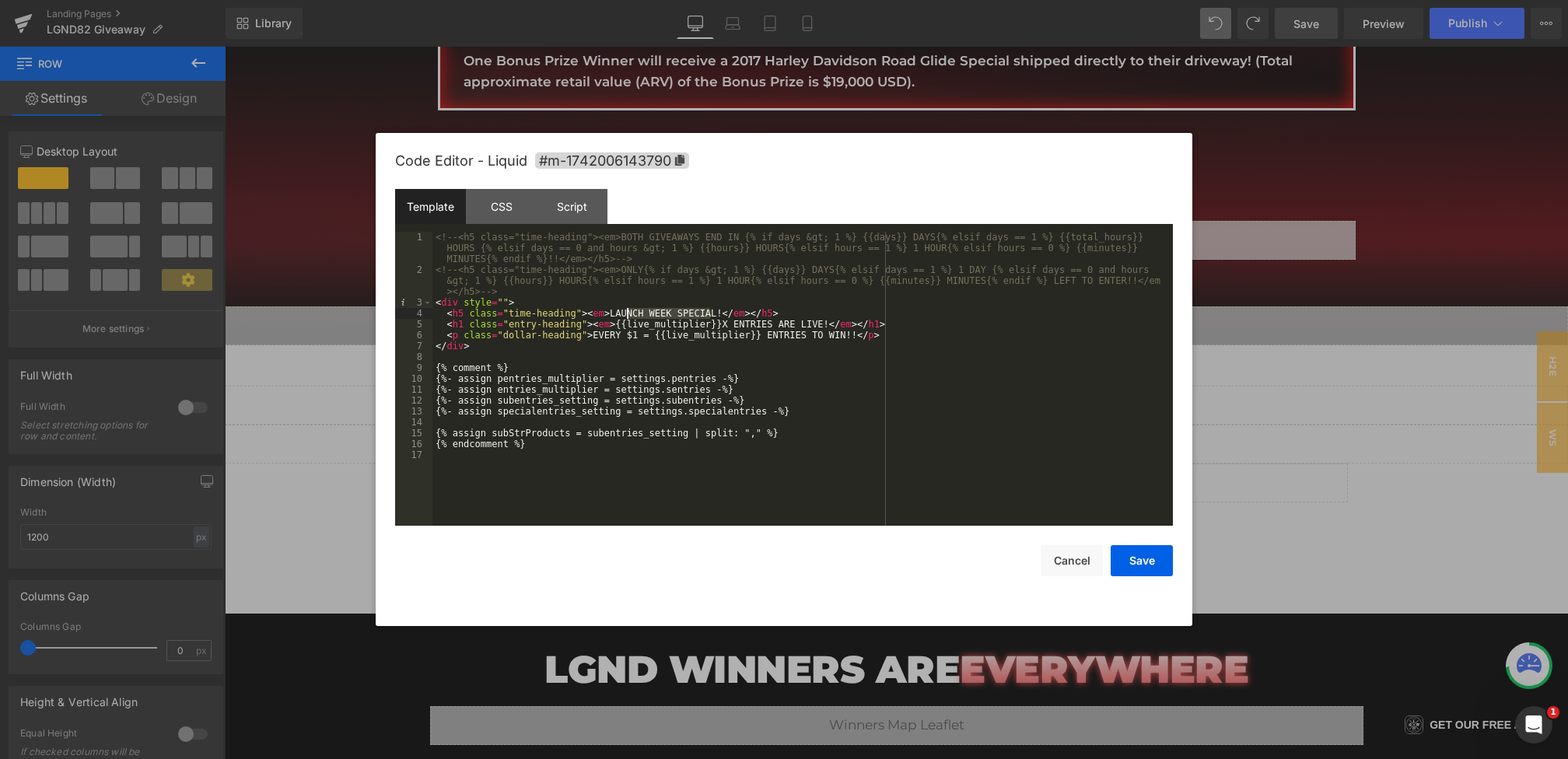
drag, startPoint x: 711, startPoint y: 312, endPoint x: 617, endPoint y: 314, distance: 94.0
click at [617, 314] on div "<!-- <h5 class="time-heading"><em>BOTH GIVEAWAYS END IN {% if days &gt; 1 %} {{…" at bounding box center [802, 400] width 740 height 337
click at [845, 335] on div "<!-- <h5 class="time-heading"><em>BOTH GIVEAWAYS END IN {% if days &gt; 1 %} {{…" at bounding box center [802, 400] width 740 height 337
click at [1143, 562] on button "Save" at bounding box center [1141, 560] width 62 height 31
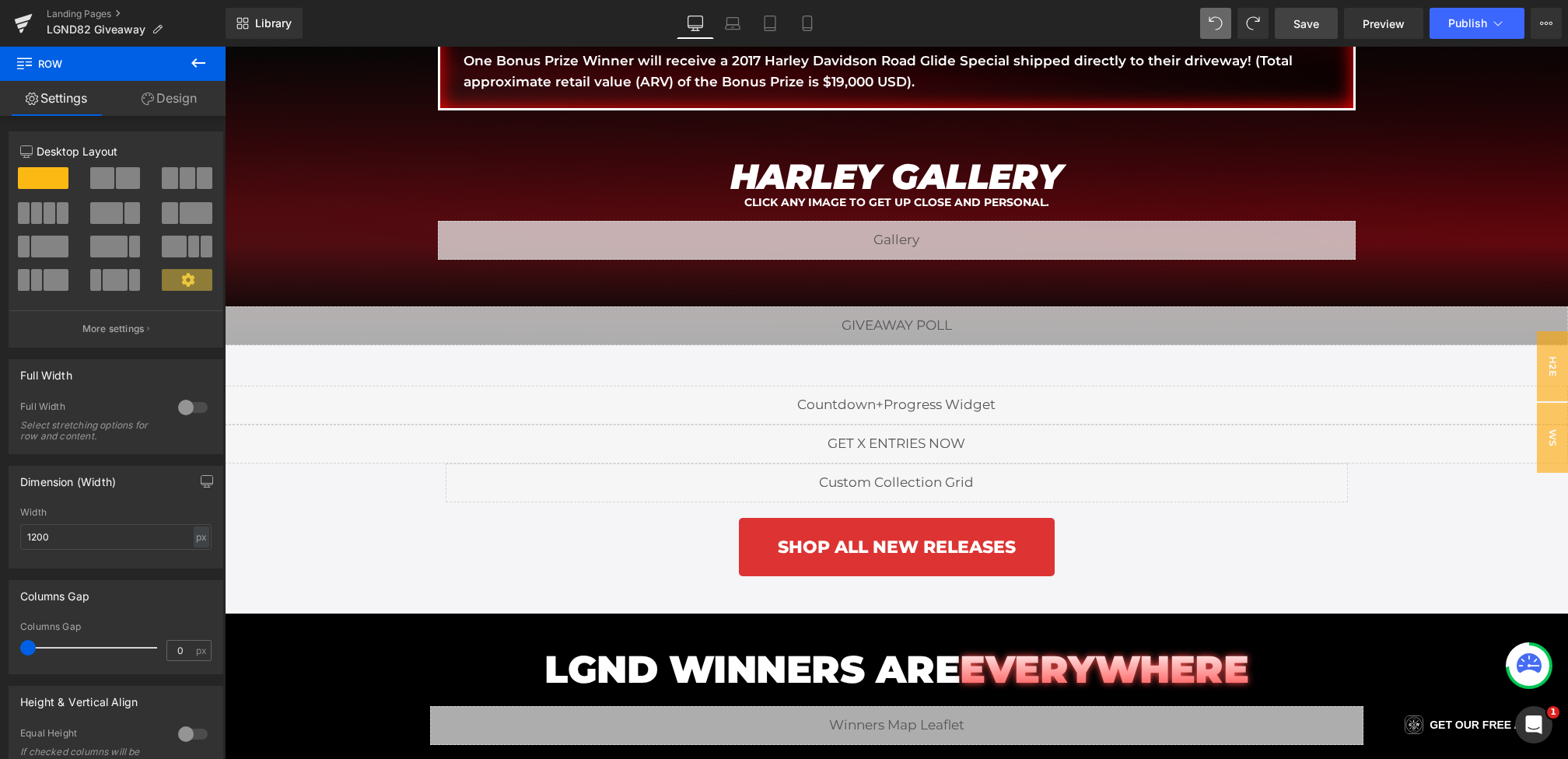
click at [1316, 38] on link "Save" at bounding box center [1306, 23] width 63 height 31
click at [1314, 31] on span "Save" at bounding box center [1306, 23] width 26 height 16
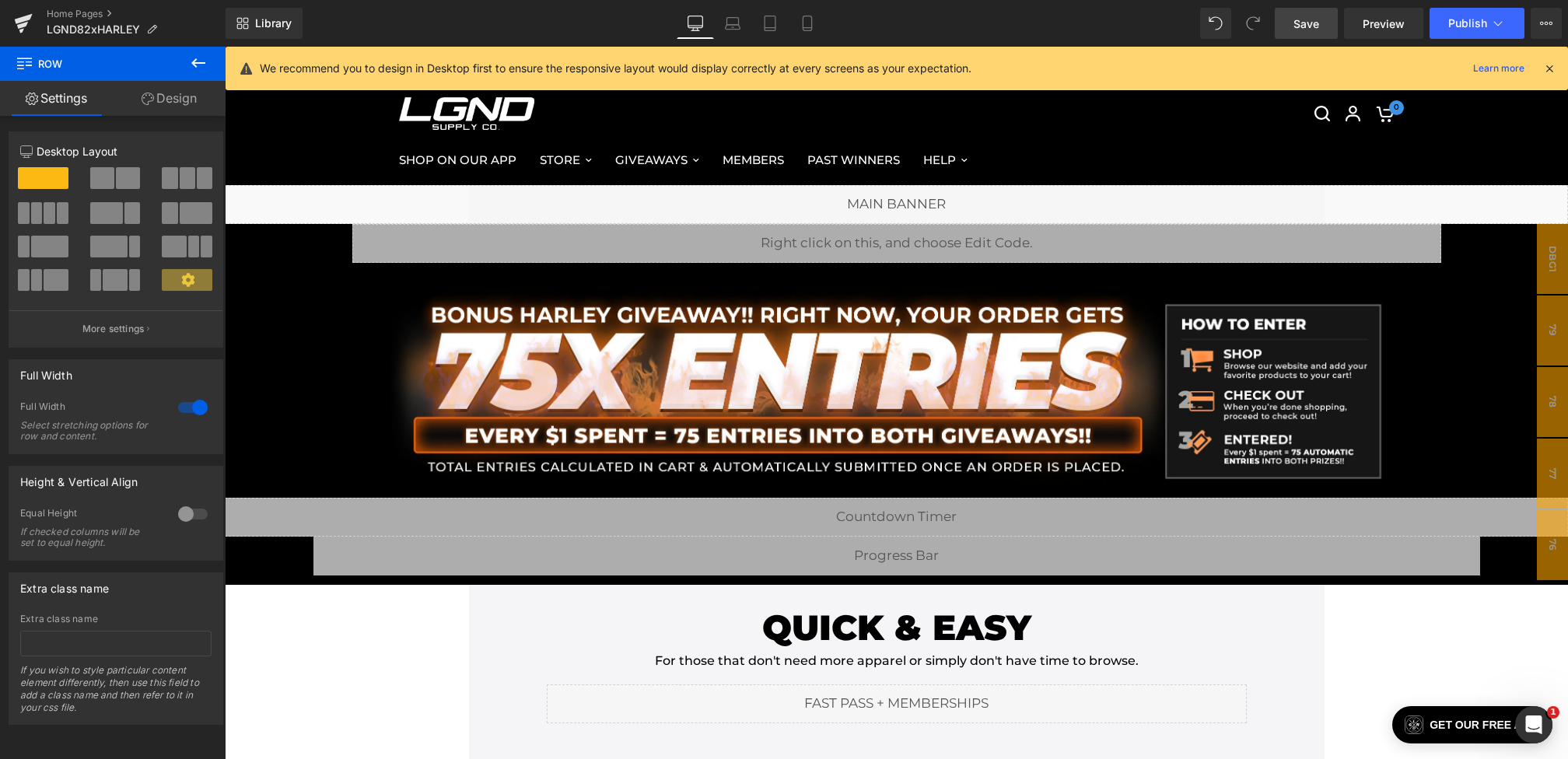
click at [1290, 23] on link "Save" at bounding box center [1306, 23] width 63 height 31
